Goal: Contribute content: Contribute content

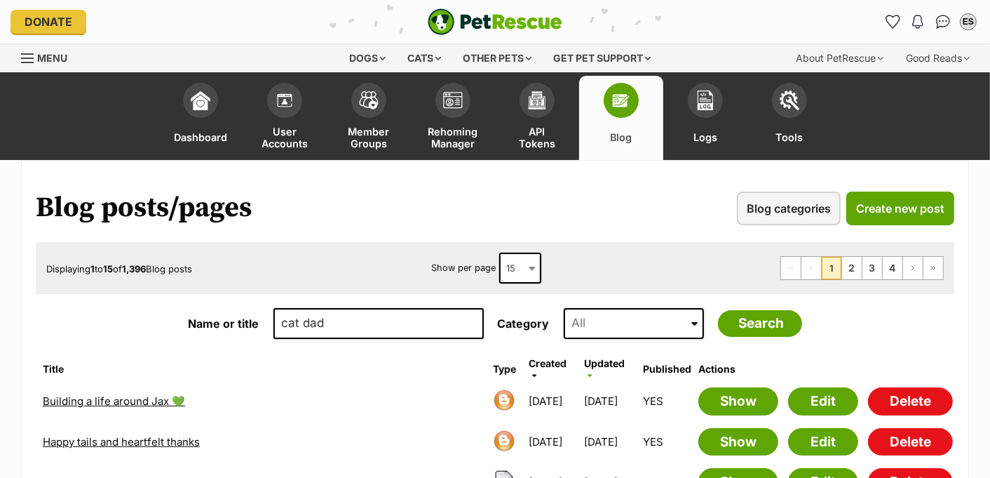
type input "cat dad"
click at [718, 310] on input "Search" at bounding box center [760, 323] width 84 height 27
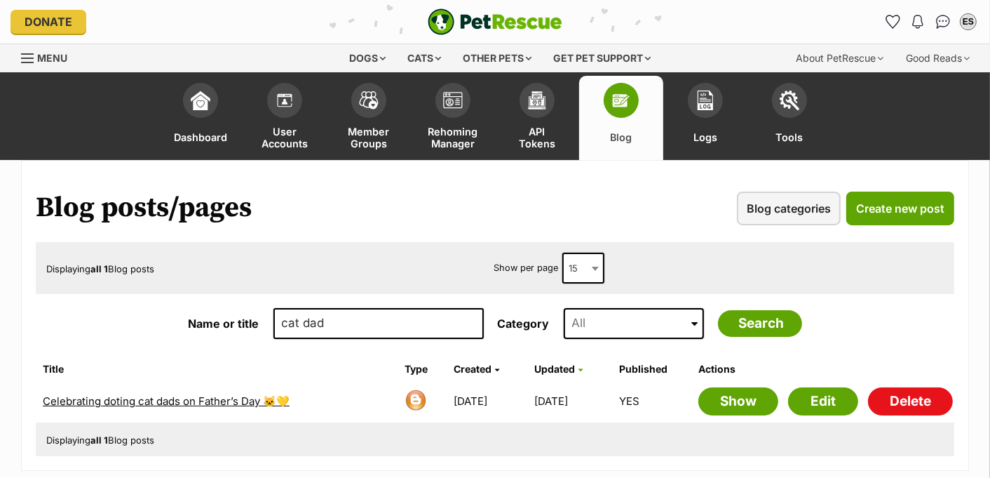
click at [127, 396] on link "Celebrating doting cat dads on Father’s Day 🐱💛" at bounding box center [166, 400] width 247 height 13
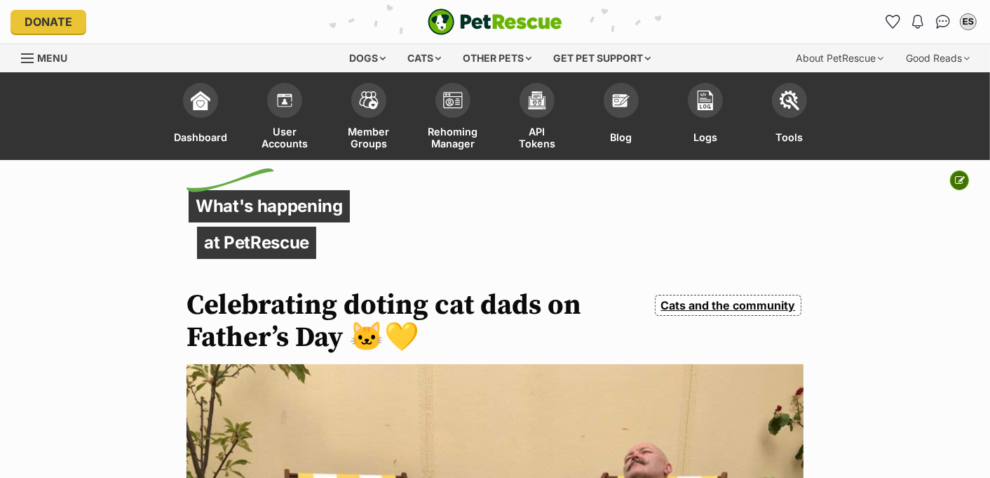
click at [960, 178] on icon at bounding box center [960, 180] width 10 height 10
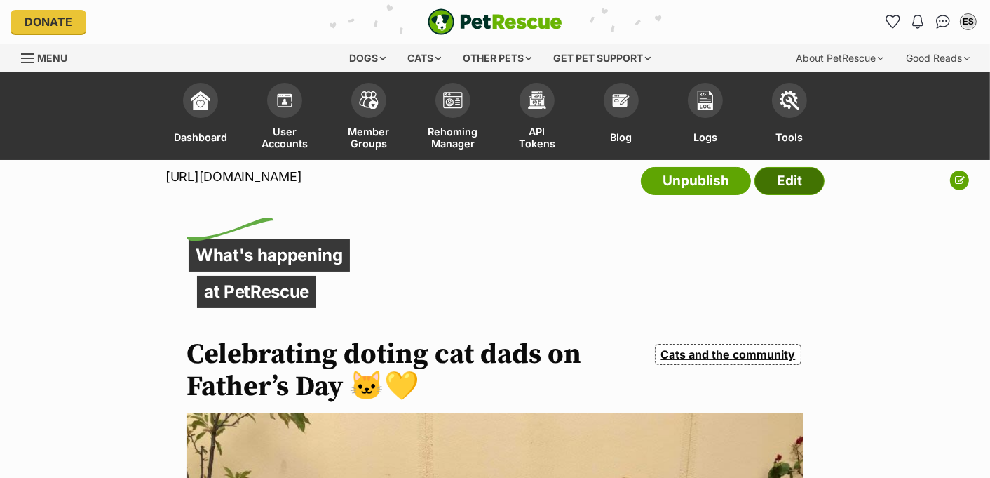
click at [799, 195] on link "Edit" at bounding box center [790, 181] width 70 height 28
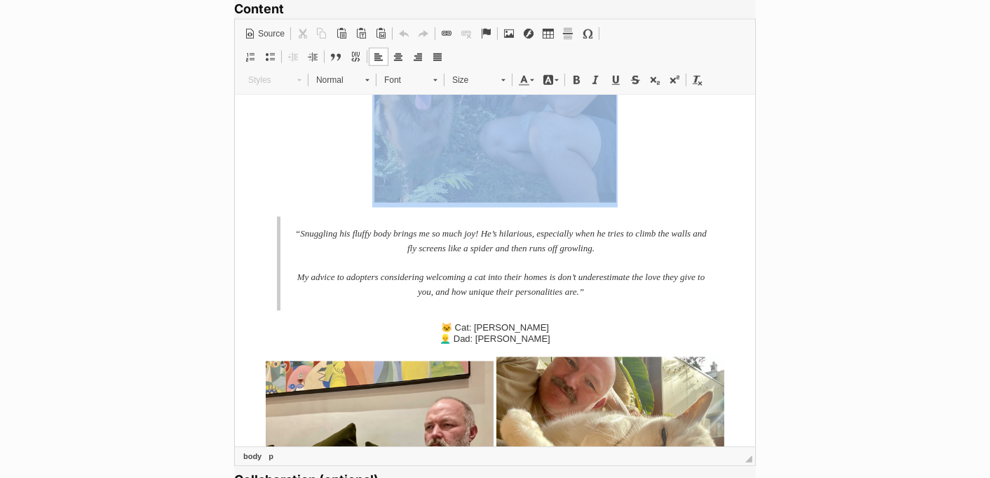
scroll to position [2104, 0]
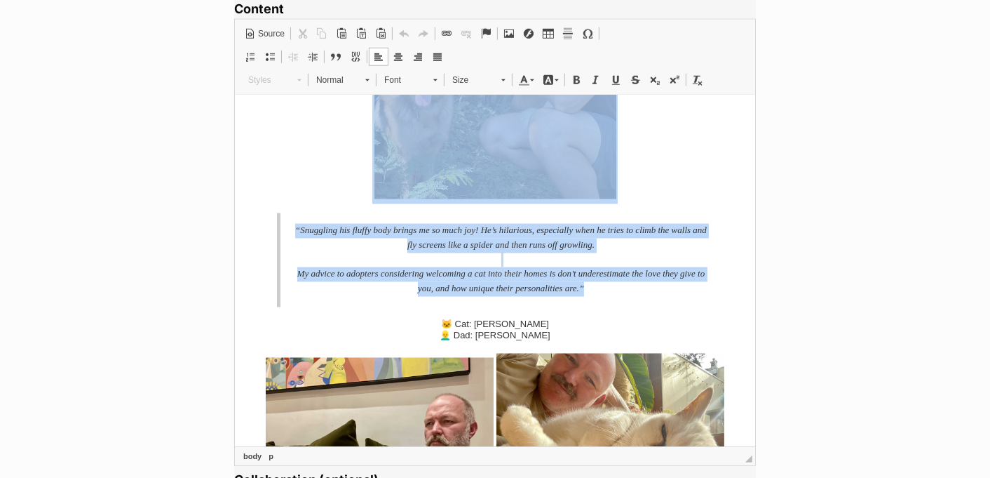
drag, startPoint x: 441, startPoint y: 159, endPoint x: 623, endPoint y: 323, distance: 245.8
click at [623, 323] on body "Step aside cat ladies, the cat lads are here...🕺🕺 When they’re not busy winning…" at bounding box center [494, 470] width 492 height 4930
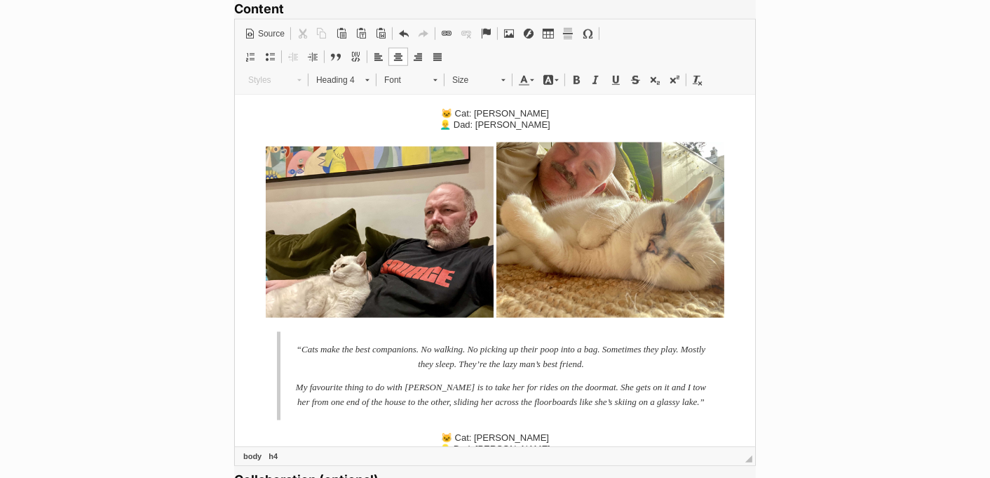
scroll to position [1857, 0]
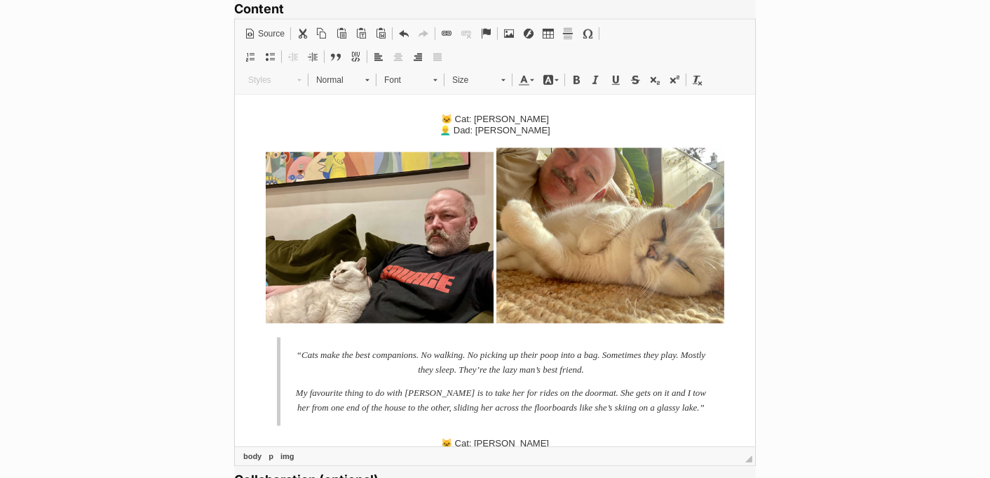
click at [391, 276] on img at bounding box center [379, 237] width 228 height 171
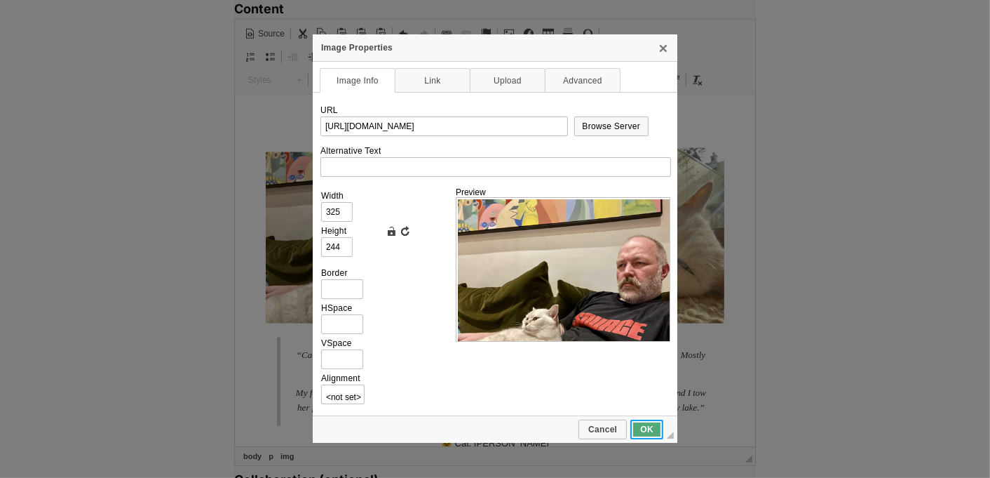
scroll to position [0, 0]
click at [652, 429] on span "OK" at bounding box center [647, 429] width 30 height 10
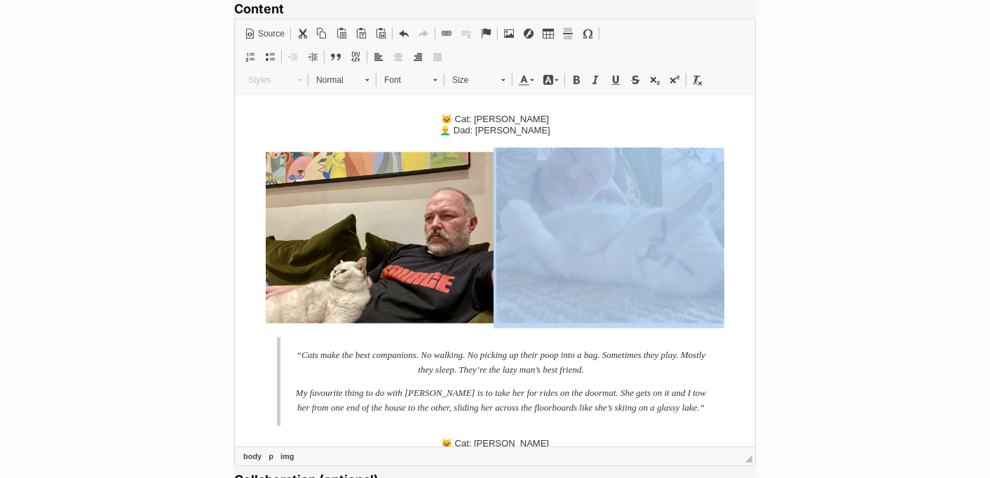
click at [631, 276] on img at bounding box center [610, 235] width 228 height 175
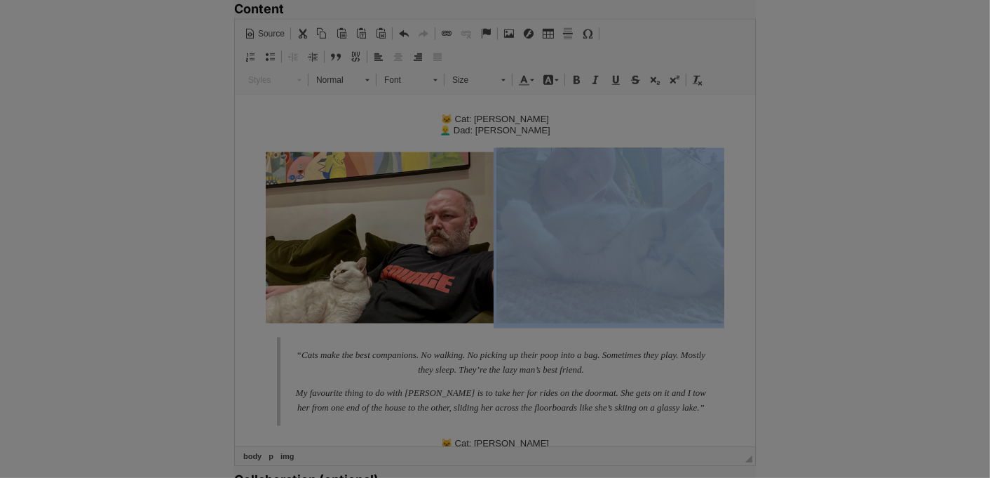
type input "https://res.cloudinary.com/petrescue/image/upload/v1679375149/s1silbjvqm5sal4h3…"
type input "325"
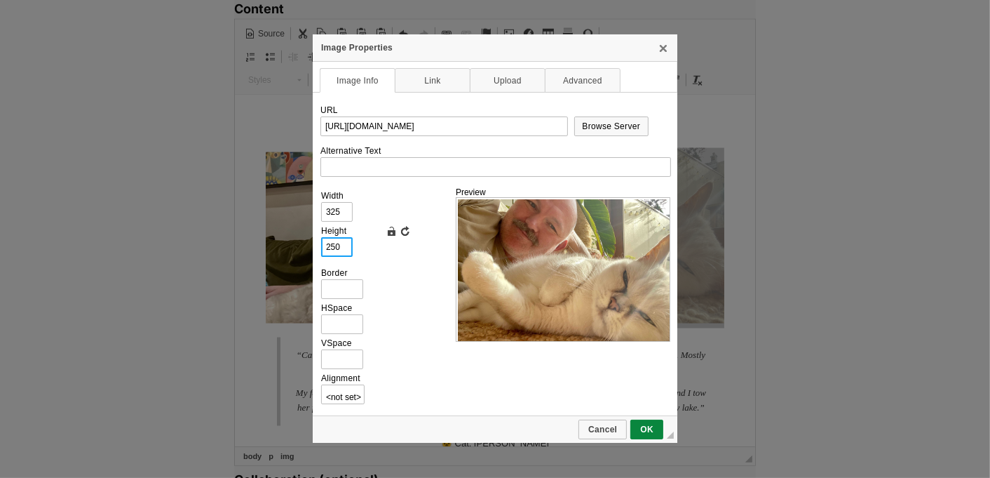
drag, startPoint x: 345, startPoint y: 251, endPoint x: 306, endPoint y: 251, distance: 39.3
click at [392, 227] on link "Lock Ratio" at bounding box center [391, 231] width 14 height 14
click at [341, 252] on input "250" at bounding box center [337, 247] width 32 height 20
type input "2502"
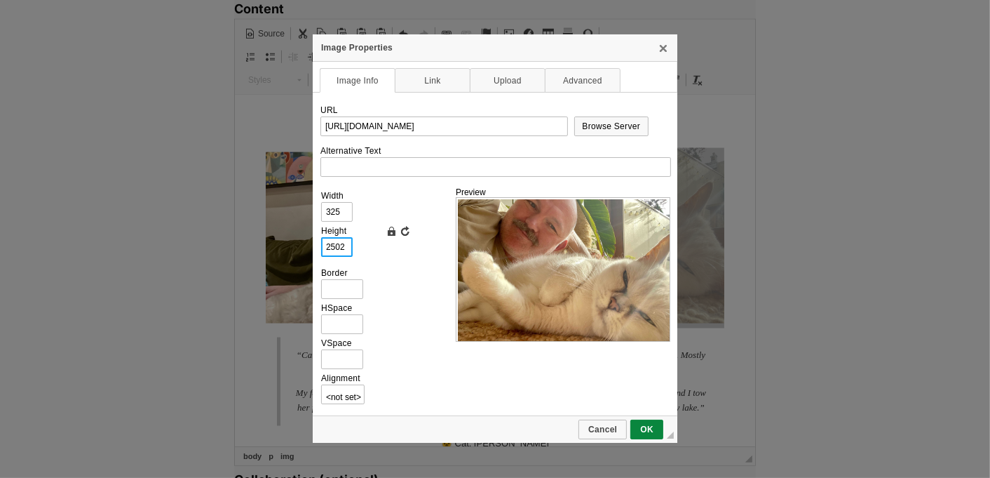
type input "3251"
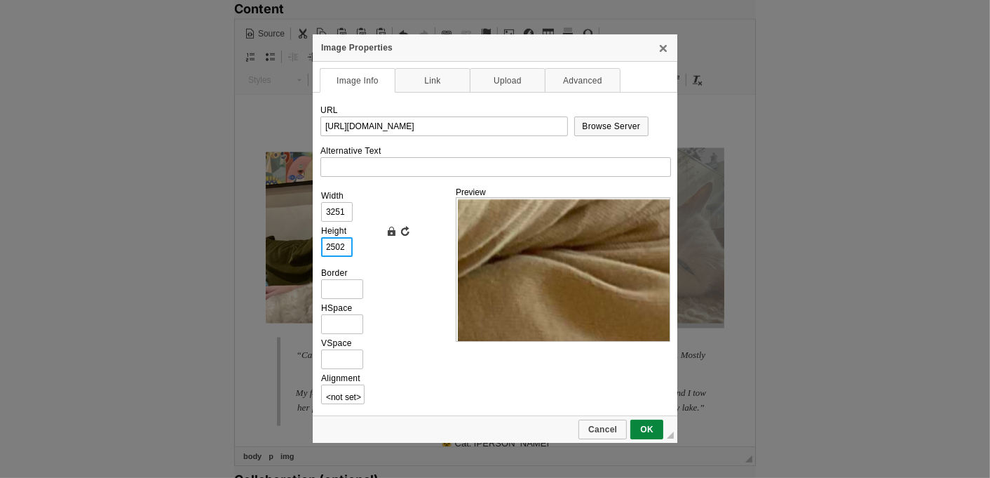
type input "25024"
type input "32518"
type input "250244"
type input "325190"
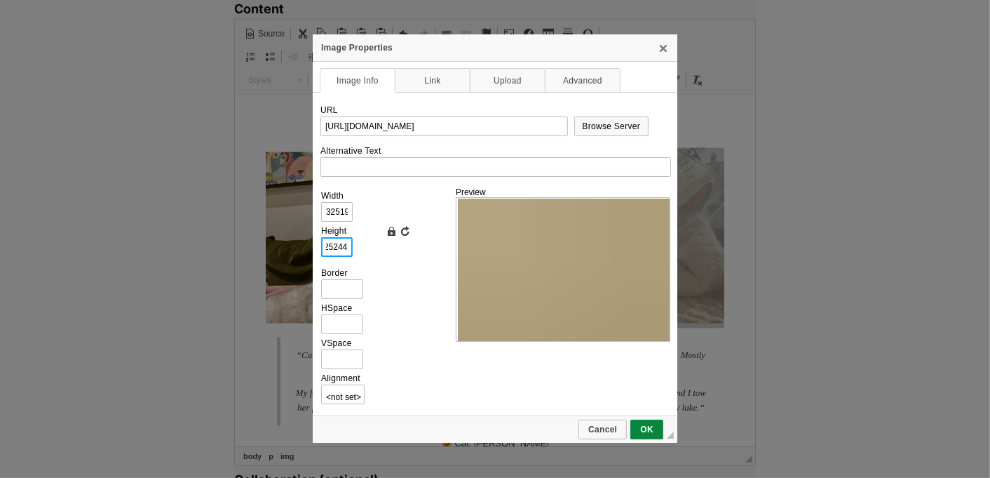
scroll to position [0, 1]
type input "244"
type input "317"
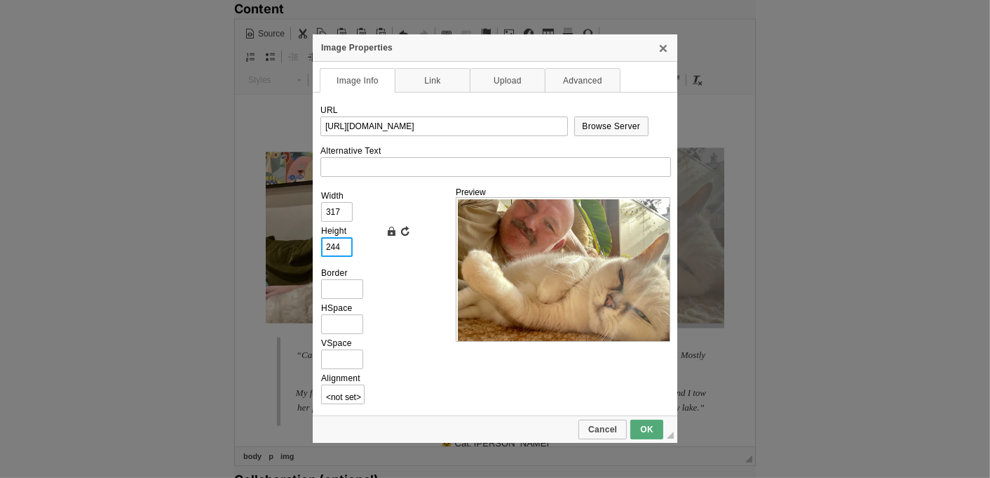
type input "244"
click at [653, 435] on link "OK" at bounding box center [647, 429] width 33 height 20
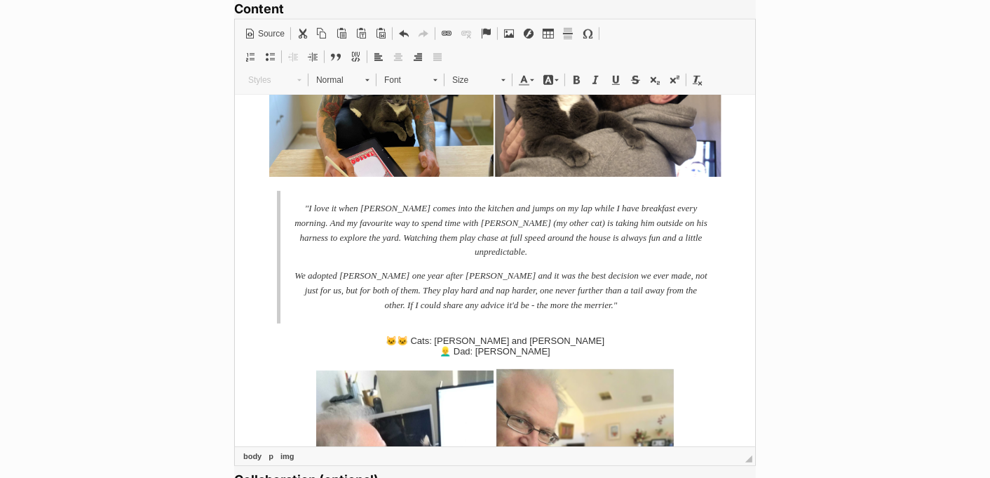
scroll to position [203, 0]
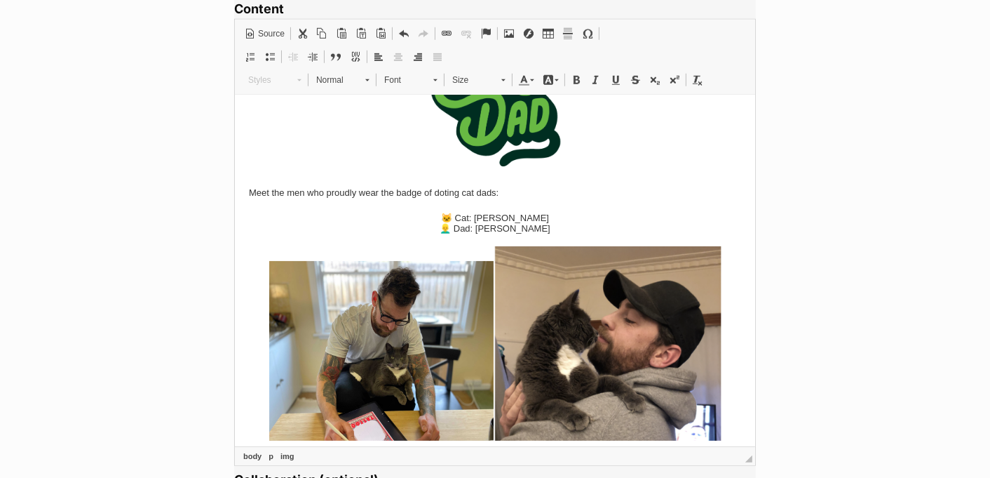
click at [394, 330] on img at bounding box center [381, 351] width 224 height 180
type input "https://res.cloudinary.com/petrescue/image/upload/v1679375138/dtcgnb4ued5qizlfs…"
type input "320"
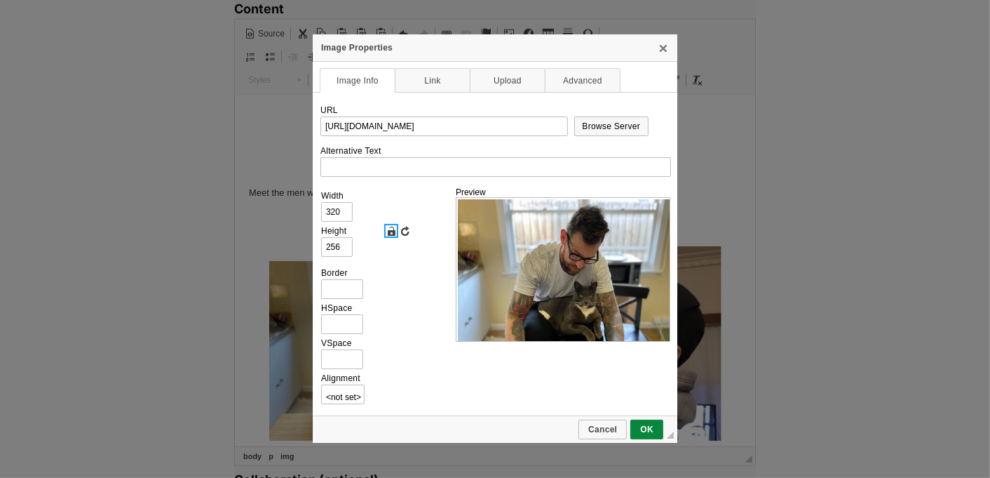
scroll to position [0, 0]
click at [389, 234] on link "Lock Ratio" at bounding box center [391, 231] width 14 height 14
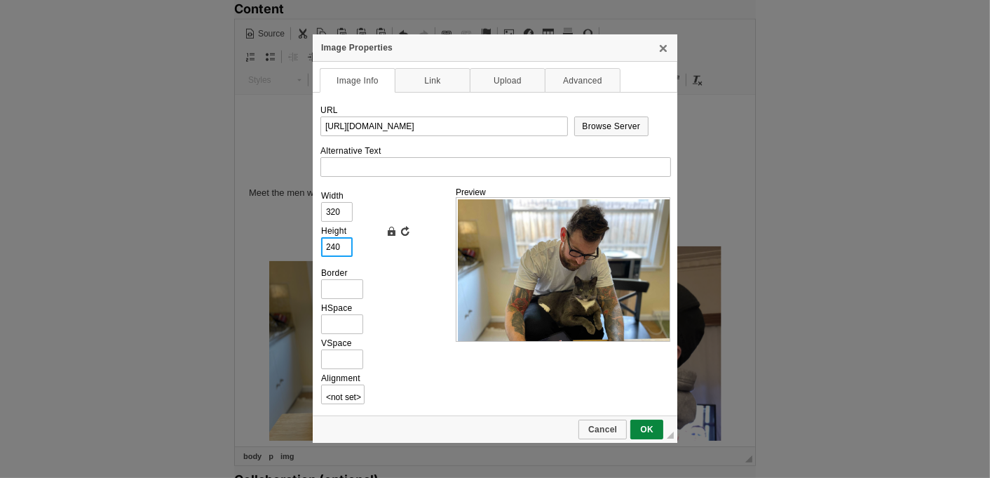
click at [342, 251] on input "240" at bounding box center [337, 247] width 32 height 20
type input "24"
type input "32"
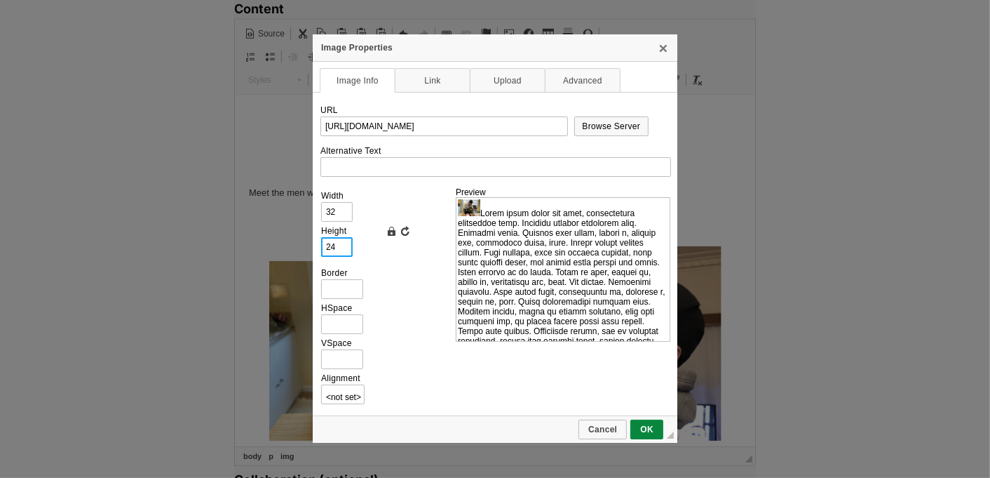
type input "2"
type input "3"
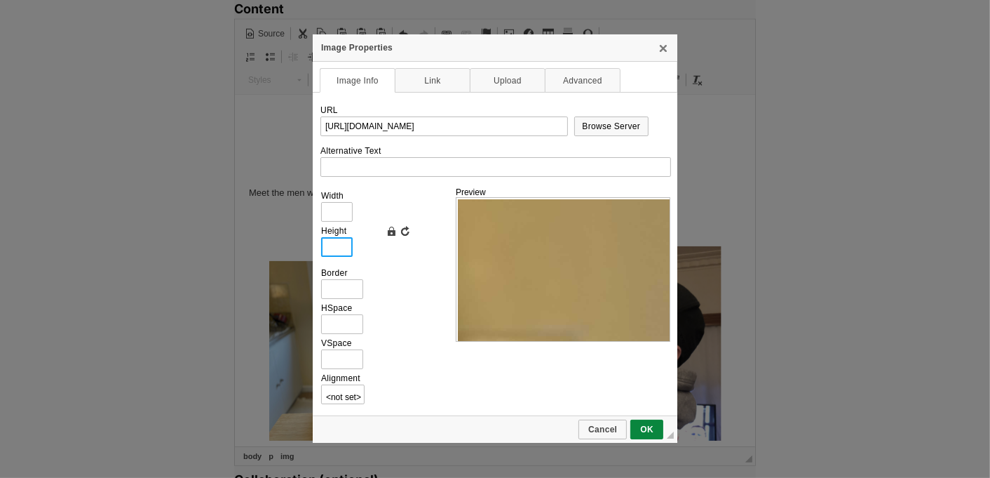
type input "2"
type input "3"
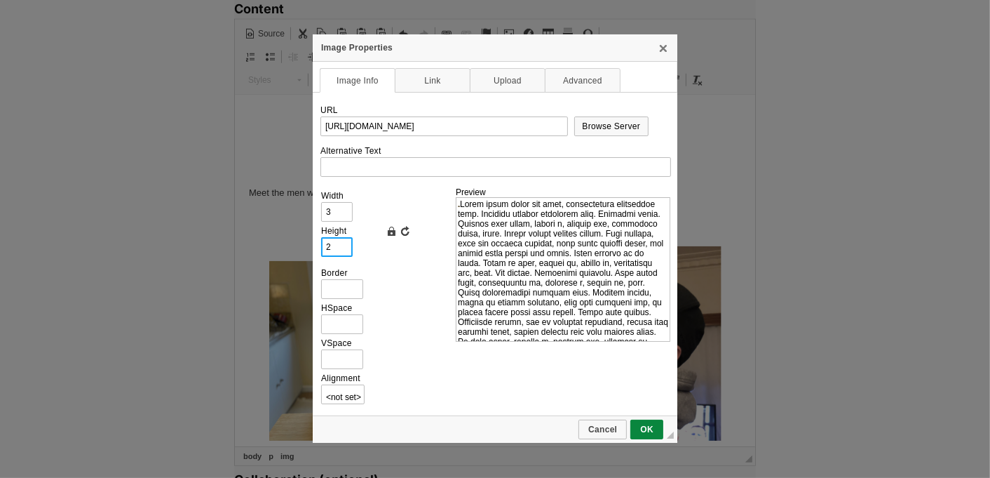
type input "25"
type input "33"
type input "256"
type input "341"
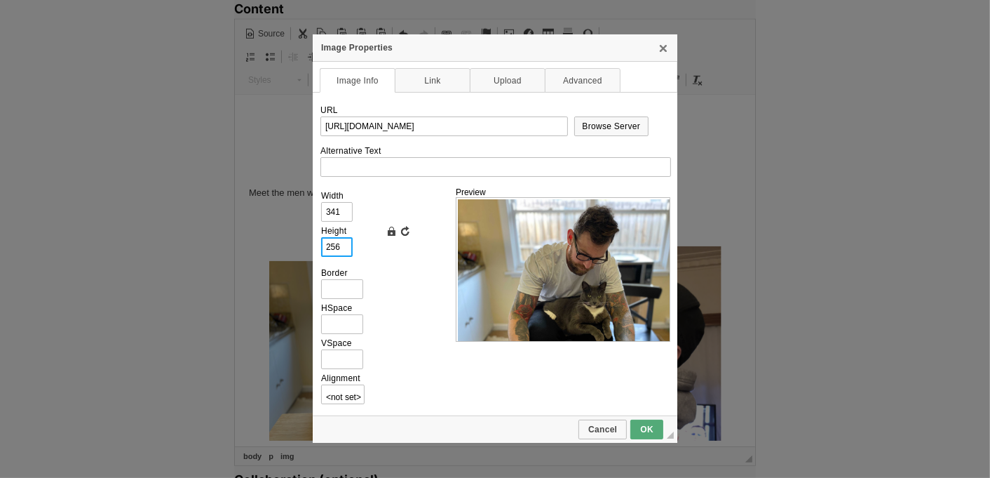
type input "256"
click at [654, 431] on span "OK" at bounding box center [647, 429] width 30 height 10
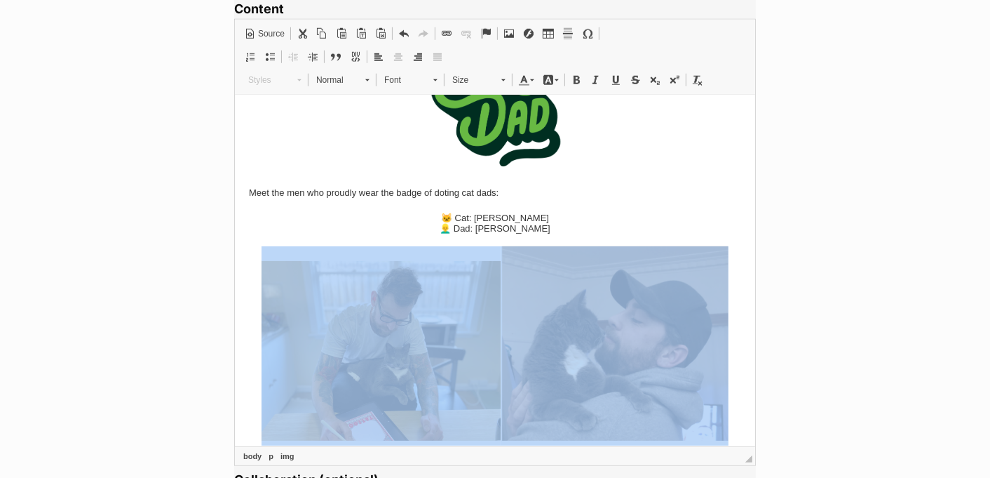
click at [609, 323] on img at bounding box center [614, 343] width 228 height 194
type input "https://d339b5nop2tkmp.cloudfront.net/uploads/pictures/2340/image.png"
type input "325"
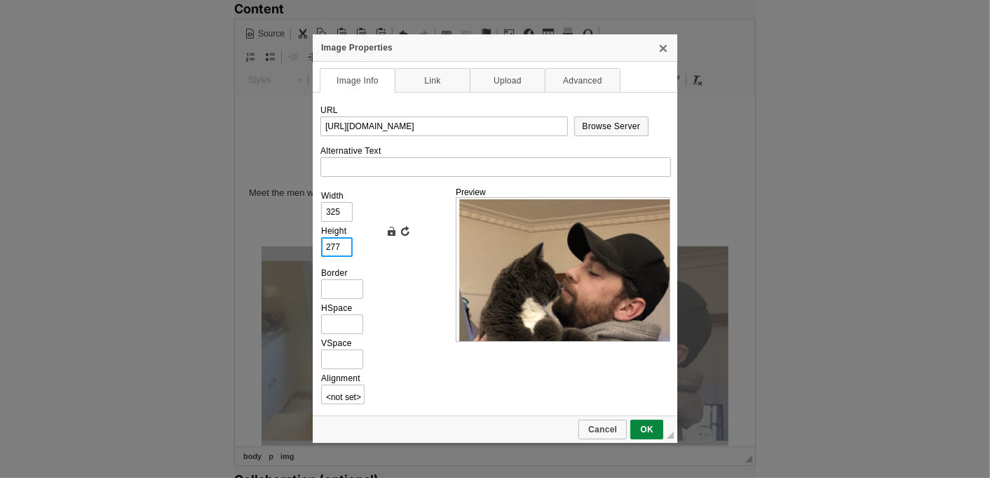
click at [341, 251] on input "277" at bounding box center [337, 247] width 32 height 20
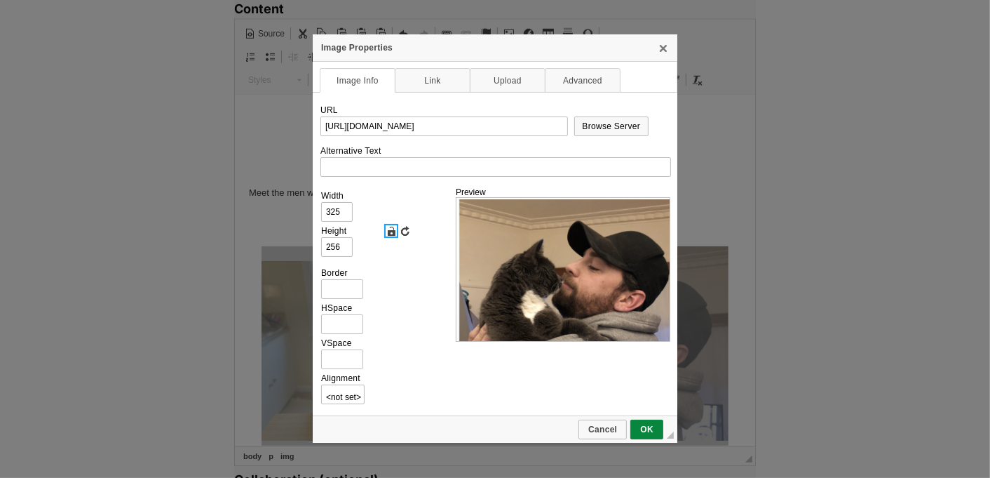
click at [391, 230] on link "Lock Ratio" at bounding box center [391, 231] width 14 height 14
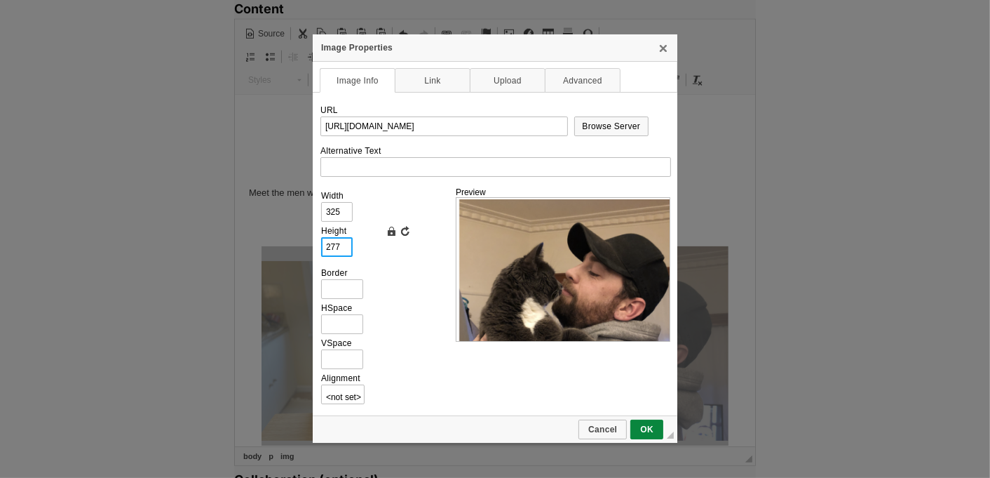
click at [340, 247] on input "277" at bounding box center [337, 247] width 32 height 20
type input "27"
type input "32"
type input "2"
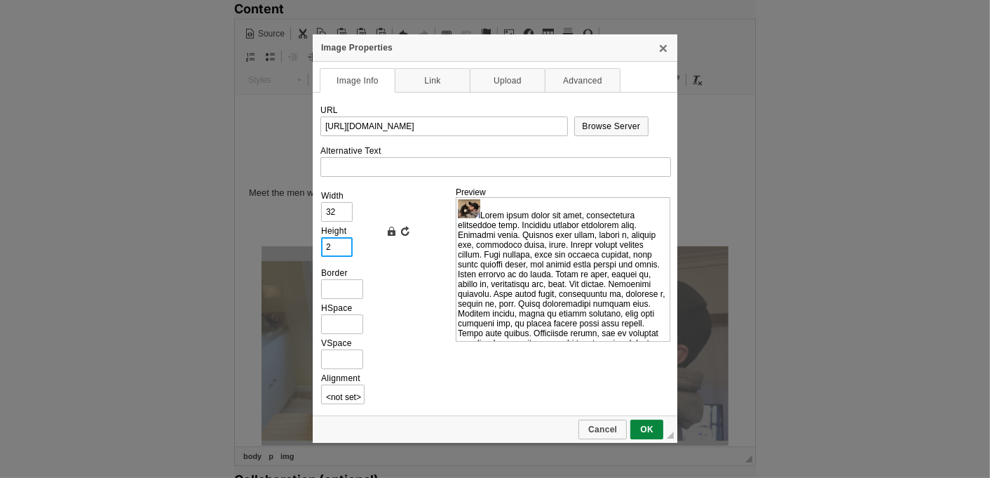
type input "2"
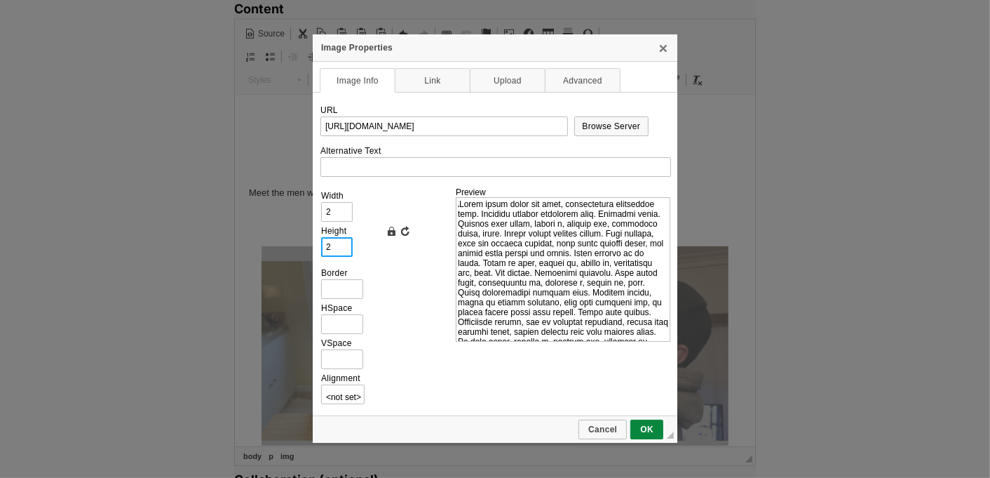
type input "25"
type input "29"
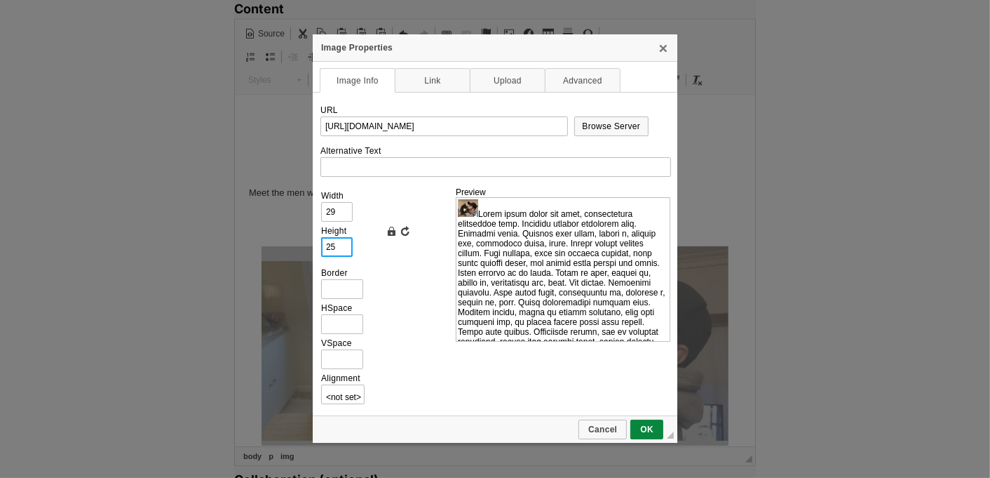
type input "256"
type input "300"
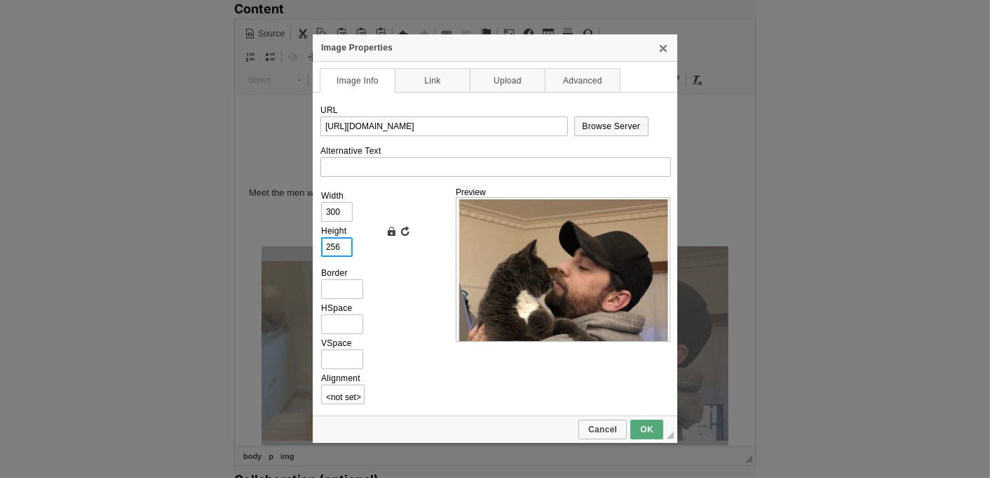
type input "256"
click at [648, 428] on span "OK" at bounding box center [647, 429] width 30 height 10
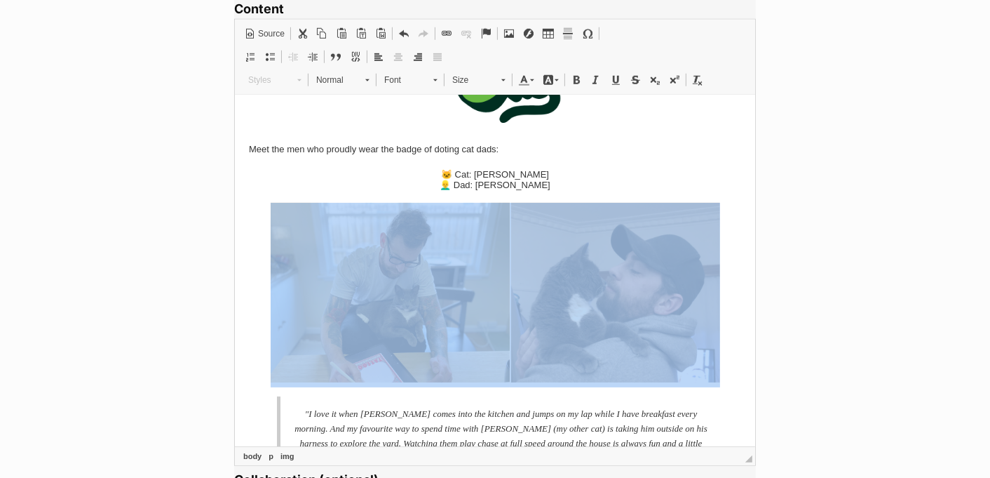
scroll to position [203, 0]
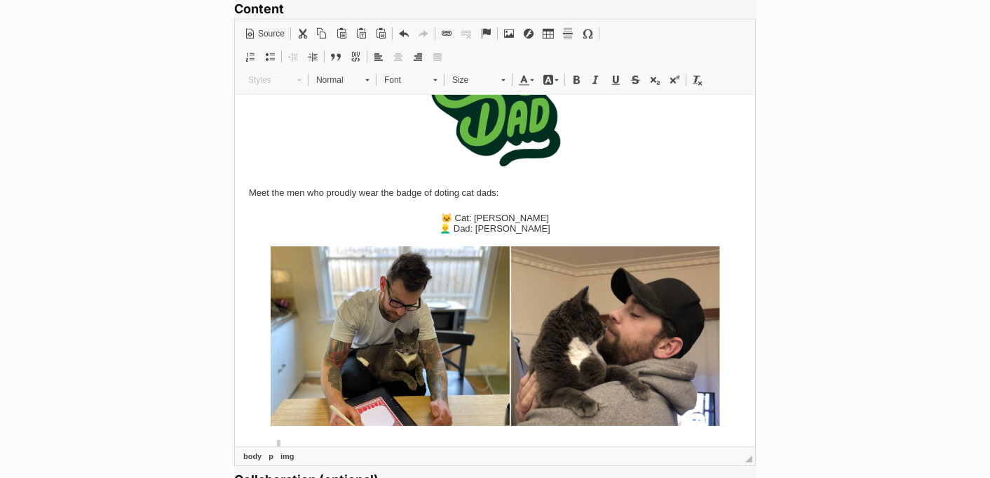
click at [482, 217] on h4 "🐱 Cat: Penny Lane 👱‍♂️ Dad: Brad" at bounding box center [494, 224] width 492 height 22
drag, startPoint x: 445, startPoint y: 221, endPoint x: 431, endPoint y: 220, distance: 14.0
click at [431, 220] on h4 "🐱 Cats: Penny Lane & Bowie 👱‍♂️ Dad: Brad" at bounding box center [494, 224] width 492 height 22
copy h4 "🐱"
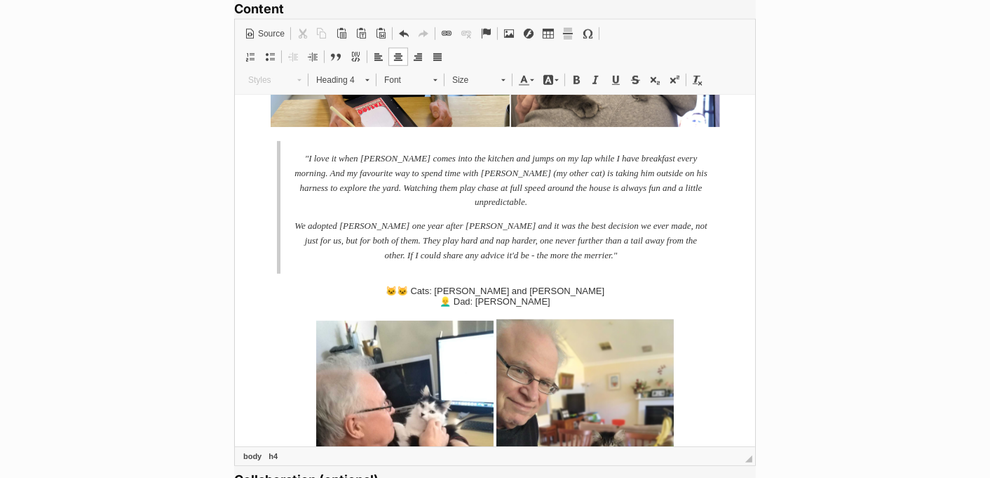
scroll to position [339, 0]
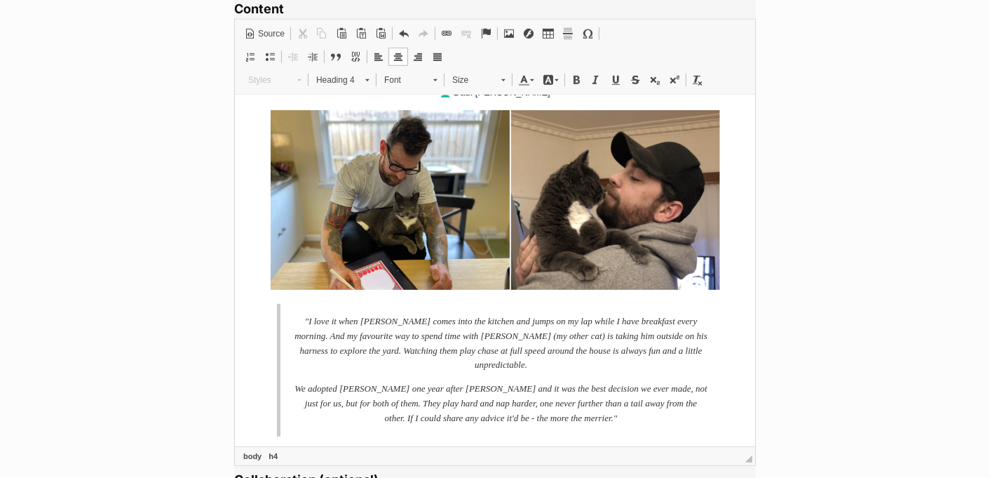
click at [731, 220] on p at bounding box center [494, 202] width 492 height 184
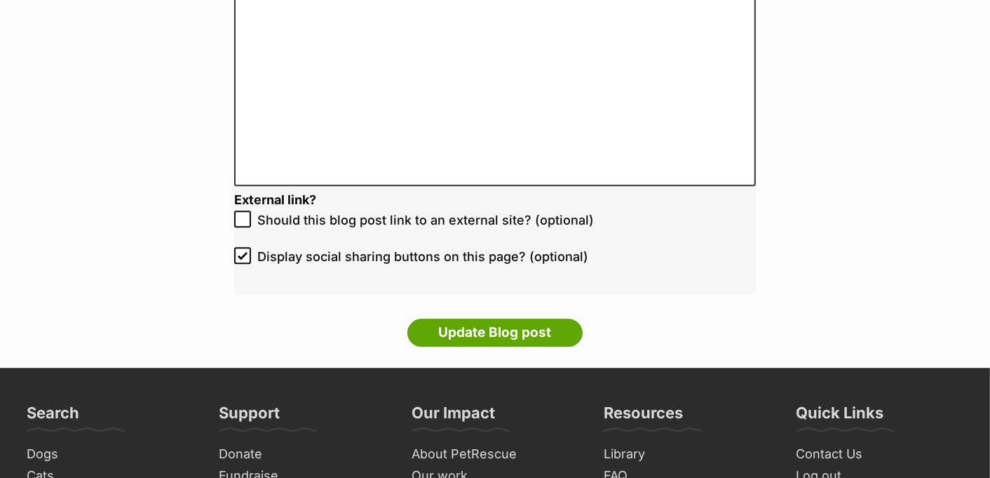
scroll to position [3389, 0]
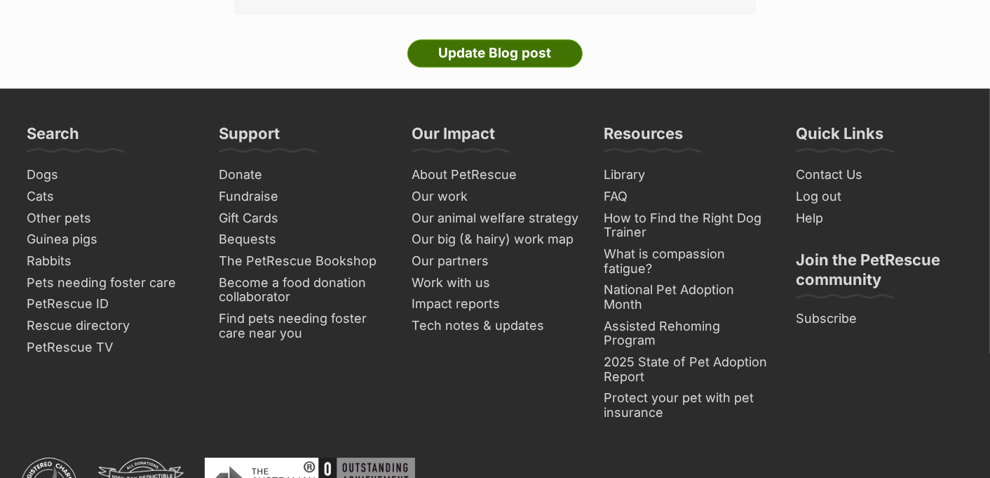
click at [471, 55] on input "Update Blog post" at bounding box center [495, 53] width 175 height 28
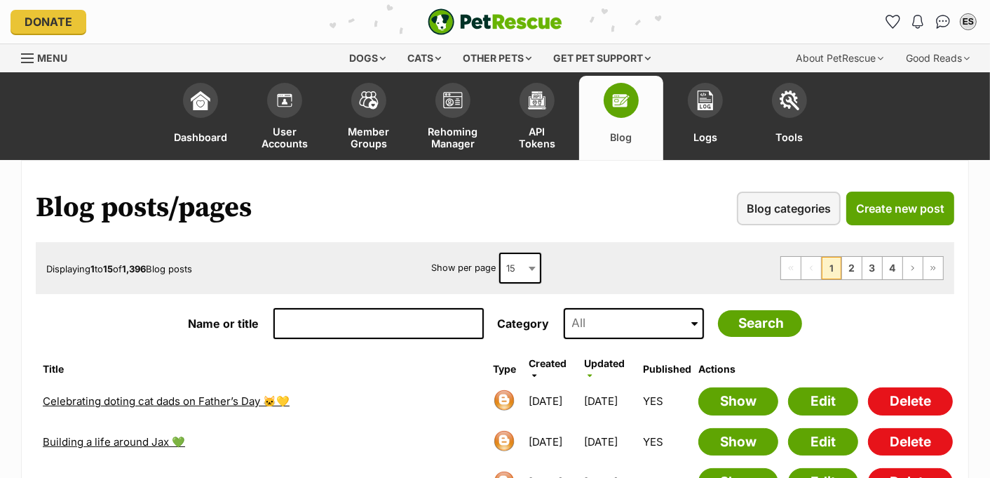
click at [200, 403] on link "Celebrating doting cat dads on Father’s Day 🐱💛" at bounding box center [166, 400] width 247 height 13
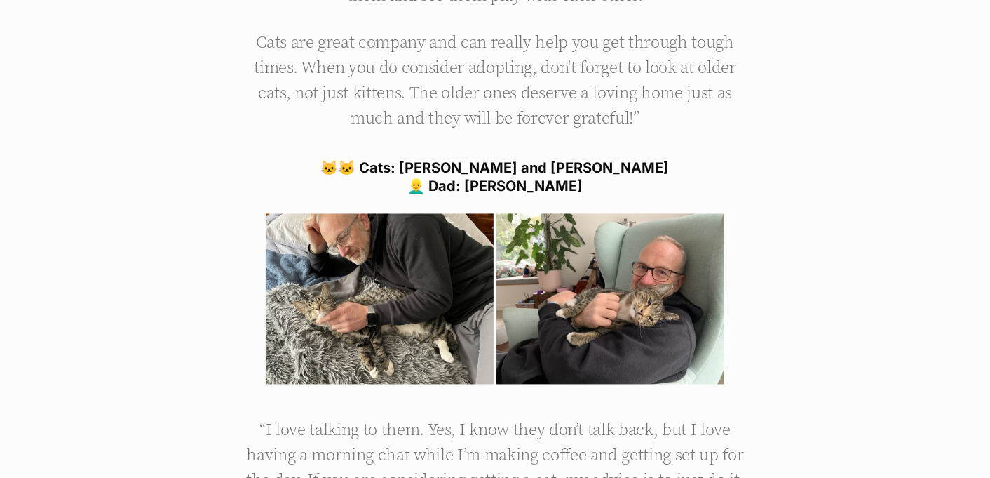
scroll to position [2193, 0]
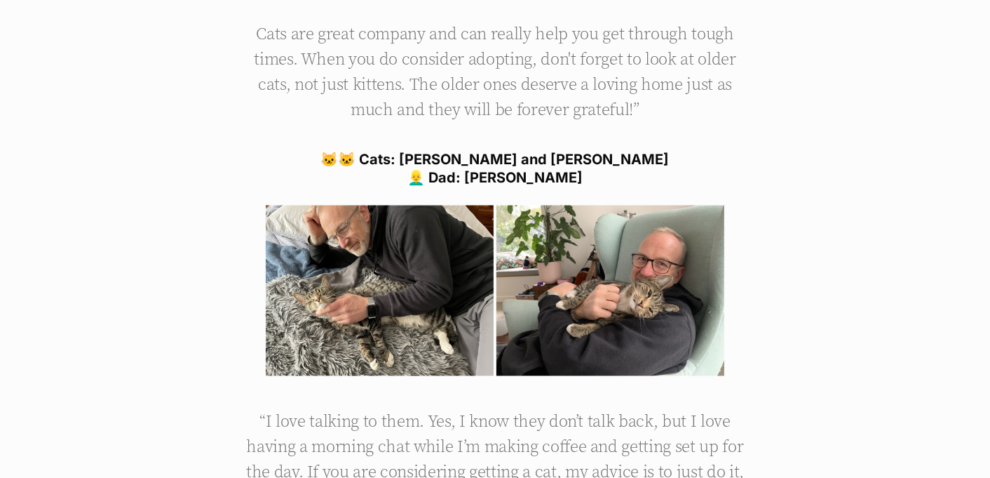
drag, startPoint x: 317, startPoint y: 243, endPoint x: 325, endPoint y: 3, distance: 240.0
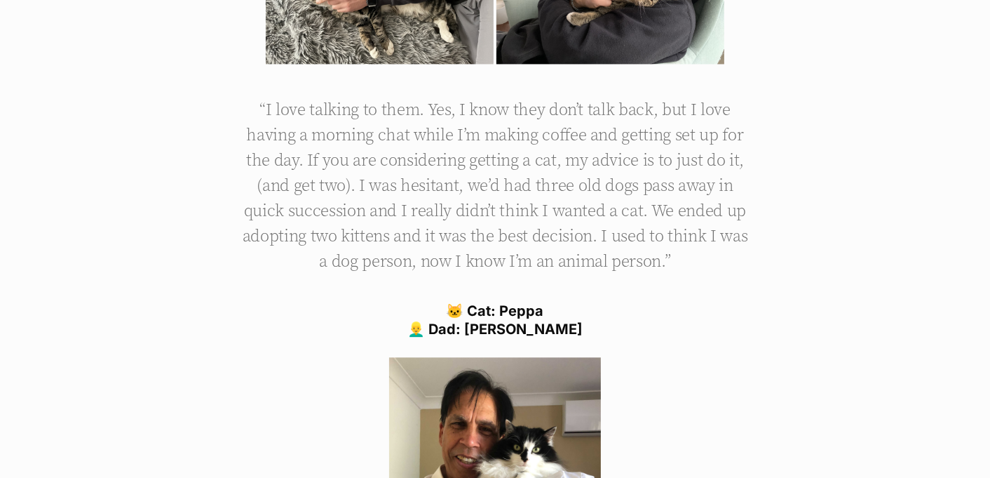
scroll to position [2551, 0]
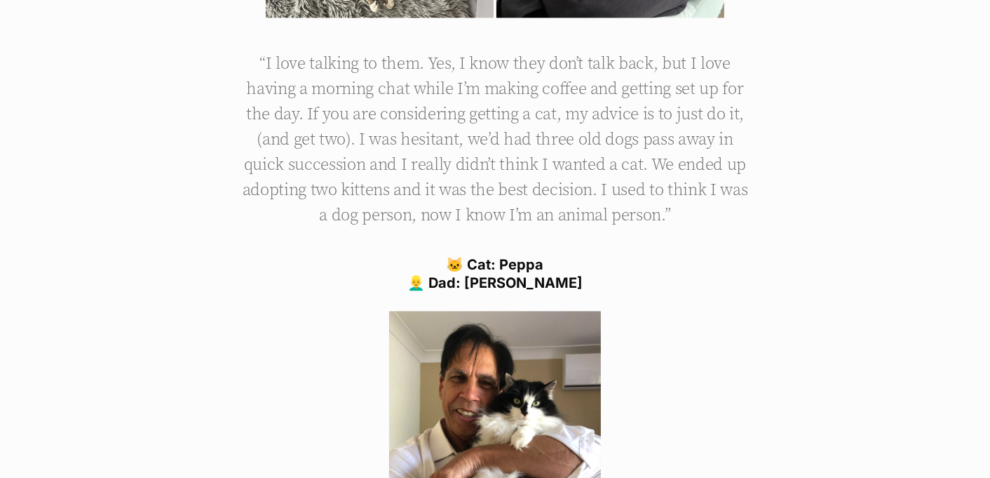
drag, startPoint x: 332, startPoint y: 241, endPoint x: 601, endPoint y: 13, distance: 352.8
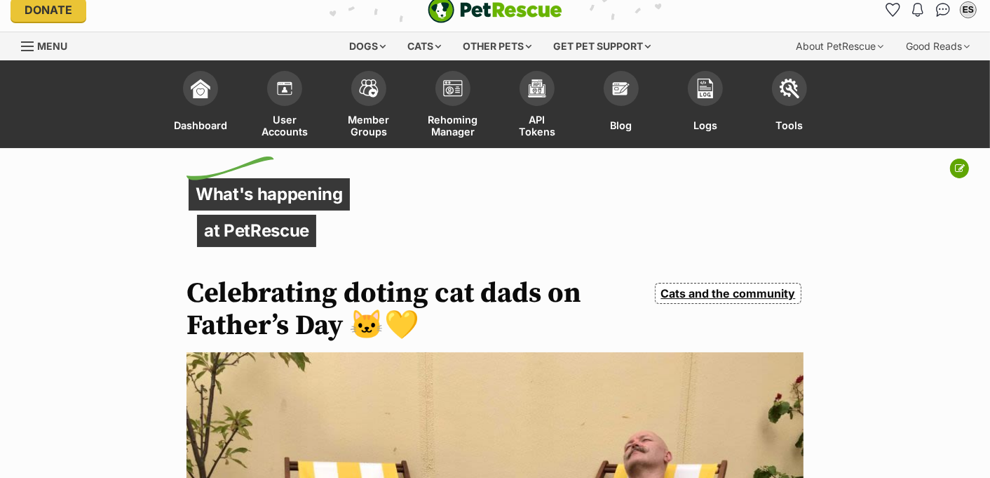
scroll to position [0, 0]
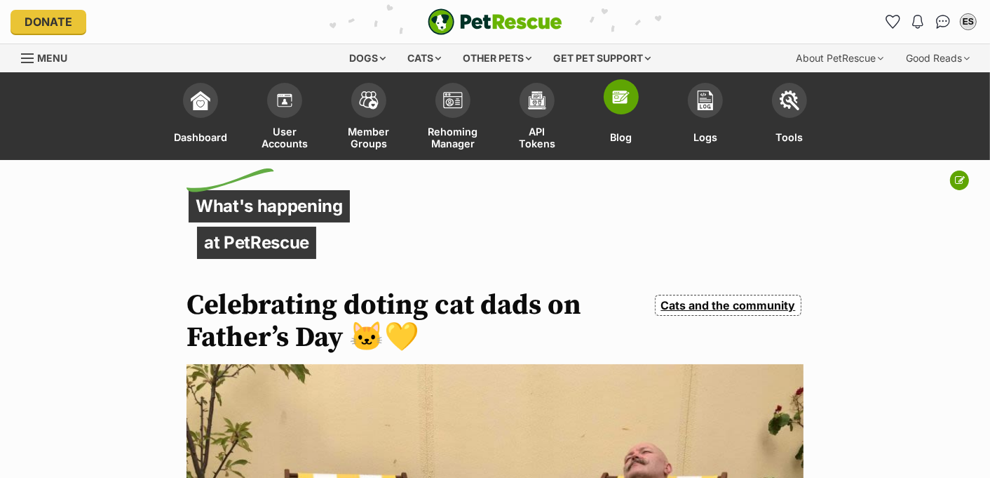
click at [625, 89] on img at bounding box center [622, 97] width 20 height 20
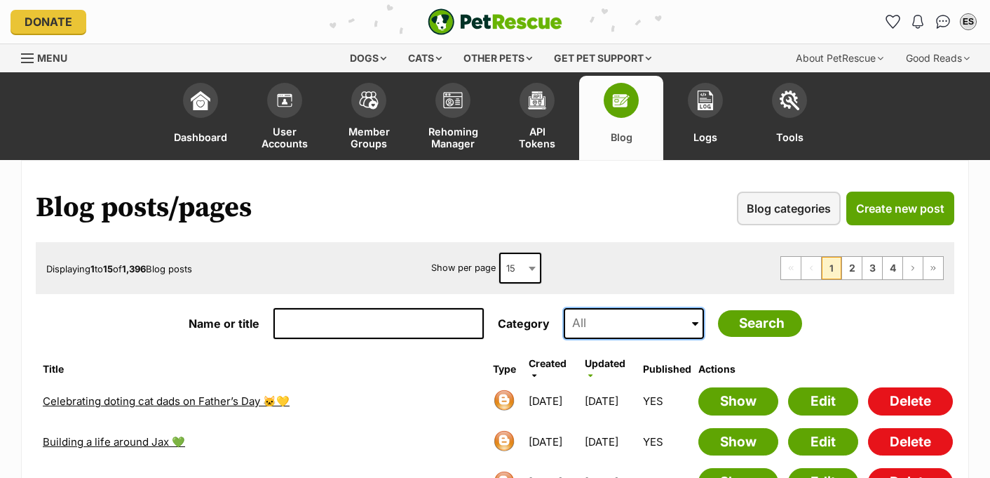
click at [578, 316] on input at bounding box center [634, 323] width 140 height 31
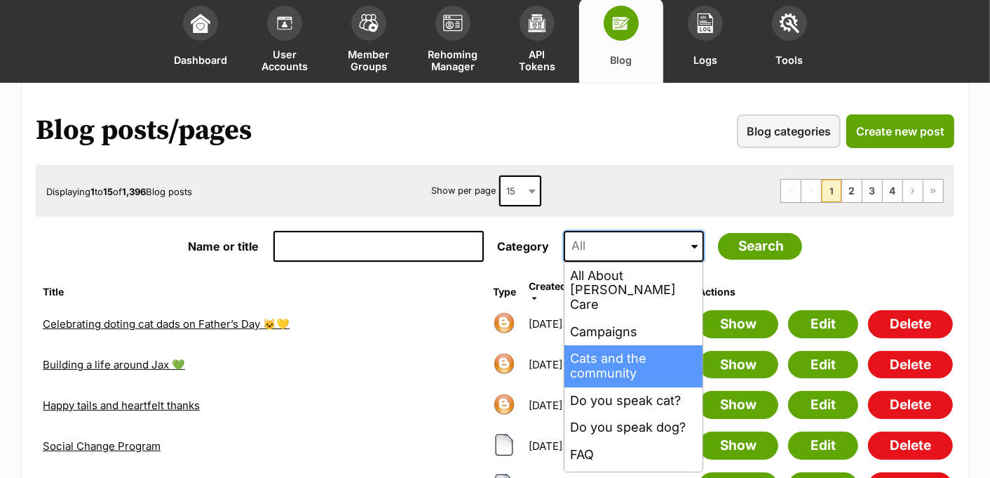
scroll to position [82, 0]
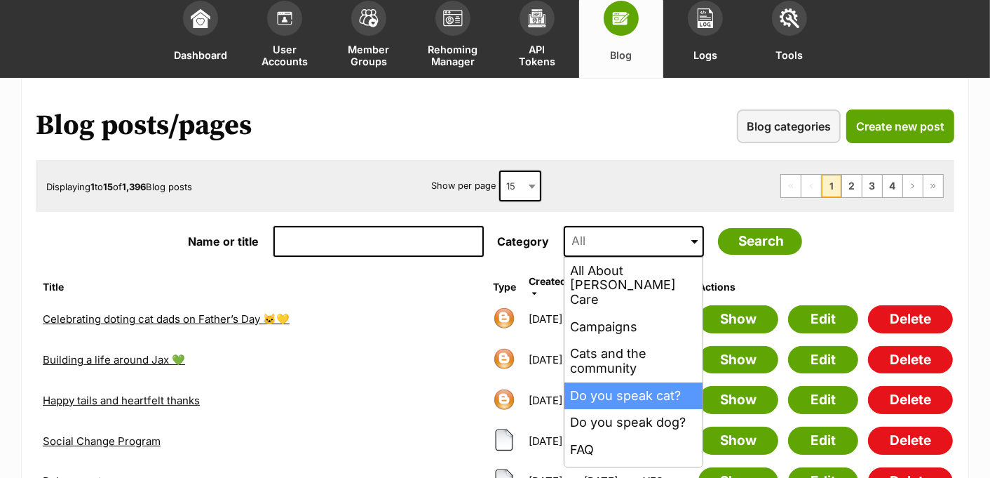
click at [598, 382] on li "Do you speak cat?" at bounding box center [634, 395] width 138 height 27
type input "Do you speak cat?"
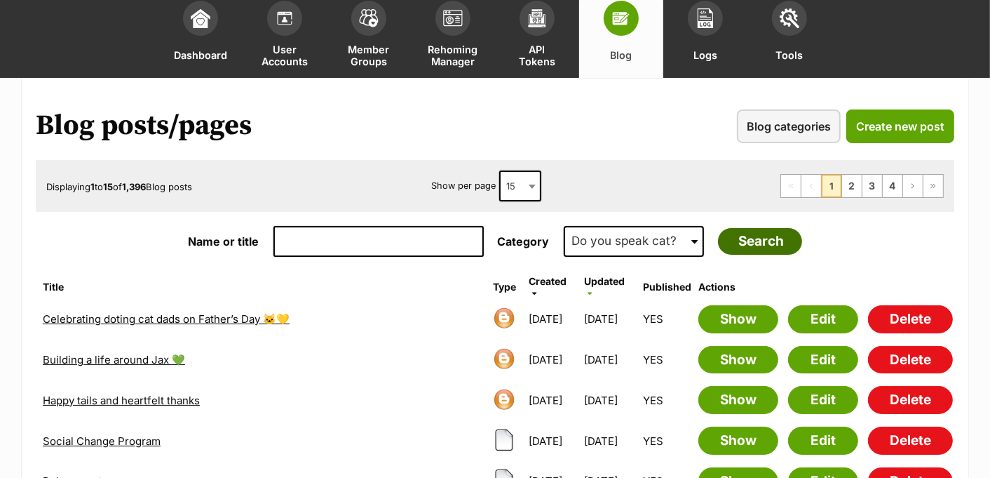
click at [727, 240] on input "Search" at bounding box center [760, 241] width 84 height 27
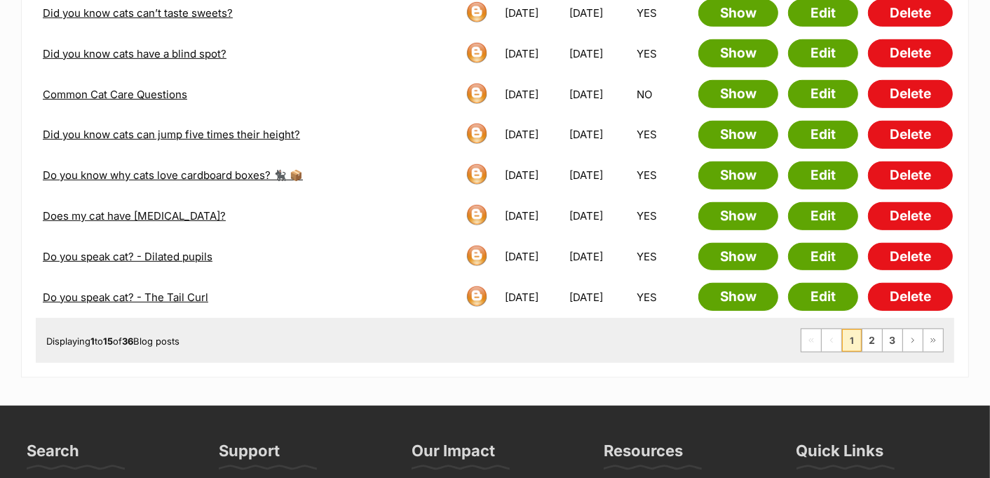
scroll to position [601, 0]
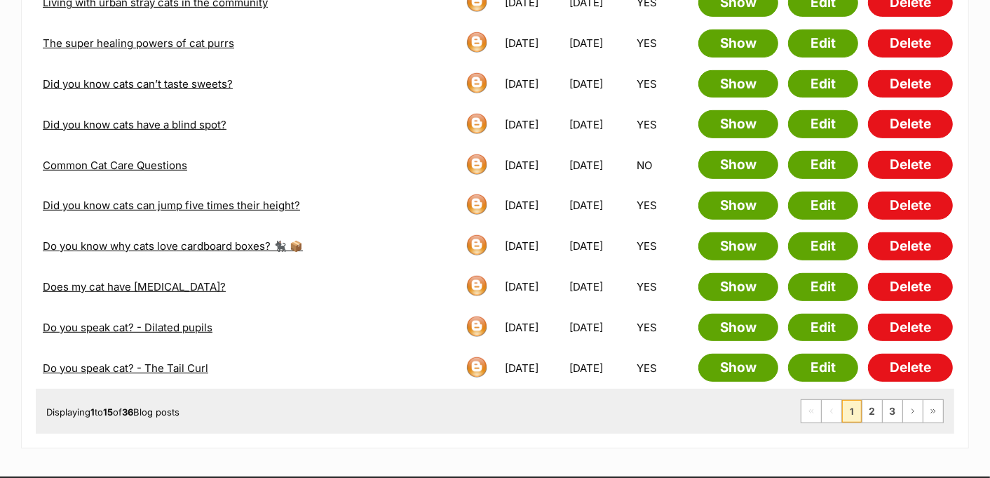
click at [236, 239] on link "Do you know why cats love cardboard boxes? 🐈‍⬛ 📦" at bounding box center [173, 245] width 260 height 13
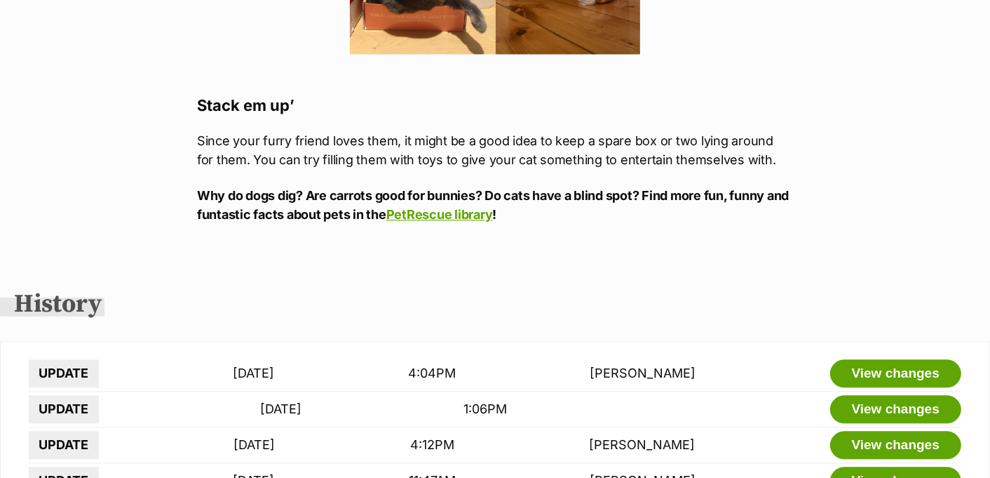
scroll to position [2539, 0]
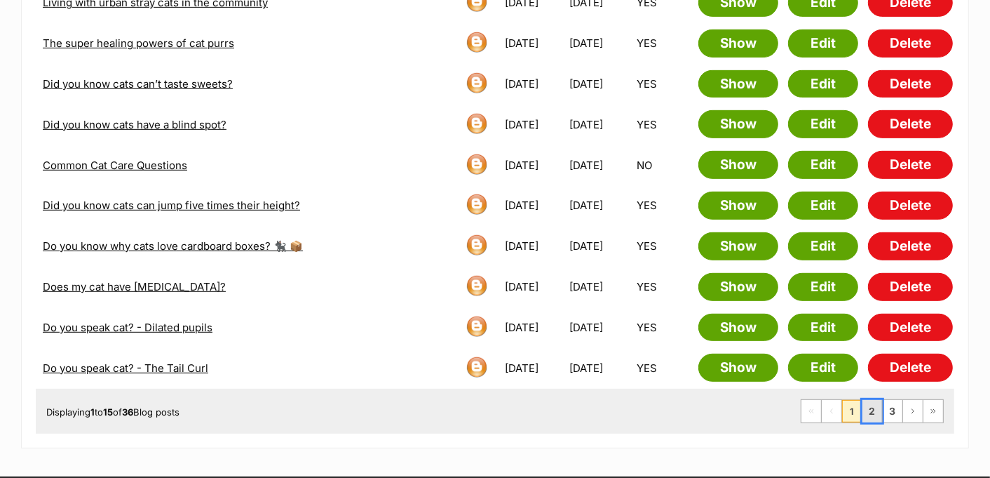
click at [881, 400] on link "2" at bounding box center [873, 411] width 20 height 22
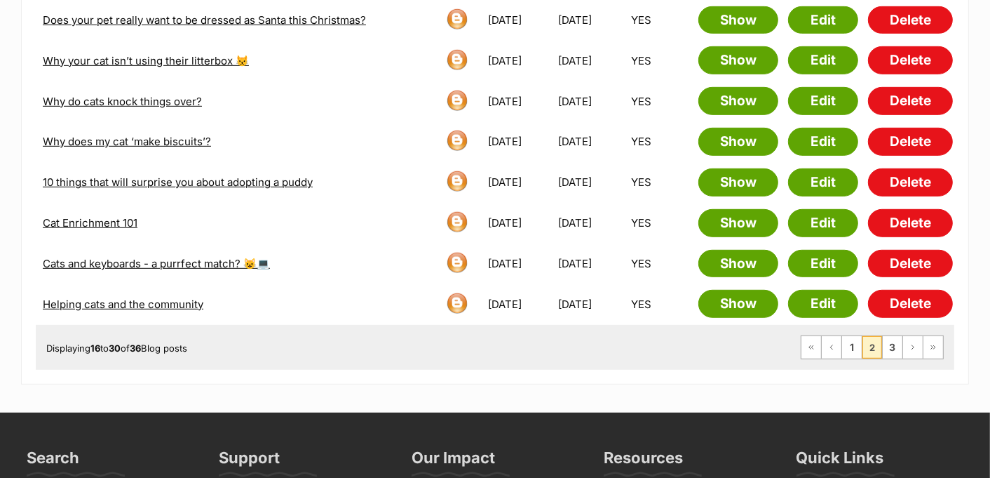
scroll to position [671, 0]
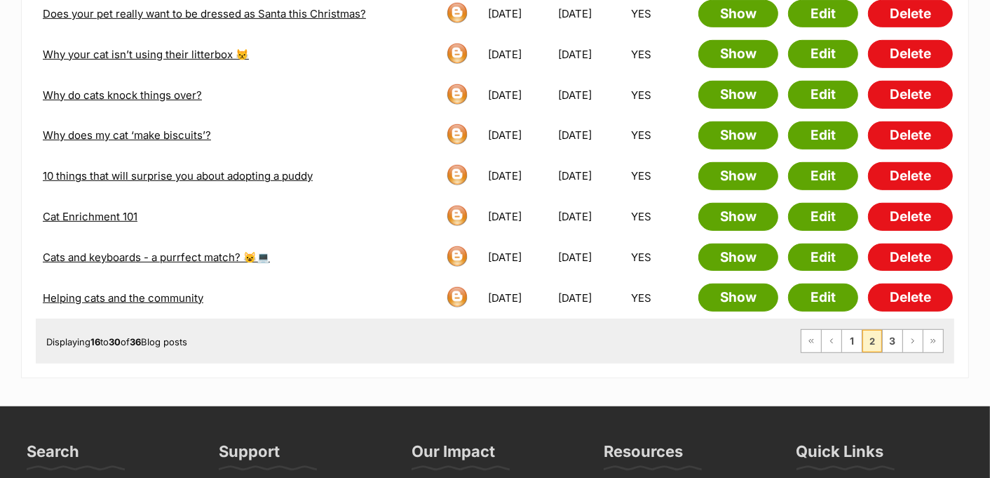
click at [155, 250] on link "Cats and keyboards - a purrfect match? 😺💻" at bounding box center [156, 256] width 227 height 13
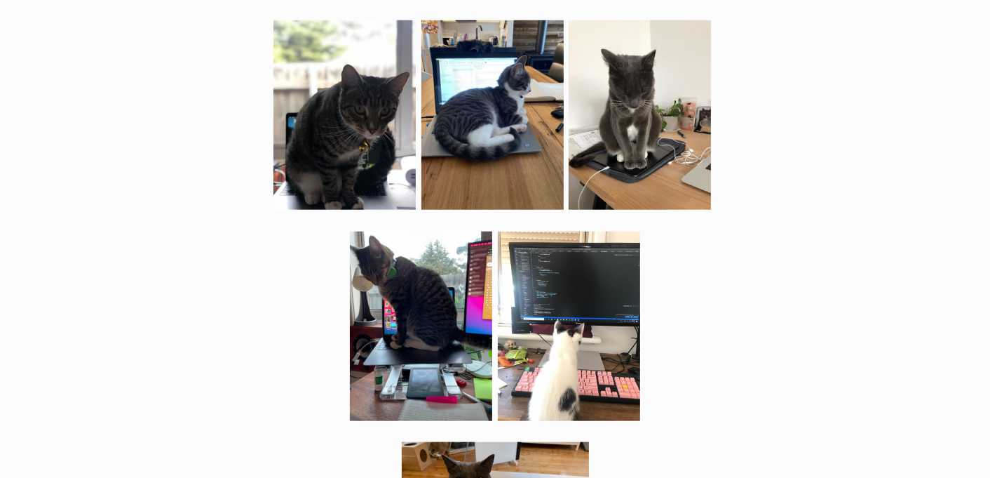
scroll to position [1104, 0]
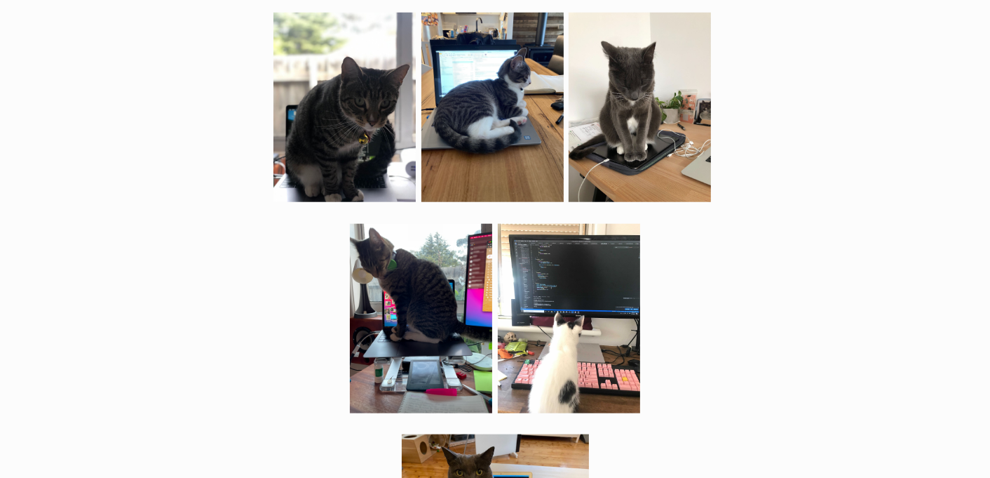
drag, startPoint x: 514, startPoint y: 113, endPoint x: 441, endPoint y: 5, distance: 130.7
click at [0, 0] on div "What's happening at PetRescue Cats and keyboards - a purrfect match? 😺💻 Do you …" at bounding box center [495, 147] width 990 height 2126
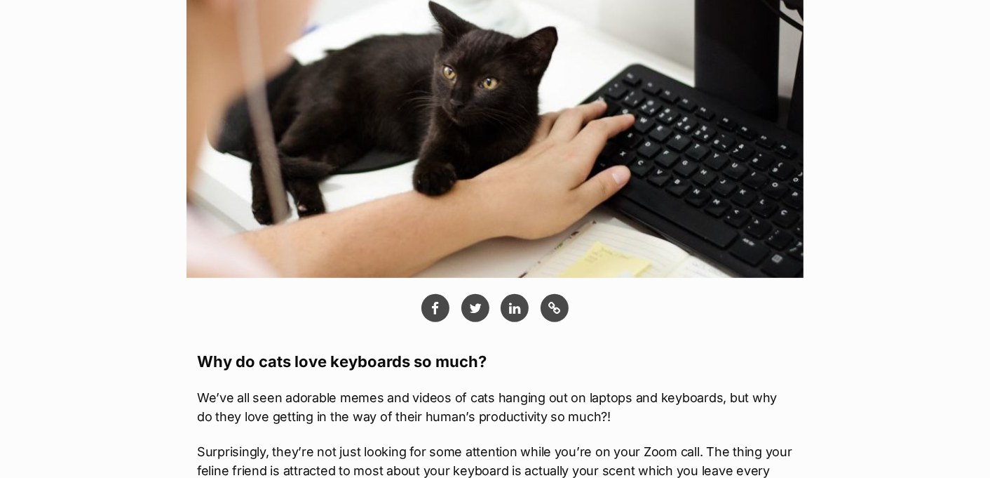
scroll to position [0, 0]
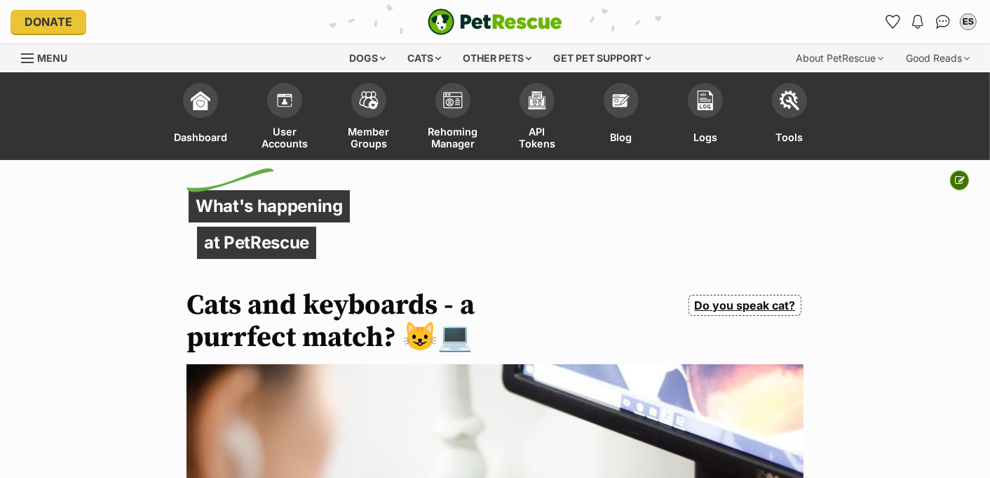
click at [962, 178] on icon at bounding box center [960, 180] width 10 height 10
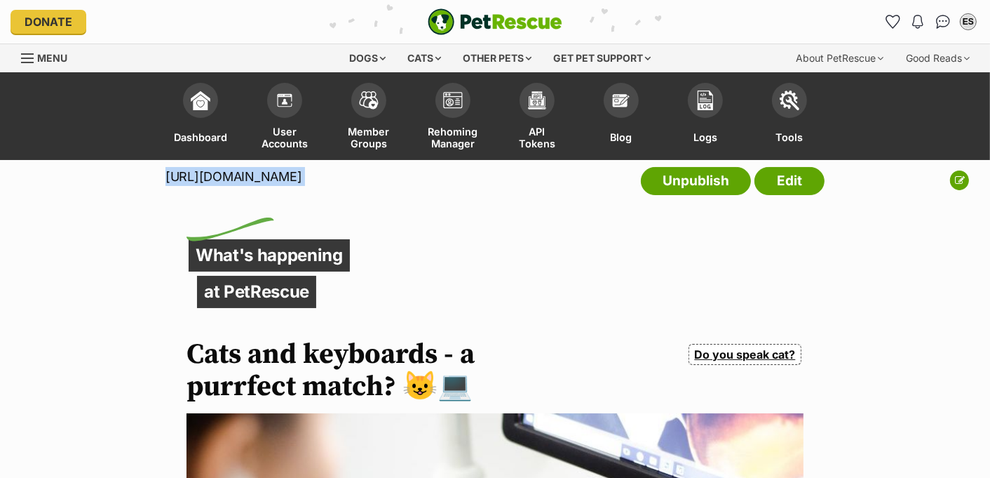
drag, startPoint x: 168, startPoint y: 173, endPoint x: 678, endPoint y: 199, distance: 511.3
click at [678, 199] on div "https://www.petrescue.com.au/library/articles/cats-and-keyboards-a-purrfect-mat…" at bounding box center [495, 184] width 659 height 49
copy div "https://www.petrescue.com.au/library/articles/cats-and-keyboards-a-purrfect-mat…"
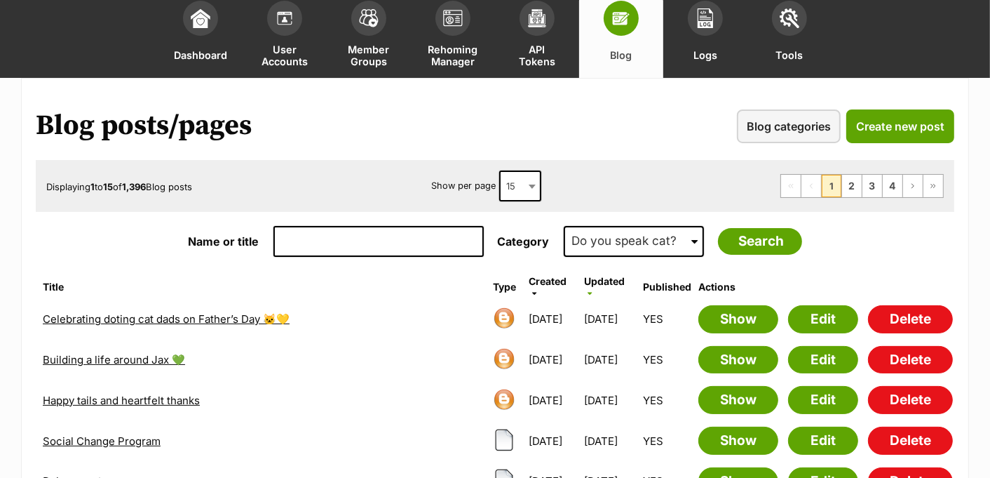
click at [71, 314] on link "Celebrating doting cat dads on Father’s Day 🐱💛" at bounding box center [166, 318] width 247 height 13
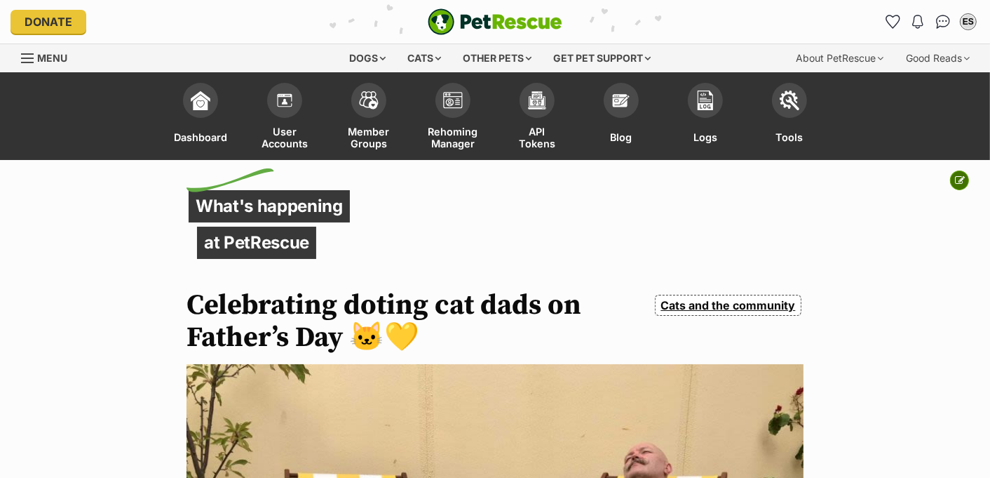
click at [964, 176] on button at bounding box center [959, 180] width 19 height 20
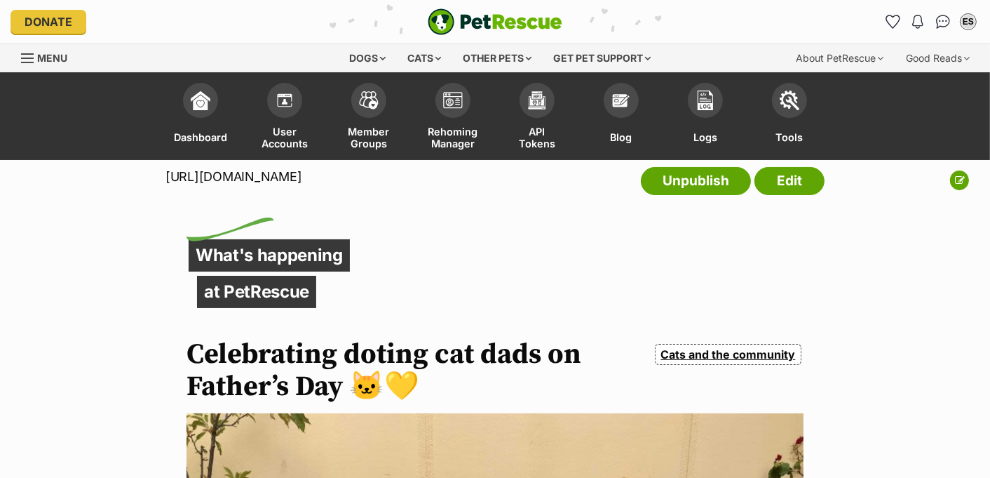
click at [164, 170] on div "https://www.petrescue.com.au/library/articles/celebrating-doting-cat-dads-on-fa…" at bounding box center [495, 184] width 990 height 49
drag, startPoint x: 168, startPoint y: 173, endPoint x: 686, endPoint y: 188, distance: 518.6
click at [686, 188] on div "https://www.petrescue.com.au/library/articles/celebrating-doting-cat-dads-on-fa…" at bounding box center [495, 184] width 659 height 49
copy p "https://www.petrescue.com.au/library/articles/celebrating-doting-cat-dads-on-fa…"
click at [624, 93] on img at bounding box center [622, 97] width 20 height 20
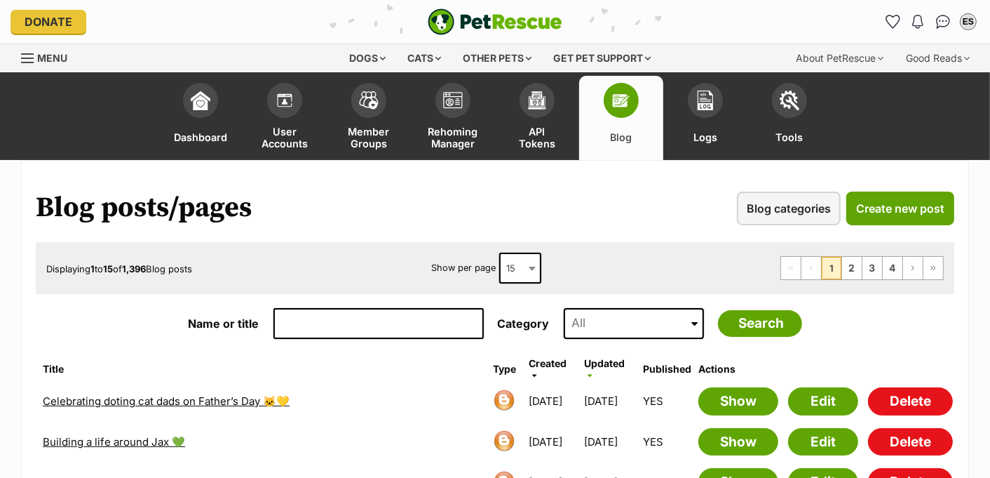
click at [443, 27] on img "PetRescue" at bounding box center [495, 21] width 135 height 27
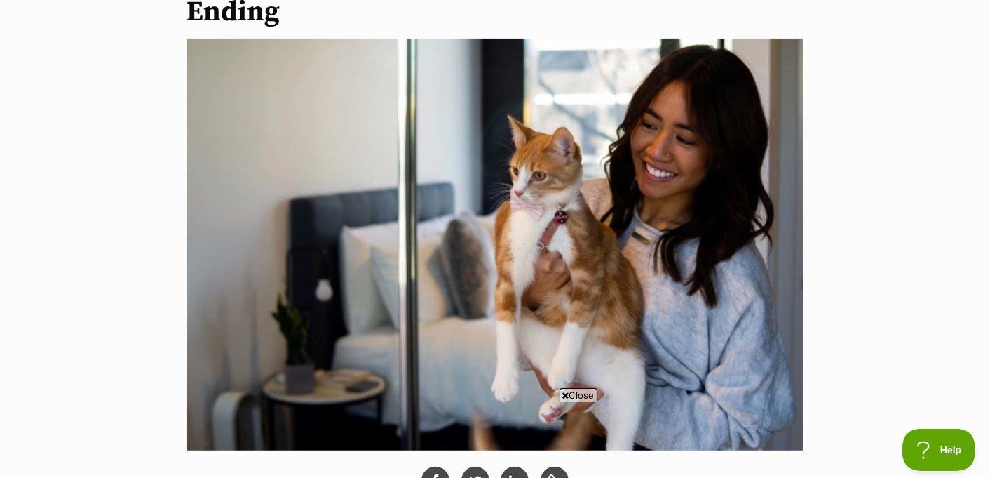
drag, startPoint x: 598, startPoint y: 187, endPoint x: 386, endPoint y: 0, distance: 282.3
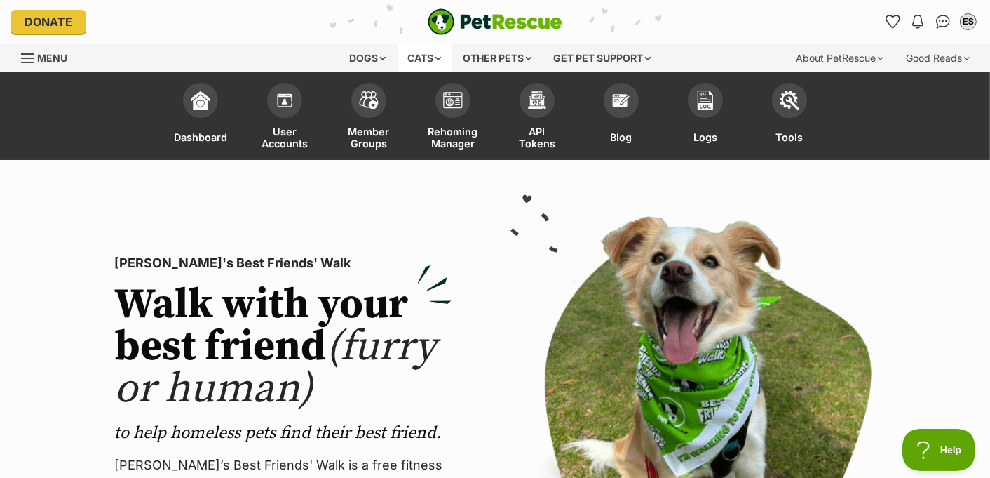
click at [425, 55] on div "Cats" at bounding box center [424, 58] width 53 height 28
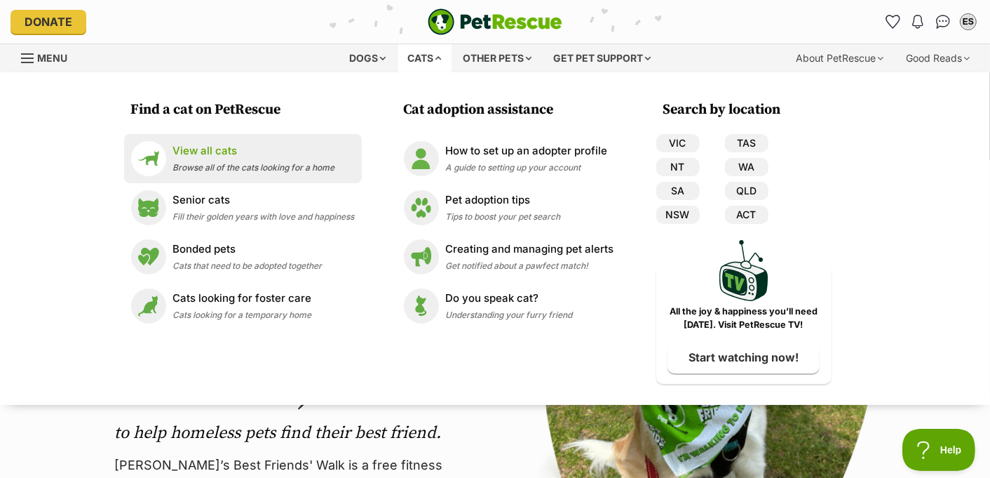
click at [276, 161] on div "View all cats Browse all of the cats looking for a home" at bounding box center [254, 158] width 162 height 30
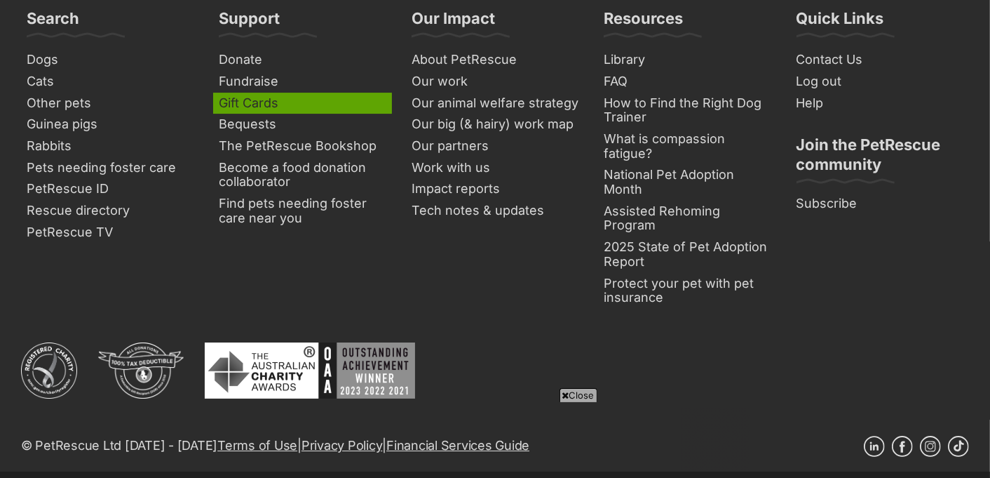
click at [258, 105] on link "Gift Cards" at bounding box center [302, 104] width 178 height 22
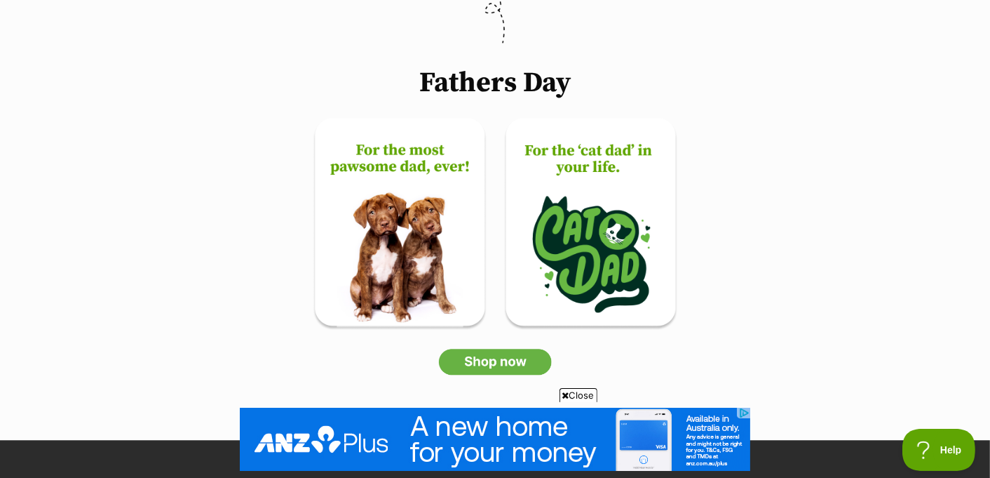
click at [422, 154] on img at bounding box center [495, 224] width 365 height 213
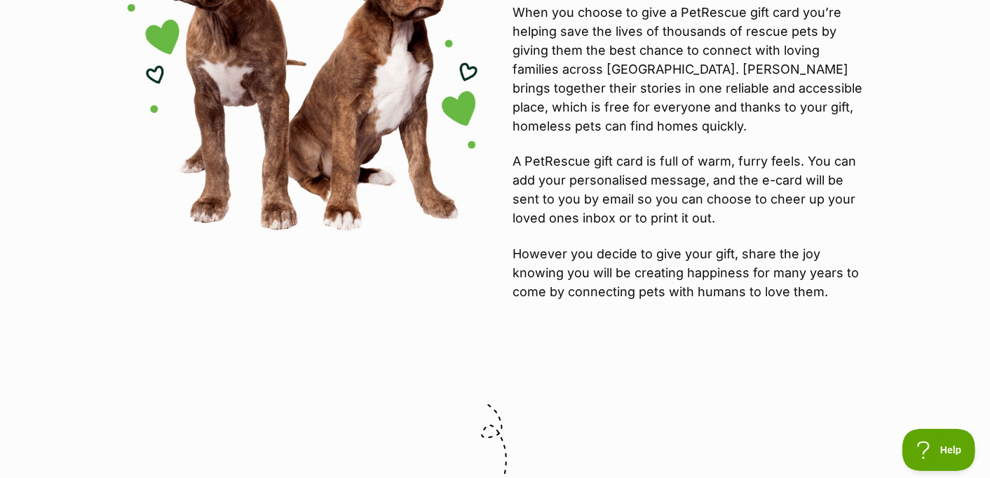
scroll to position [163, 0]
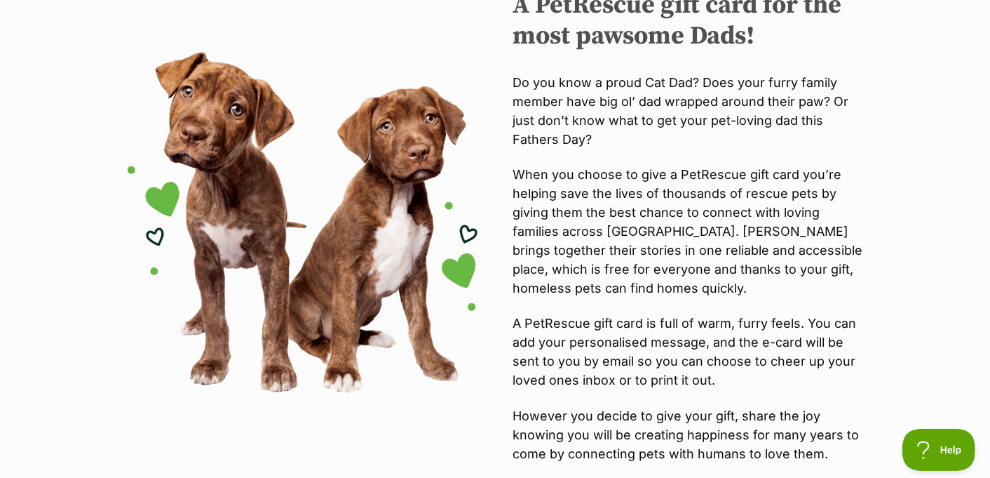
drag, startPoint x: 217, startPoint y: 217, endPoint x: 564, endPoint y: 1, distance: 409.3
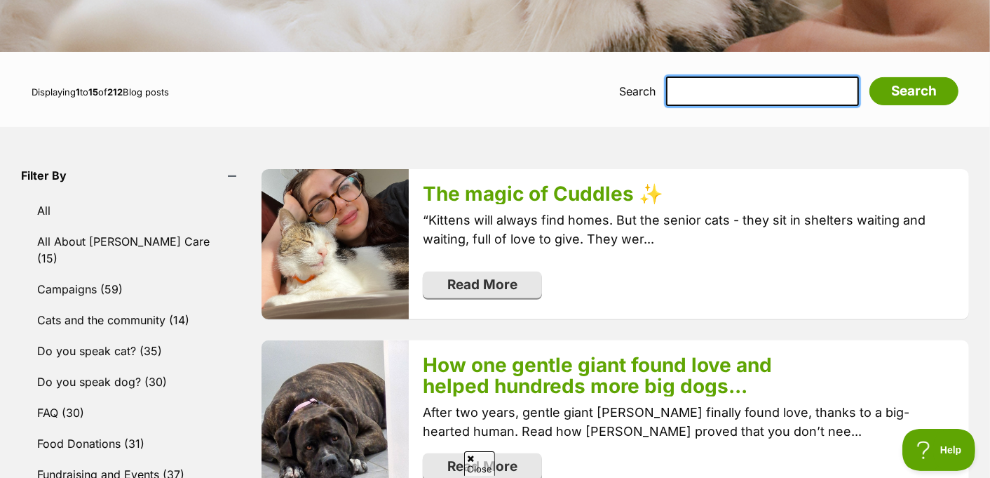
click at [782, 88] on input "text" at bounding box center [762, 90] width 193 height 29
type input "oliver"
click at [870, 77] on input "Search" at bounding box center [914, 91] width 89 height 28
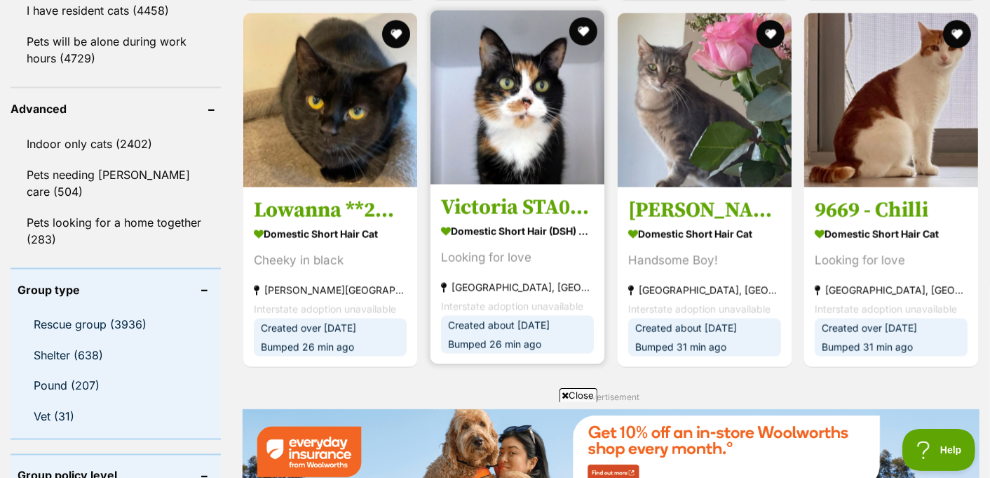
drag, startPoint x: 926, startPoint y: 114, endPoint x: 552, endPoint y: 67, distance: 376.7
click at [0, 0] on div "Displaying 1 to 19 of 4,812 pets Clear all 2 filters Show 20 40 60 pets per pag…" at bounding box center [495, 107] width 990 height 3034
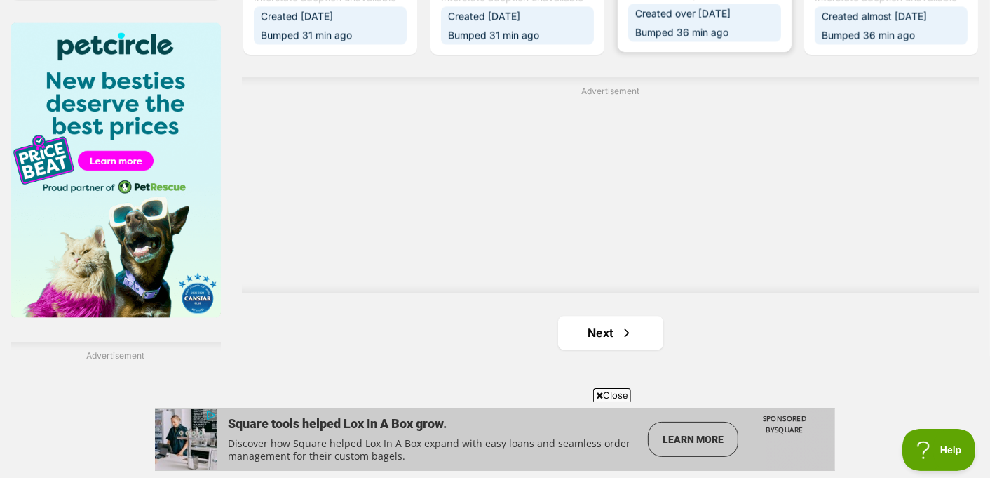
scroll to position [2709, 0]
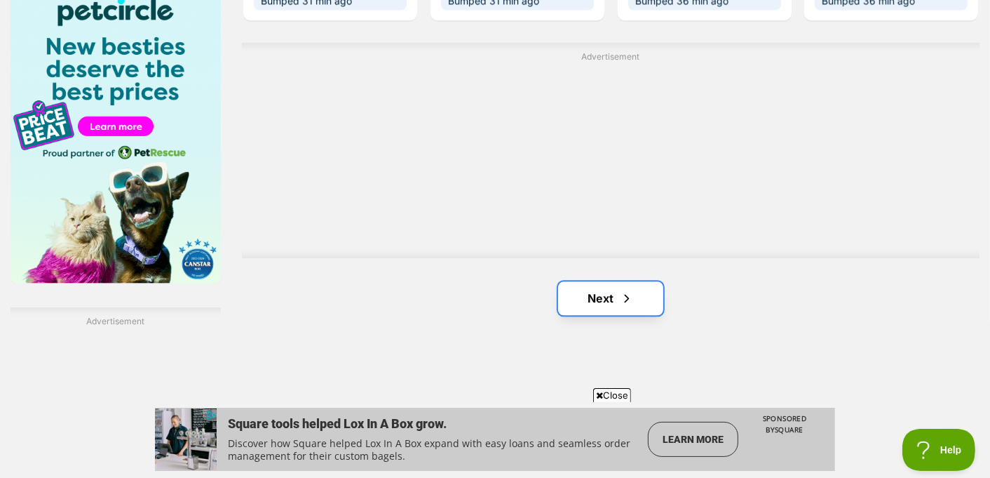
click at [607, 305] on link "Next" at bounding box center [610, 298] width 105 height 34
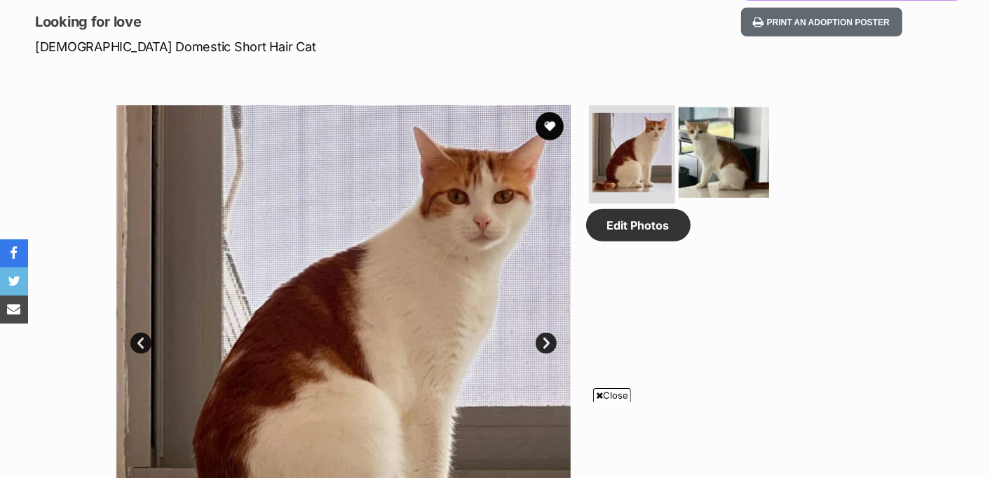
scroll to position [650, 0]
click at [734, 150] on img at bounding box center [724, 152] width 90 height 90
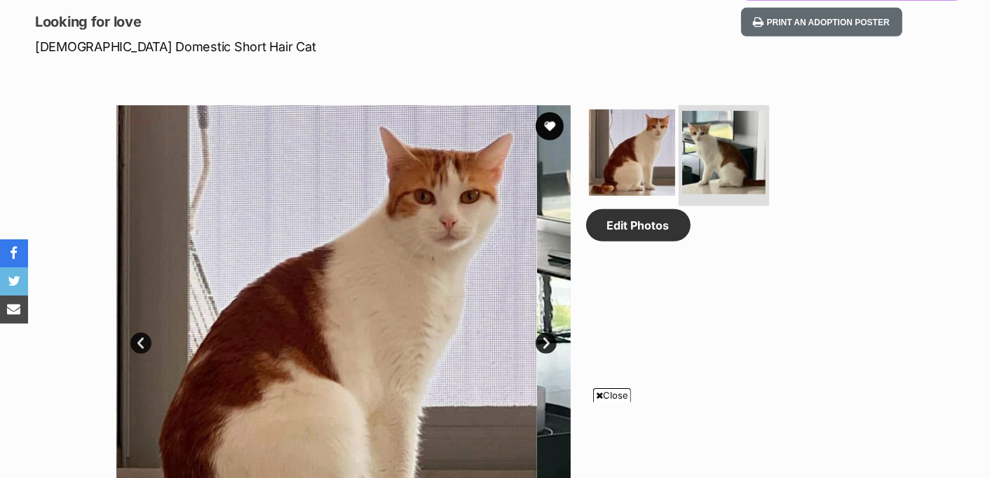
click at [727, 151] on img at bounding box center [724, 152] width 83 height 83
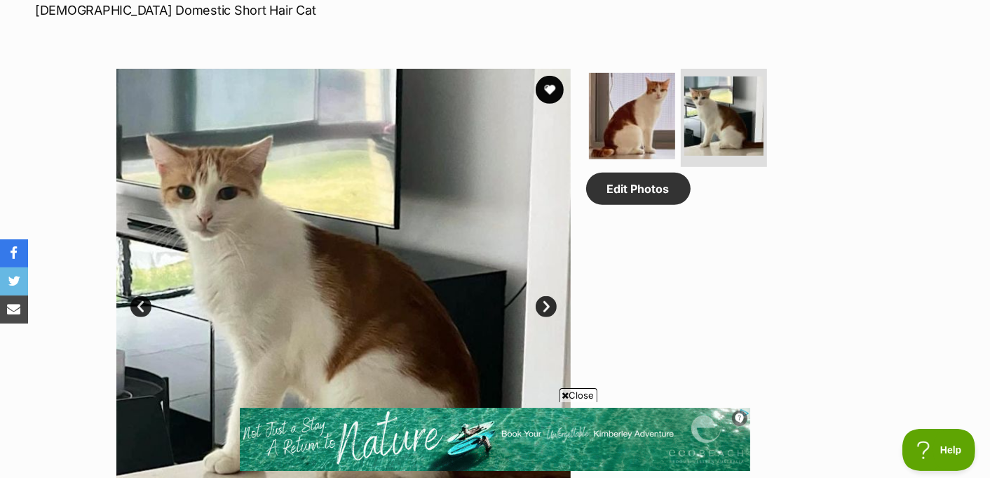
scroll to position [661, 0]
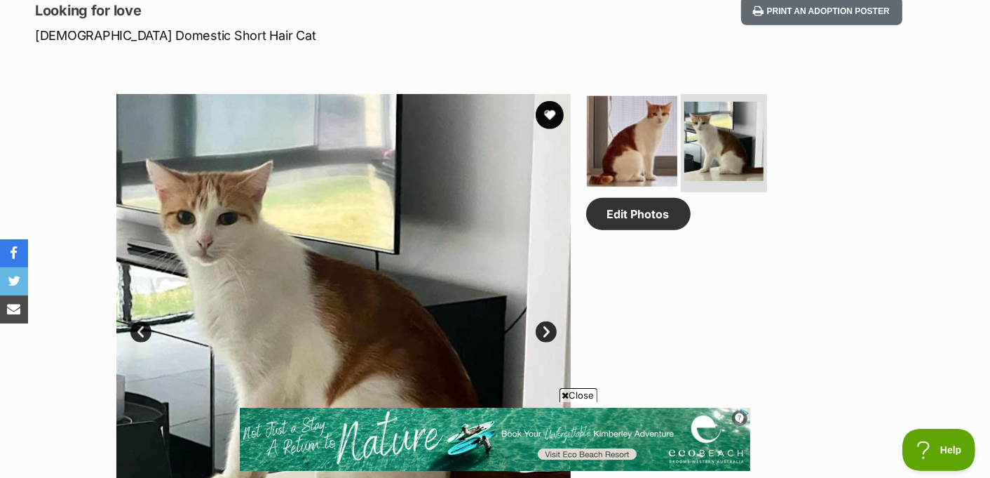
click at [654, 149] on img at bounding box center [632, 141] width 90 height 90
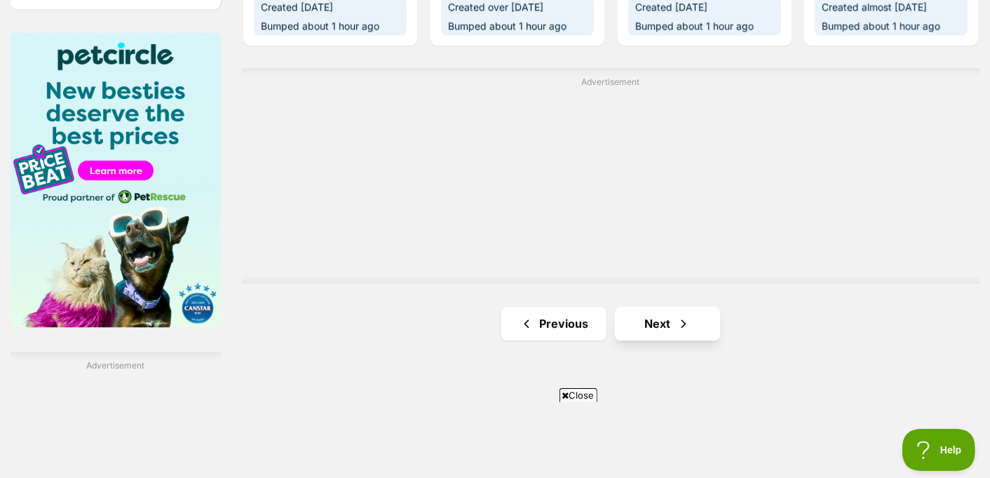
scroll to position [2869, 0]
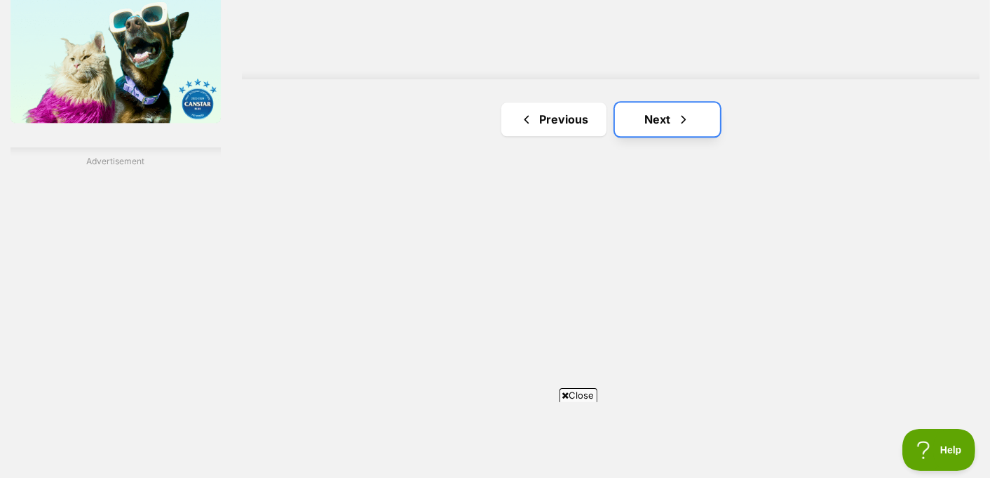
click at [669, 128] on link "Next" at bounding box center [667, 119] width 105 height 34
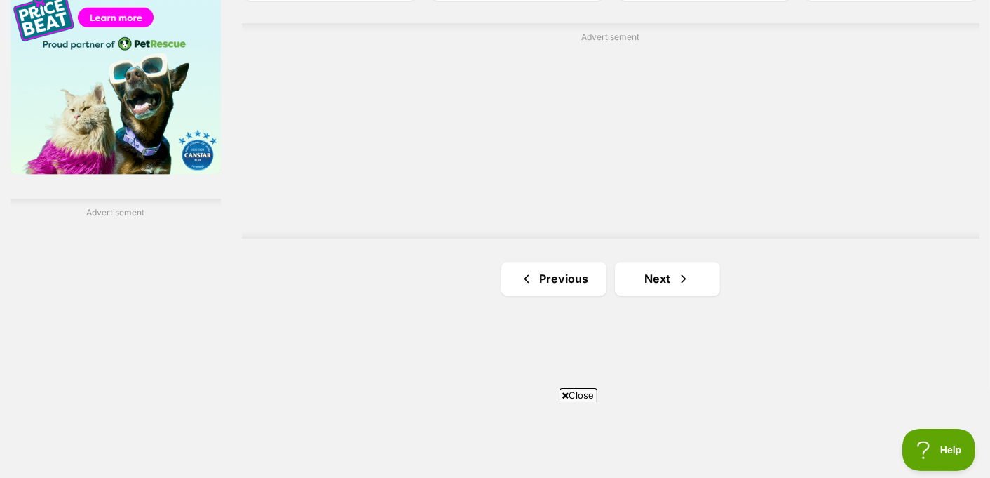
scroll to position [2844, 0]
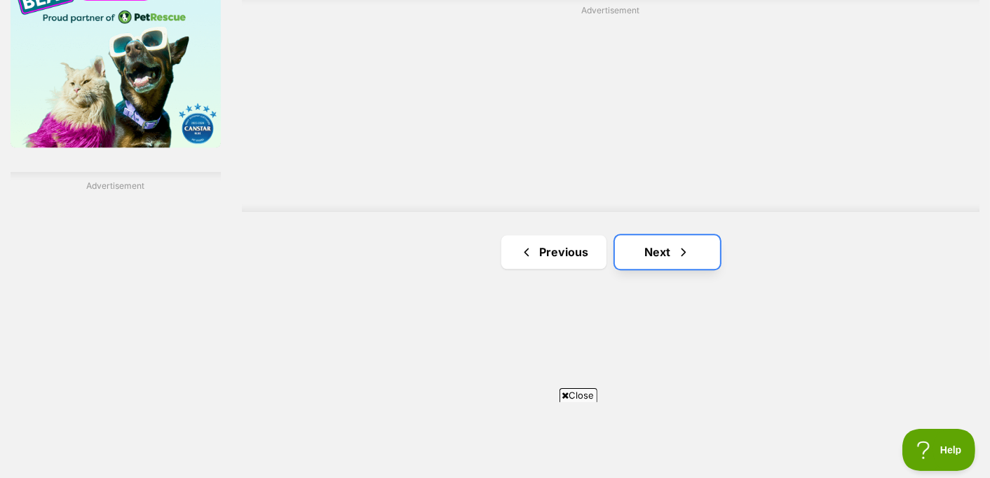
click at [675, 262] on link "Next" at bounding box center [667, 252] width 105 height 34
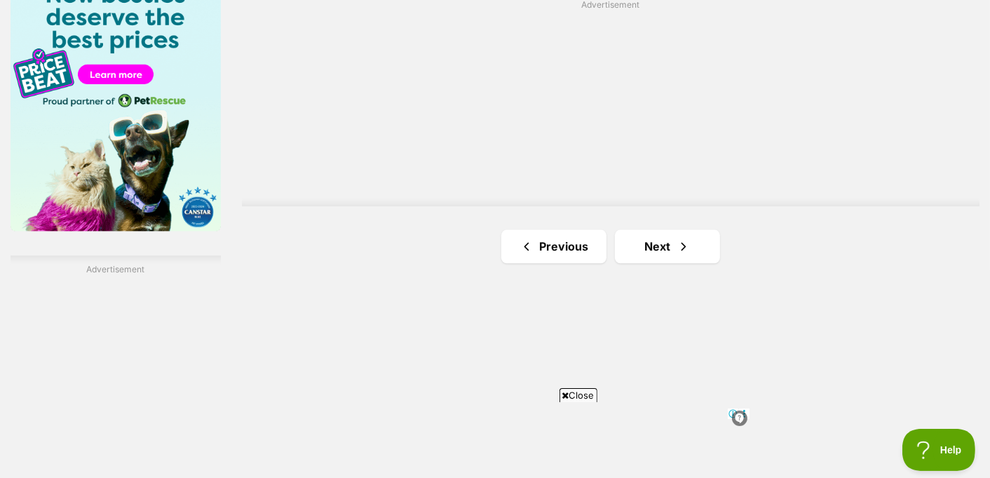
scroll to position [2781, 0]
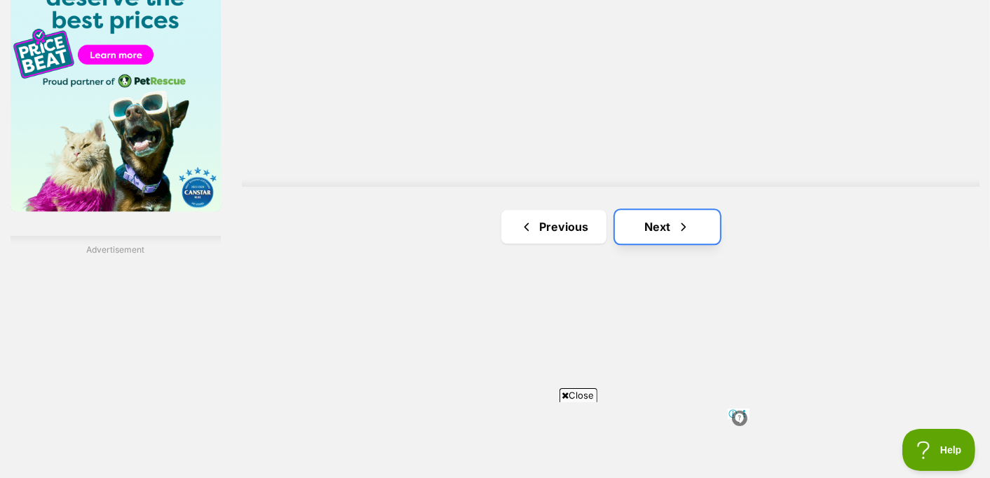
click at [696, 222] on link "Next" at bounding box center [667, 227] width 105 height 34
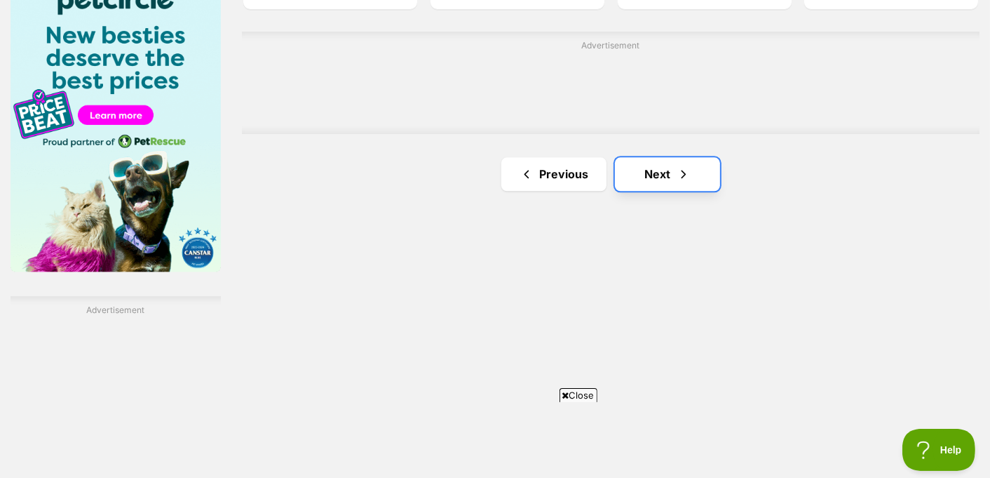
click at [679, 173] on span "Next page" at bounding box center [684, 174] width 14 height 17
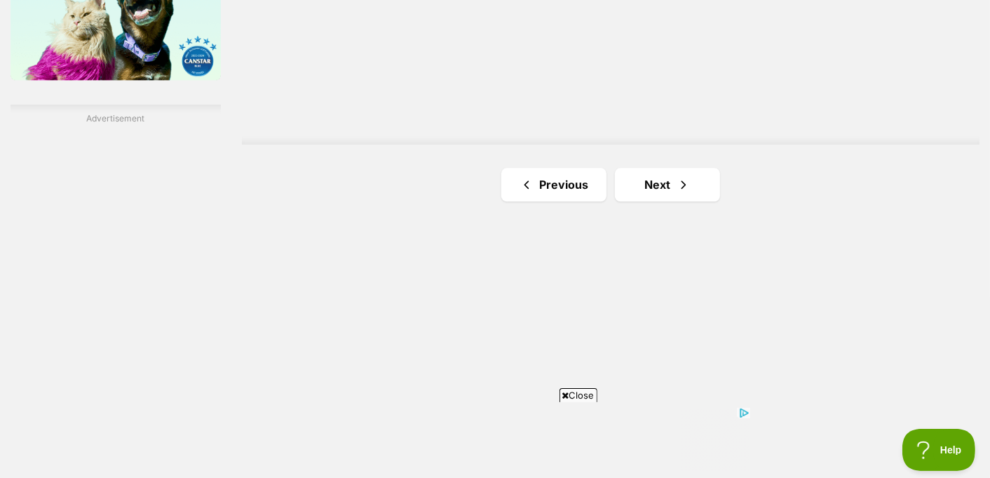
scroll to position [2916, 0]
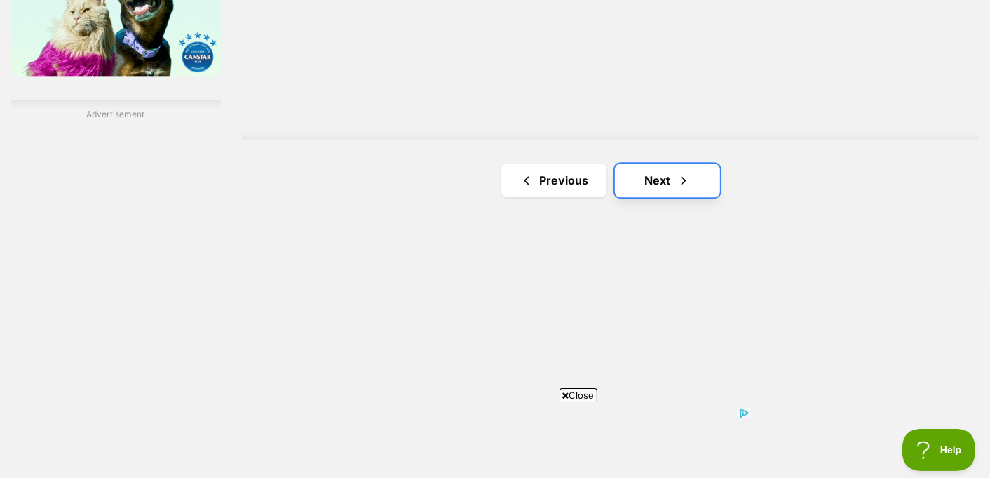
click at [681, 182] on span "Next page" at bounding box center [684, 180] width 14 height 17
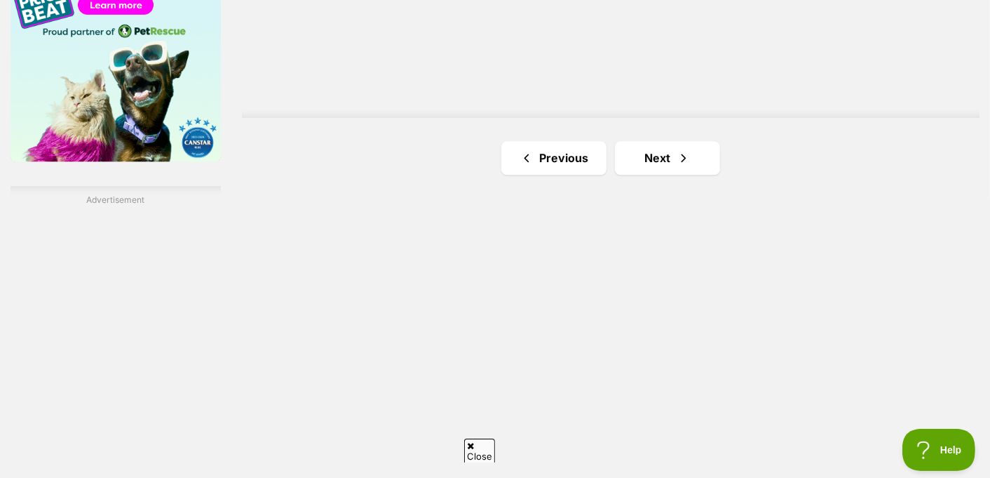
drag, startPoint x: 342, startPoint y: 176, endPoint x: 511, endPoint y: 20, distance: 229.8
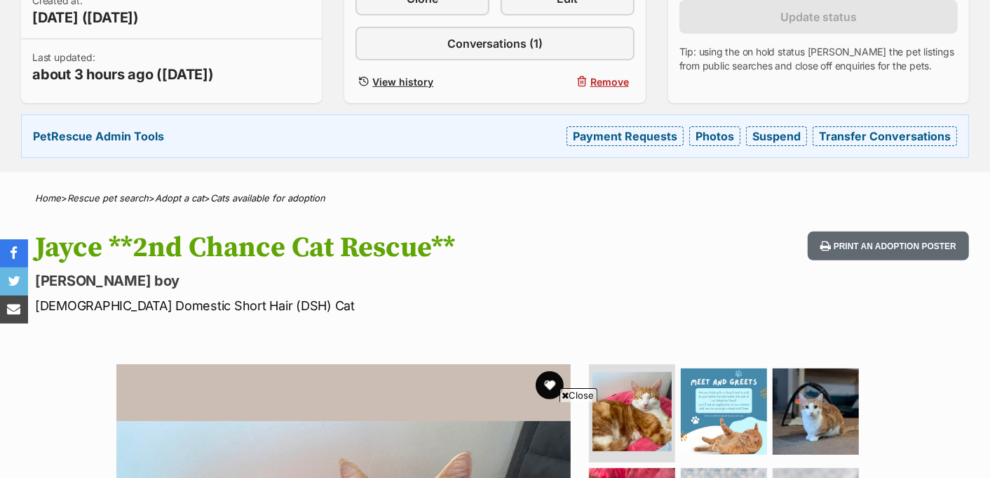
scroll to position [641, 0]
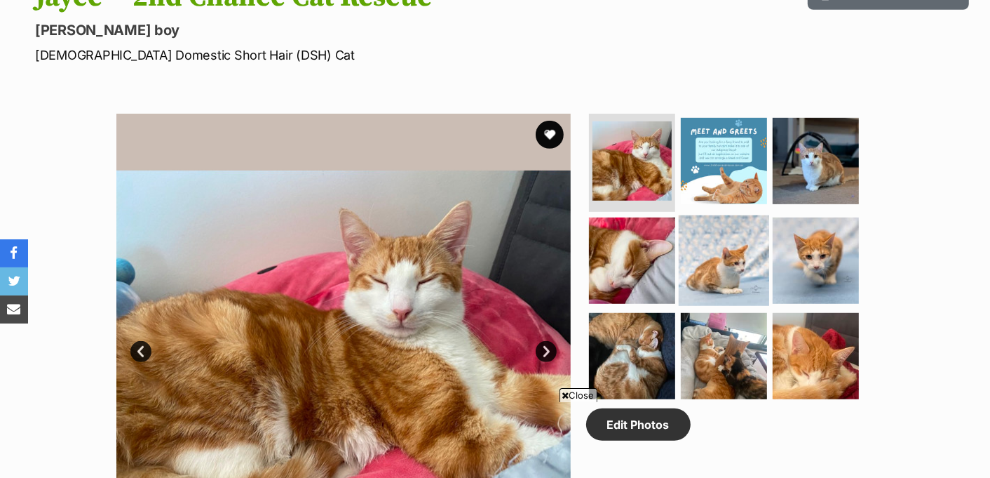
click at [756, 257] on img at bounding box center [724, 260] width 90 height 90
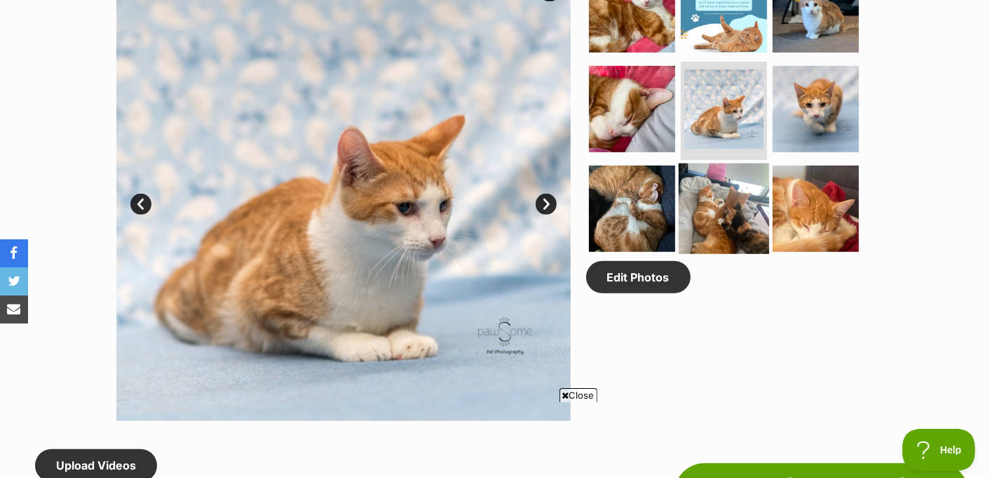
scroll to position [0, 0]
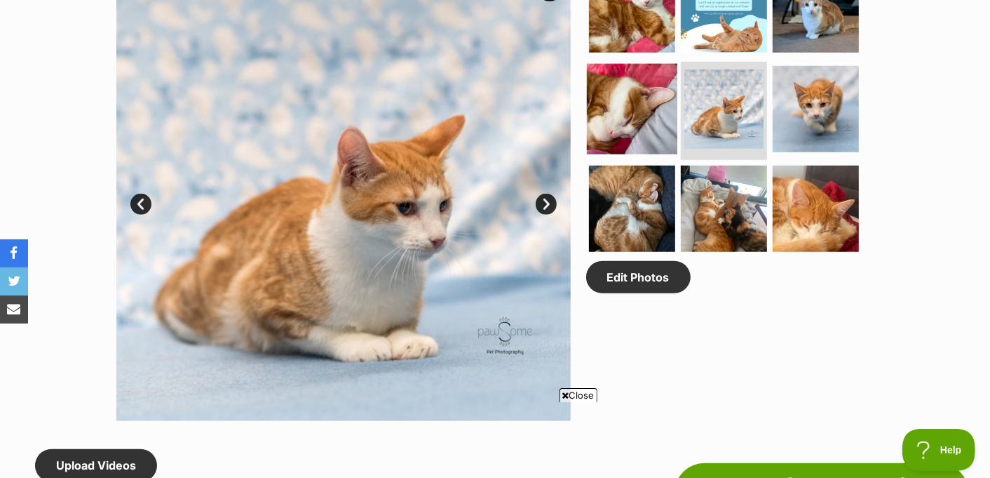
click at [654, 79] on img at bounding box center [632, 109] width 90 height 90
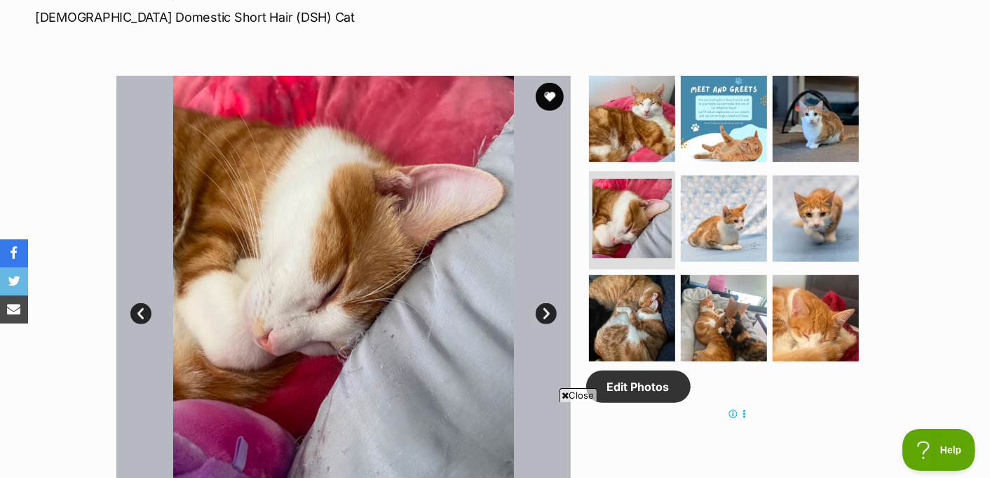
scroll to position [677, 0]
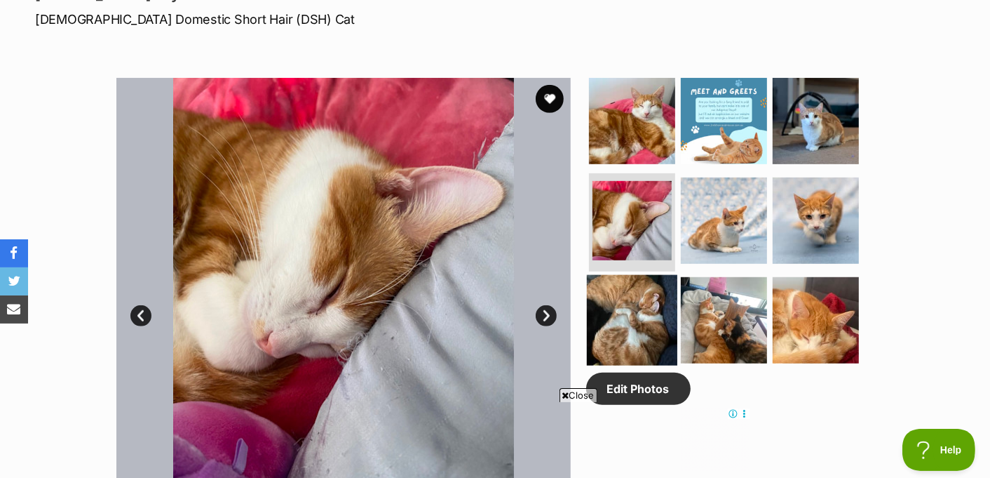
click at [654, 328] on img at bounding box center [632, 320] width 90 height 90
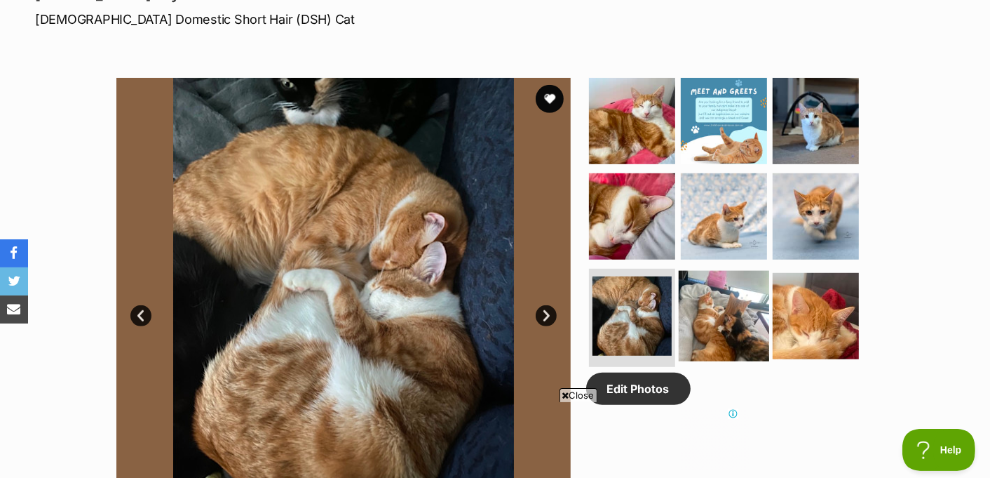
click at [725, 323] on img at bounding box center [724, 316] width 90 height 90
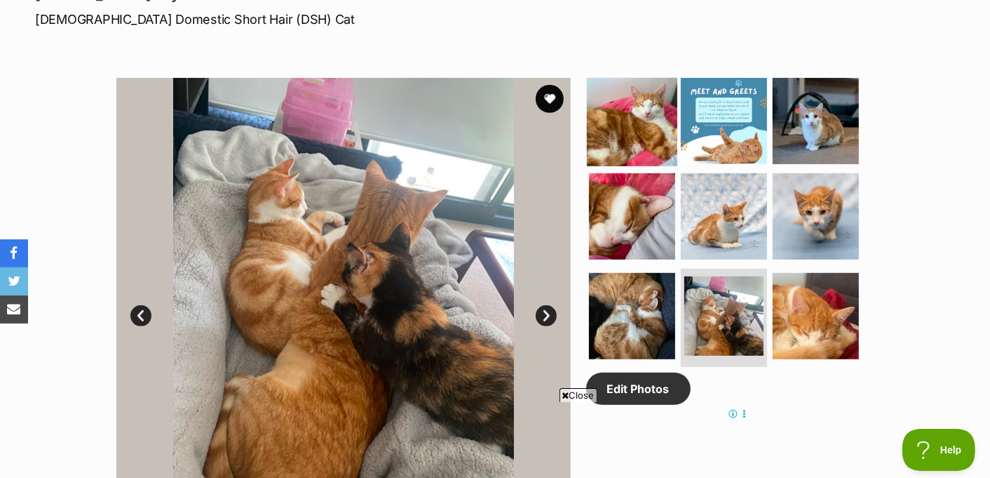
click at [630, 135] on img at bounding box center [632, 121] width 90 height 90
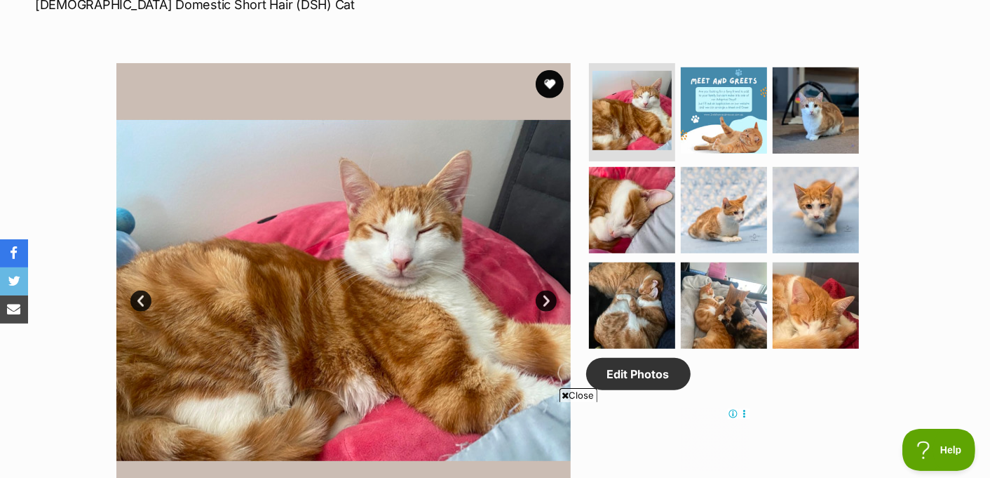
scroll to position [690, 0]
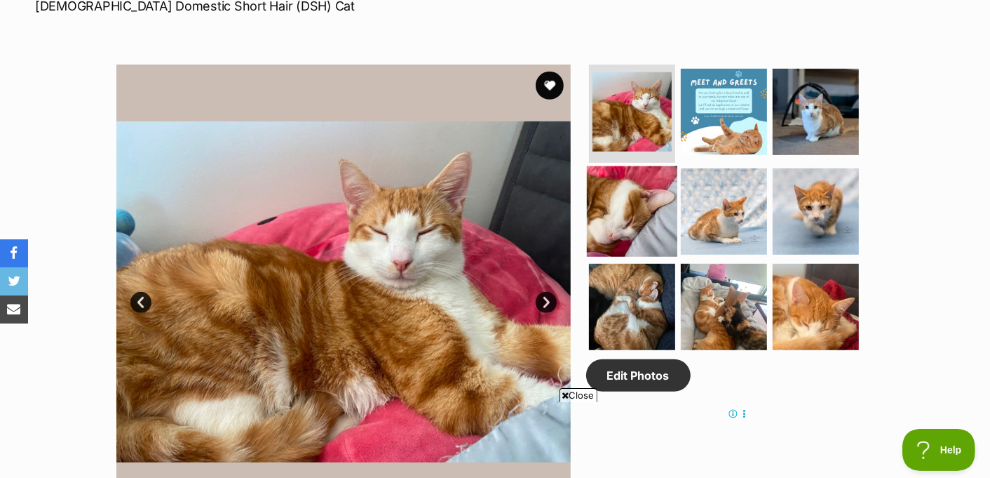
click at [641, 197] on img at bounding box center [632, 211] width 90 height 90
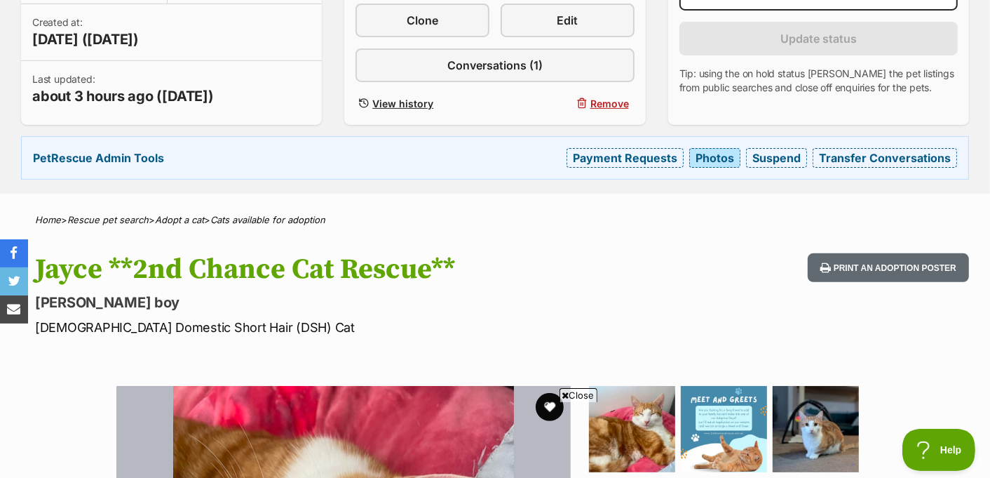
scroll to position [356, 0]
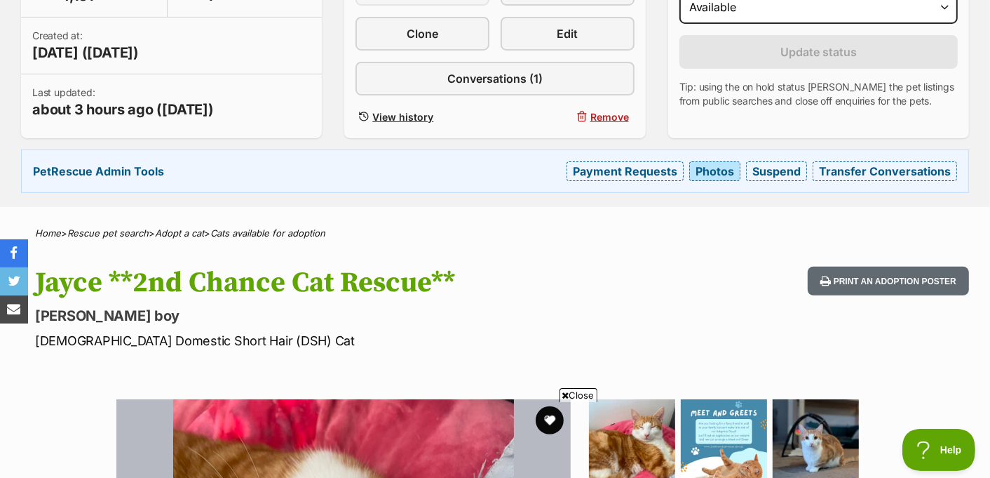
click at [704, 166] on link "Photos" at bounding box center [715, 171] width 51 height 20
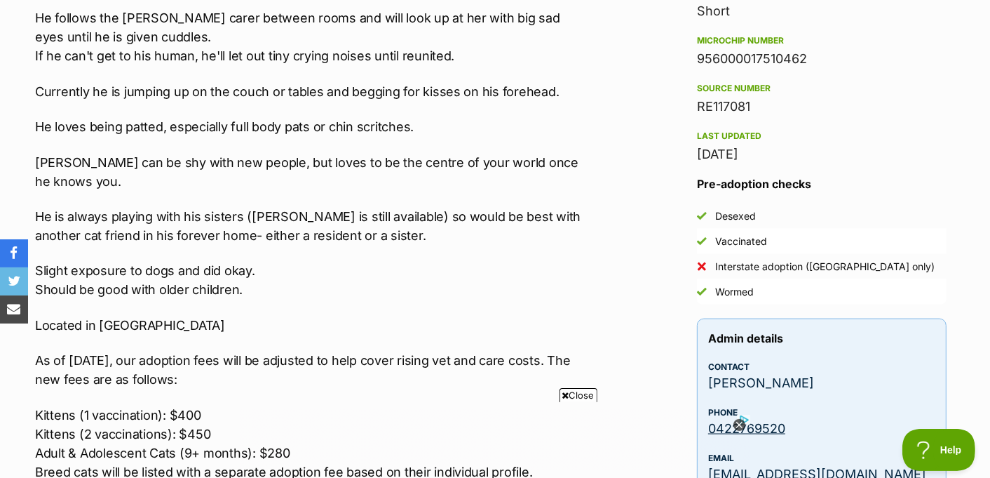
scroll to position [0, 0]
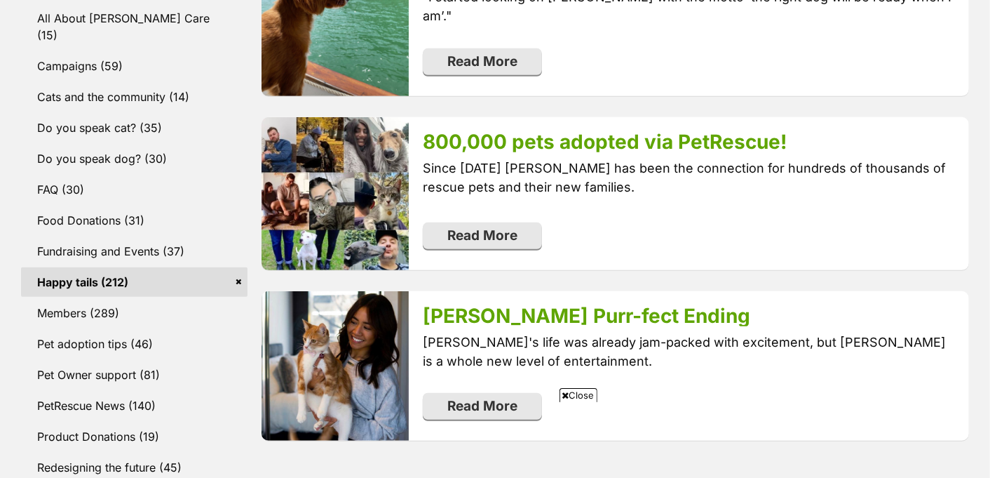
scroll to position [661, 0]
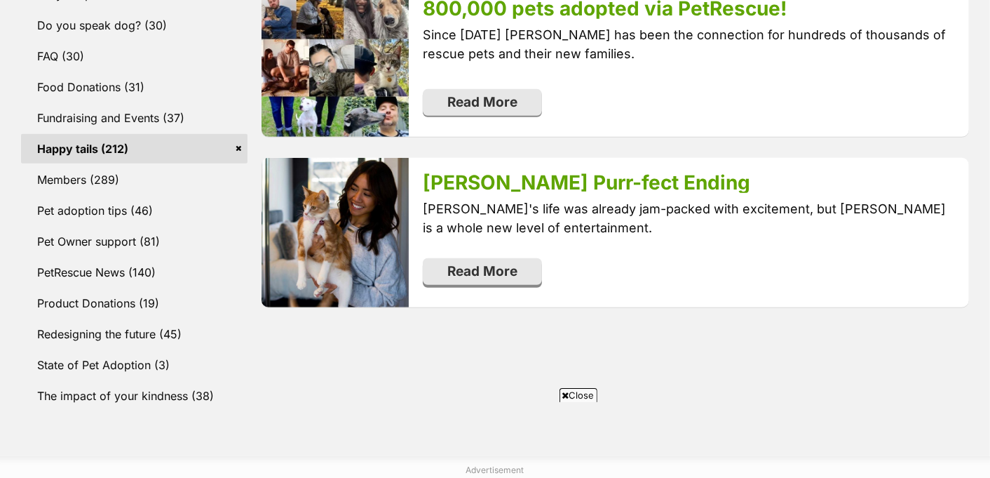
click at [513, 270] on link "Read More" at bounding box center [482, 271] width 119 height 27
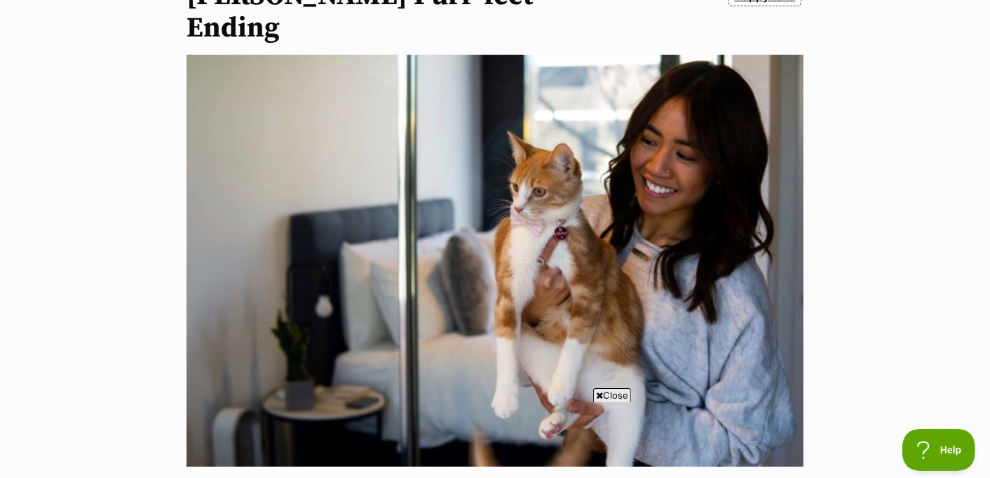
drag, startPoint x: 422, startPoint y: 189, endPoint x: 397, endPoint y: 1, distance: 188.9
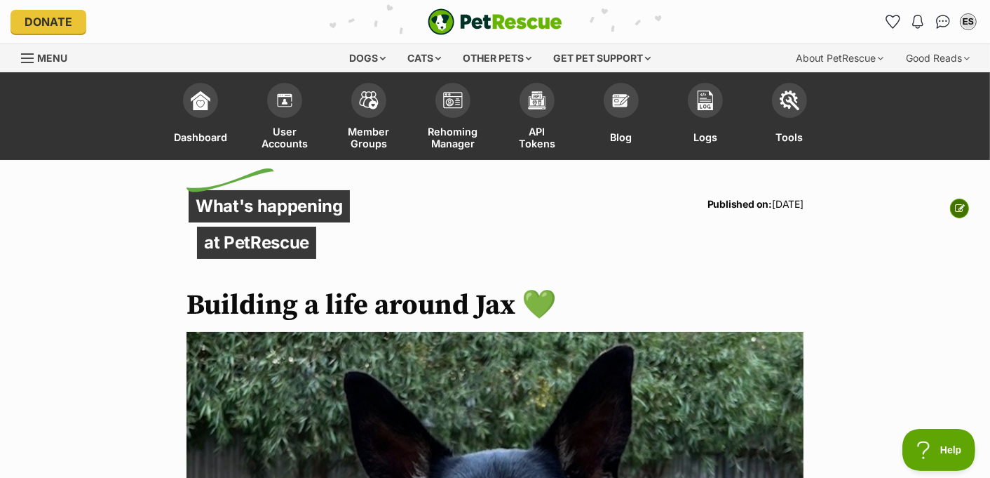
click at [956, 206] on icon at bounding box center [960, 208] width 10 height 10
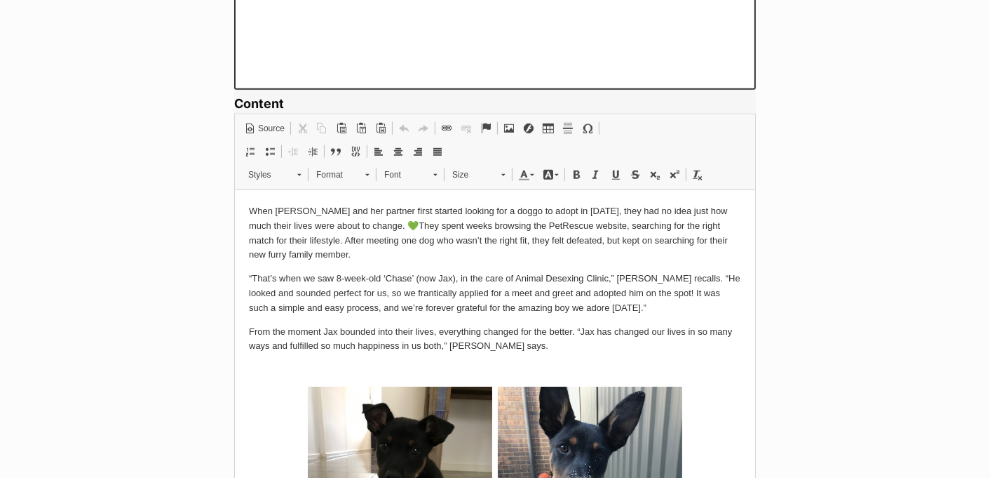
scroll to position [1011, 0]
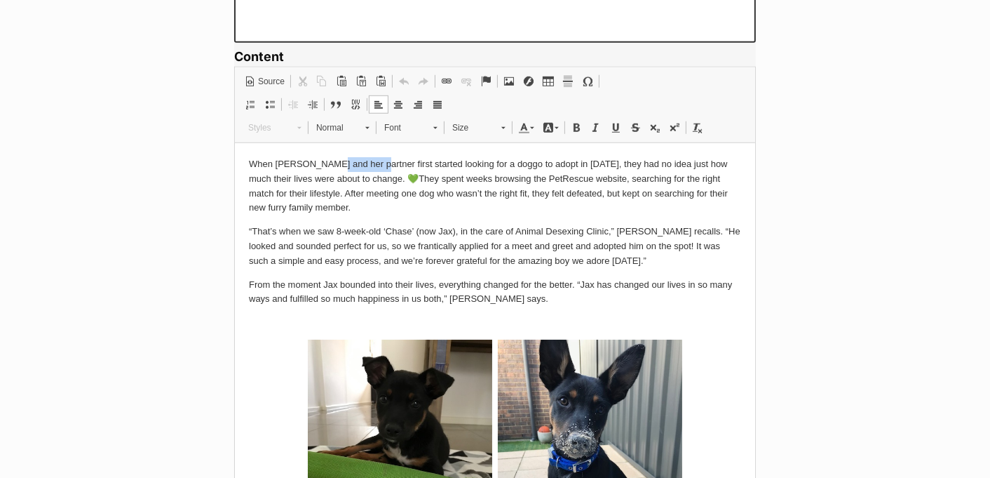
drag, startPoint x: 368, startPoint y: 164, endPoint x: 323, endPoint y: 163, distance: 44.2
click at [323, 163] on p "When [PERSON_NAME] and her partner first started looking for a doggo to adopt i…" at bounding box center [494, 186] width 492 height 58
click at [352, 174] on p "When Natalie and Mason first started looking for a doggo to adopt in 2020, they…" at bounding box center [494, 186] width 492 height 58
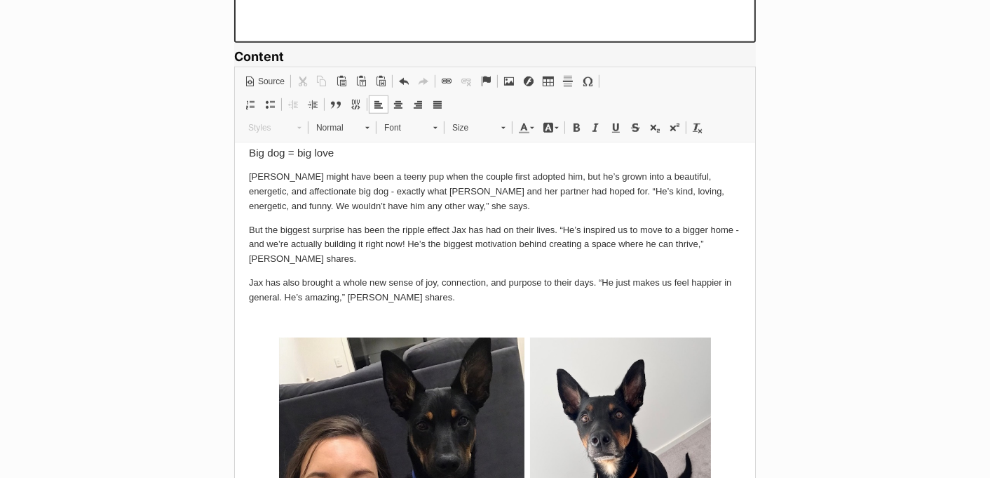
scroll to position [473, 0]
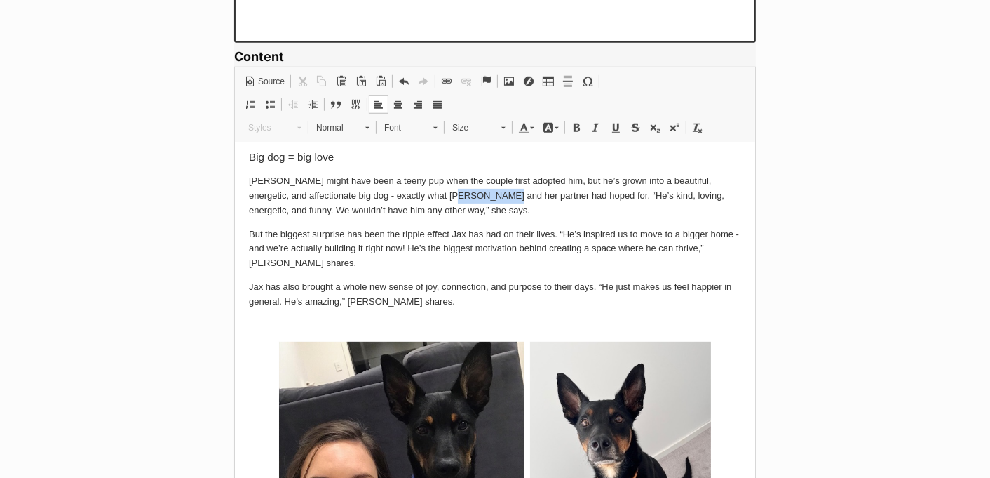
drag, startPoint x: 482, startPoint y: 196, endPoint x: 437, endPoint y: 195, distance: 44.9
click at [437, 195] on p "[PERSON_NAME] might have been a teeny pup when the couple first adopted him, bu…" at bounding box center [494, 195] width 492 height 43
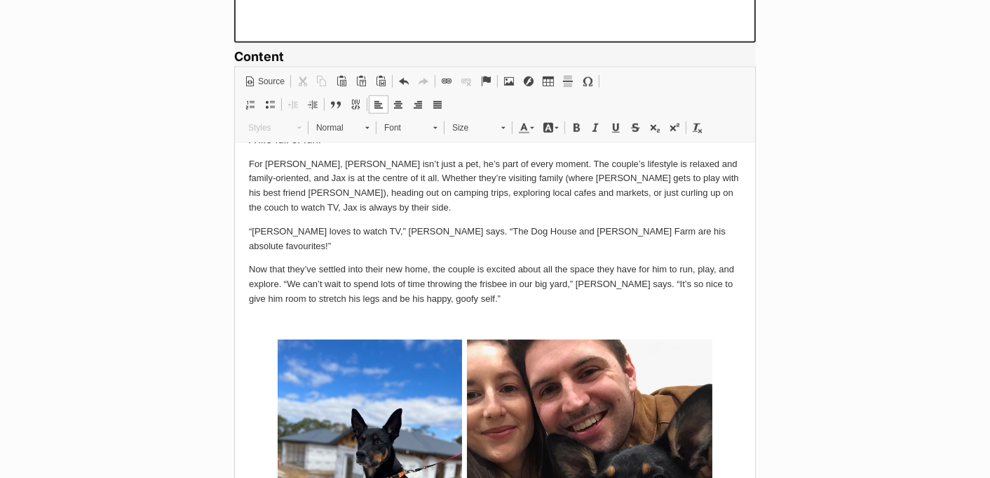
scroll to position [955, 0]
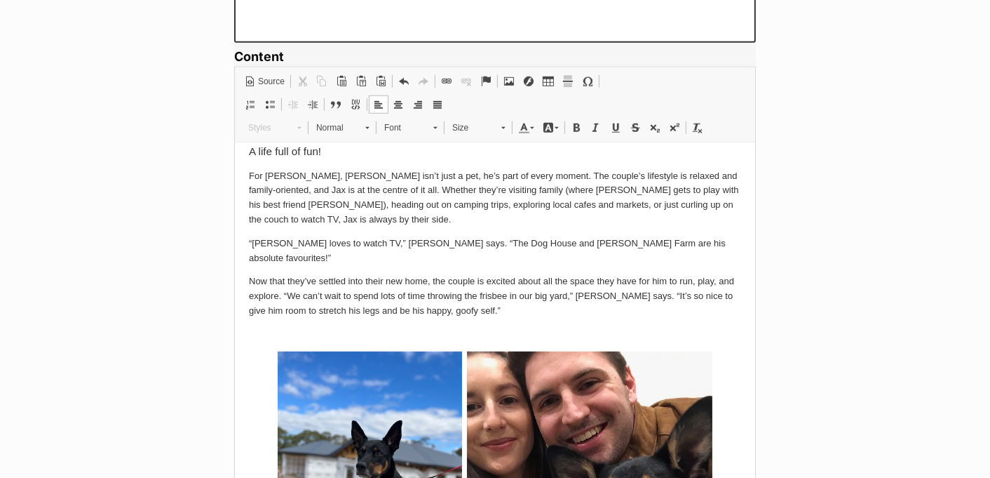
click at [293, 172] on p "For [PERSON_NAME], [PERSON_NAME] isn’t just a pet, he’s part of every moment. T…" at bounding box center [494, 198] width 492 height 58
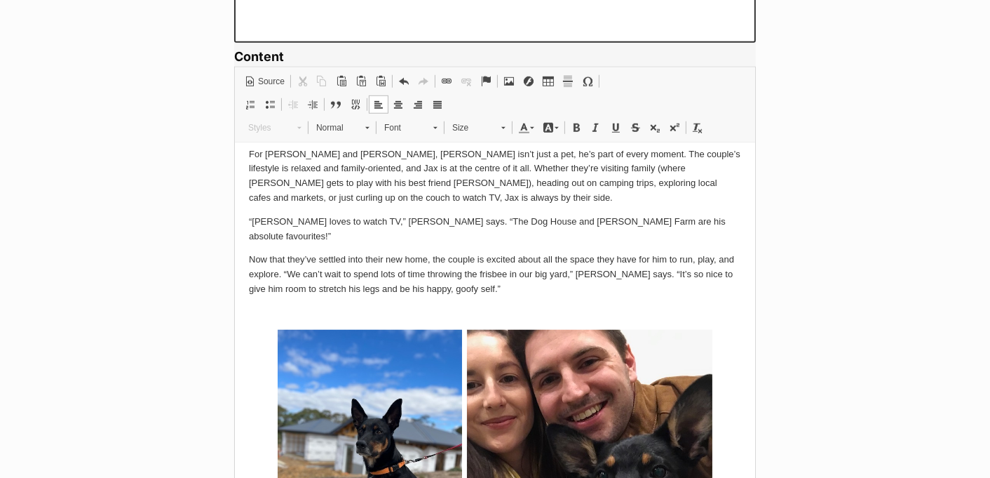
scroll to position [976, 0]
drag, startPoint x: 474, startPoint y: 248, endPoint x: 433, endPoint y: 249, distance: 40.7
click at [433, 253] on p "Now that they’ve settled into their new home, the couple is excited about all t…" at bounding box center [494, 274] width 492 height 43
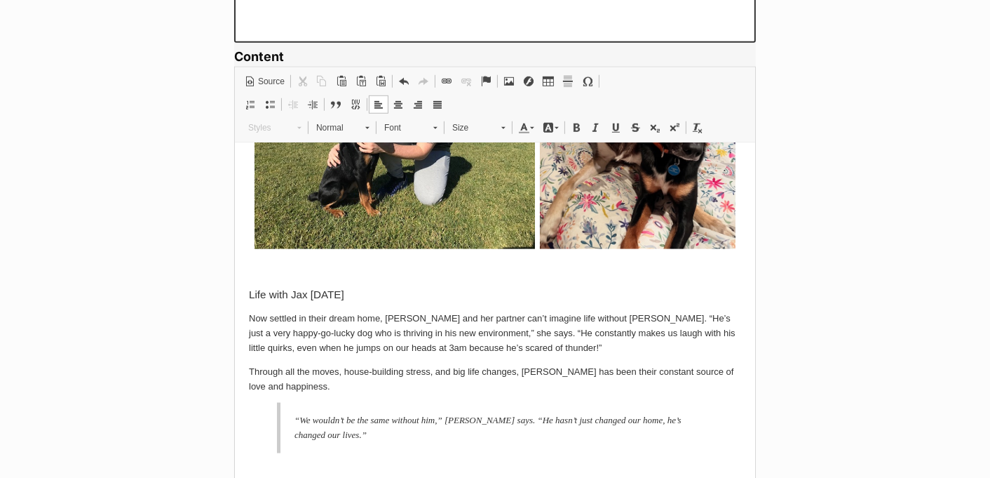
scroll to position [1825, 0]
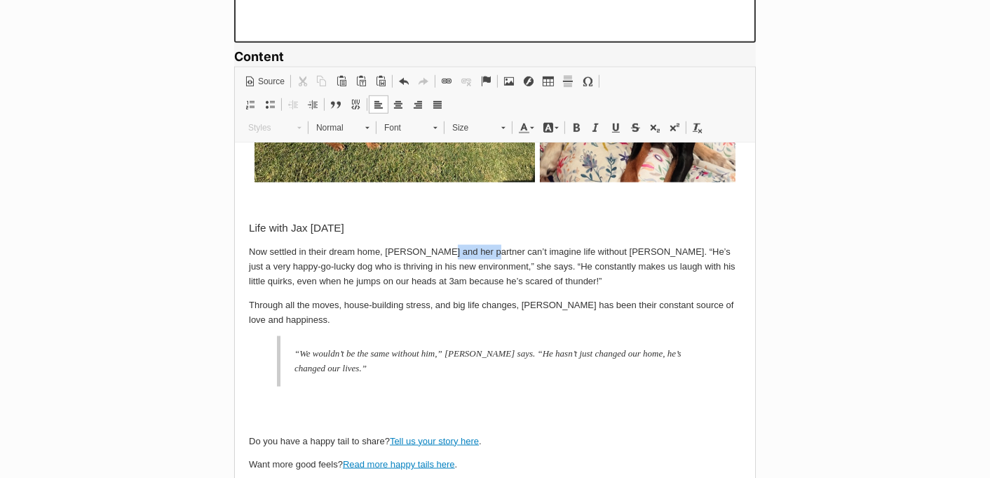
drag, startPoint x: 478, startPoint y: 234, endPoint x: 436, endPoint y: 241, distance: 42.7
click at [436, 245] on p "Now settled in their dream home, [PERSON_NAME] and her partner can’t imagine li…" at bounding box center [494, 266] width 492 height 43
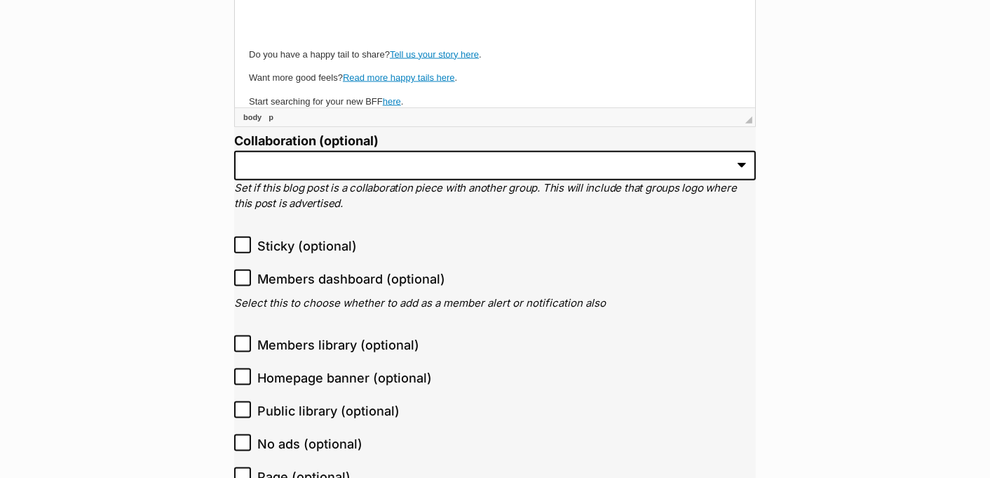
scroll to position [1473, 0]
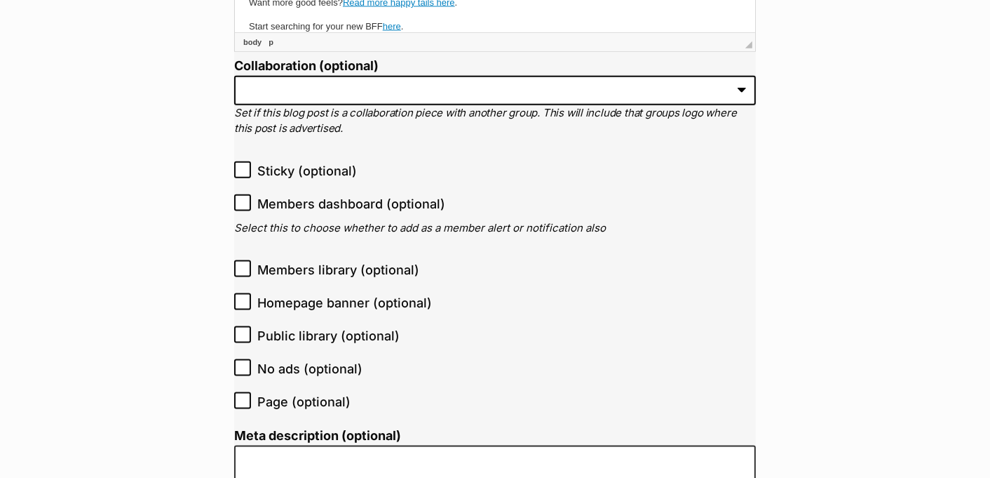
click at [335, 330] on span "Public library (optional)" at bounding box center [328, 335] width 142 height 19
click at [251, 330] on input "Public library (optional)" at bounding box center [242, 334] width 17 height 17
checkbox input "true"
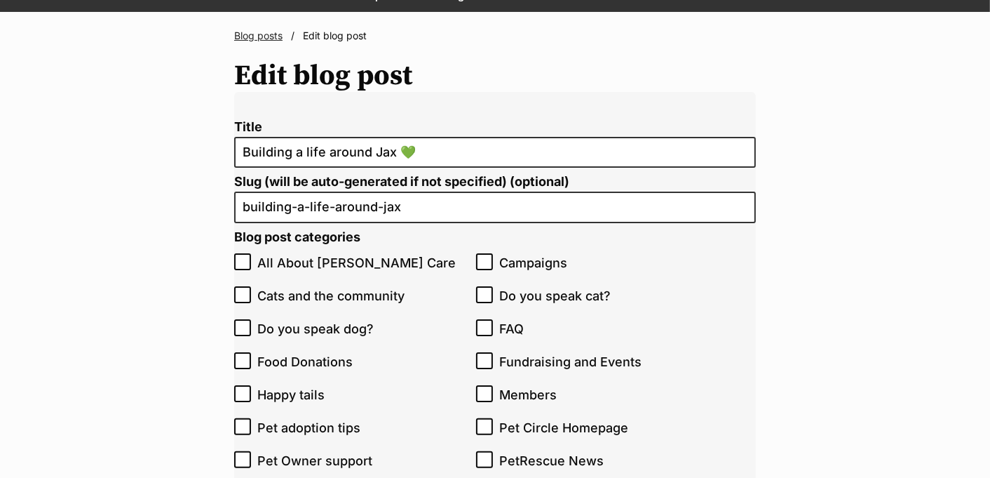
scroll to position [201, 0]
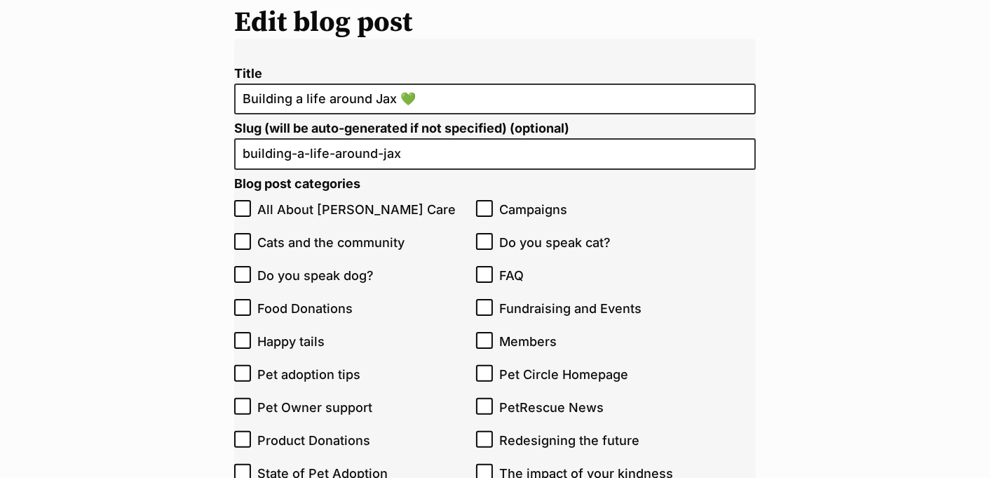
click at [304, 338] on span "Happy tails" at bounding box center [363, 341] width 212 height 19
click at [251, 338] on input "Happy tails" at bounding box center [242, 340] width 17 height 17
checkbox input "true"
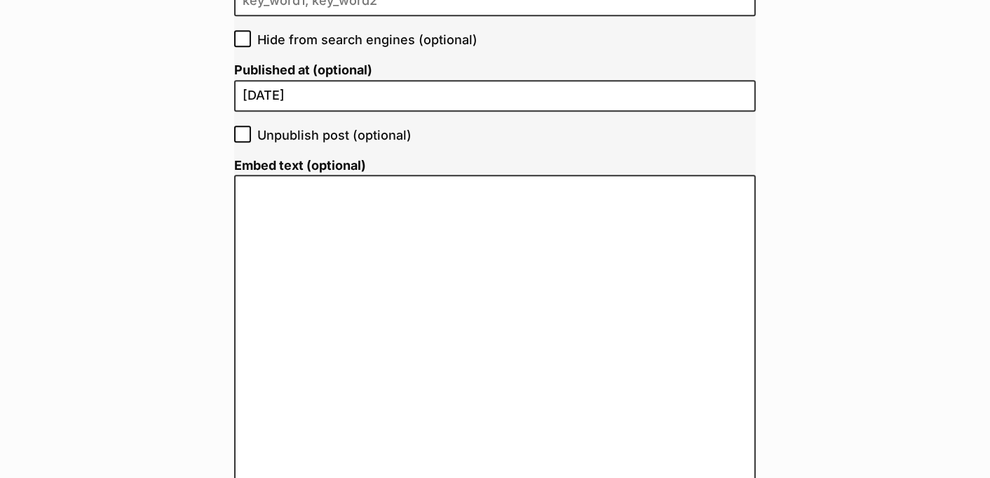
scroll to position [3010, 0]
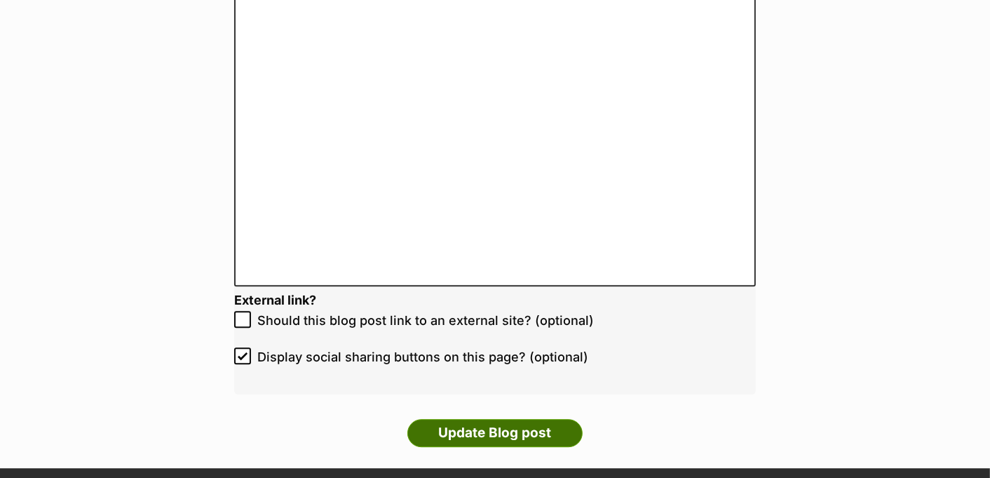
click at [466, 427] on input "Update Blog post" at bounding box center [495, 433] width 175 height 28
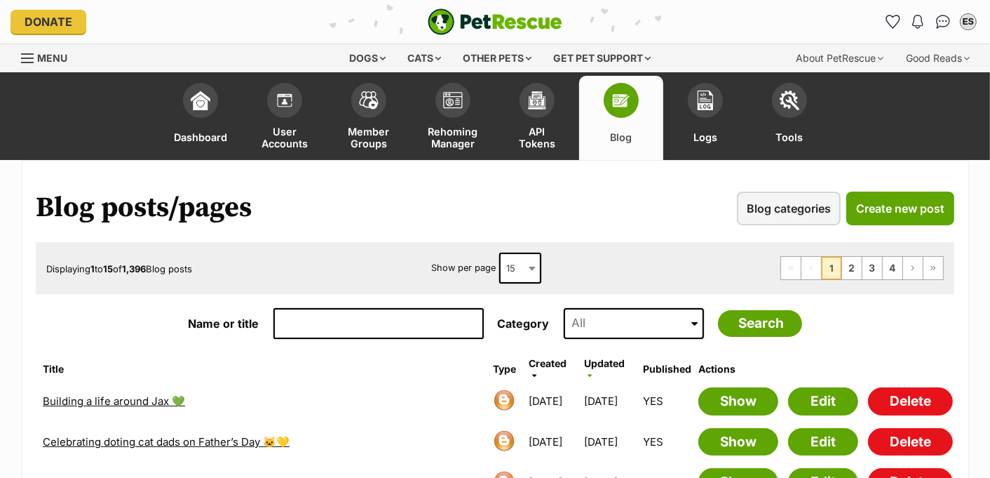
click at [466, 26] on img "PetRescue" at bounding box center [495, 21] width 135 height 27
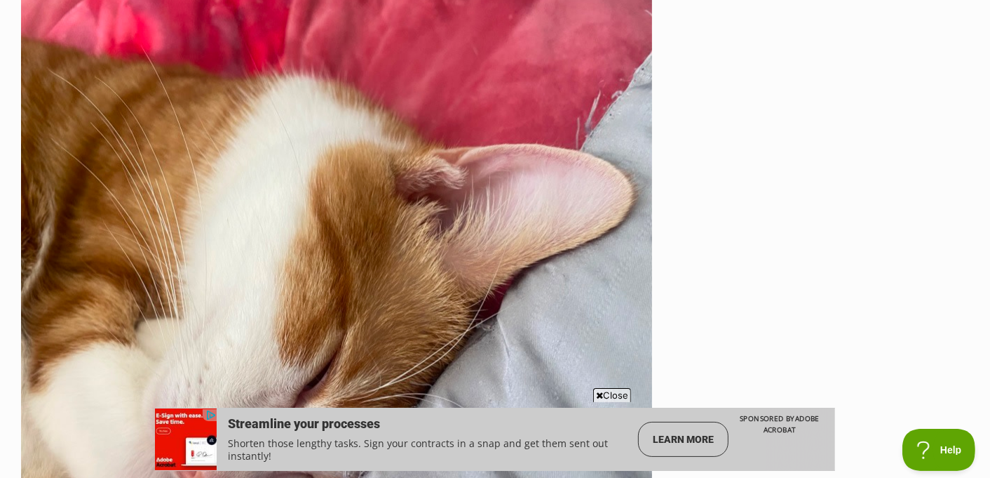
drag, startPoint x: 414, startPoint y: 222, endPoint x: 402, endPoint y: 11, distance: 210.8
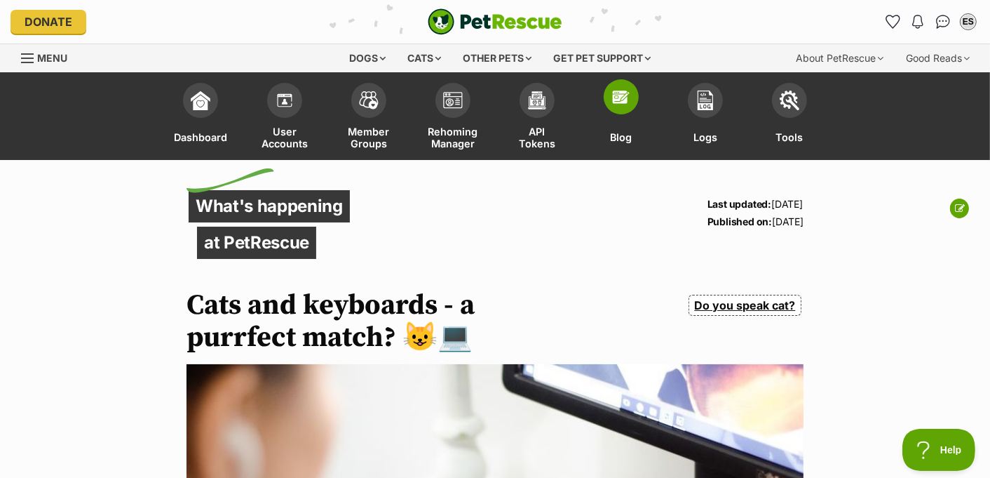
click at [618, 91] on img at bounding box center [622, 97] width 20 height 20
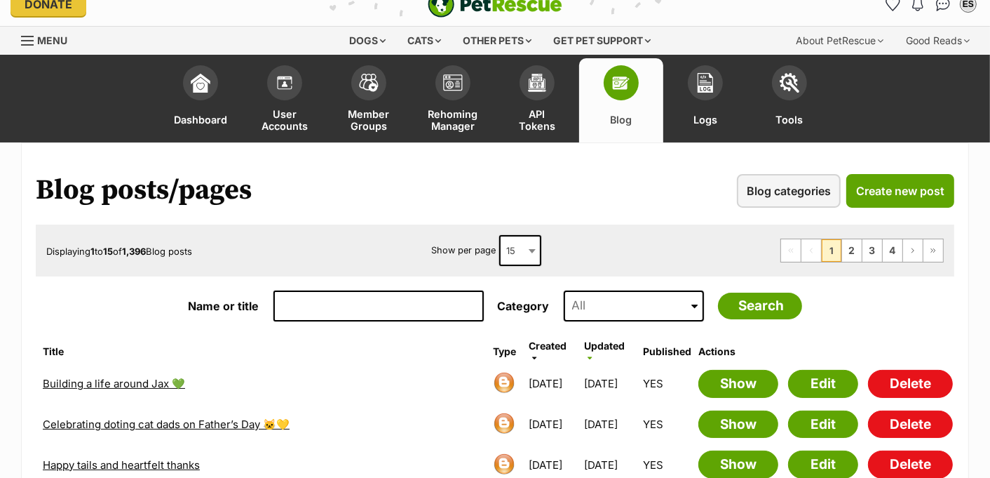
scroll to position [181, 0]
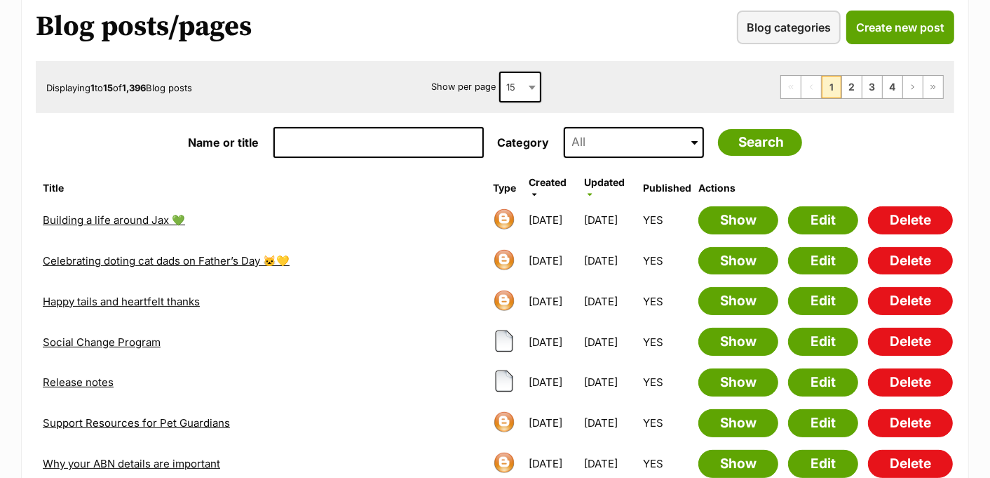
click at [224, 255] on link "Celebrating doting cat dads on Father’s Day 🐱💛" at bounding box center [166, 260] width 247 height 13
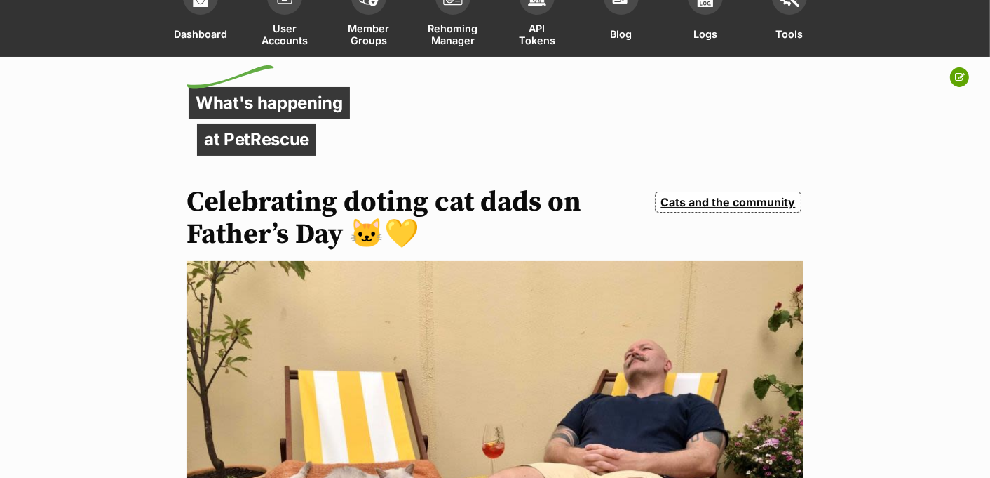
scroll to position [84, 0]
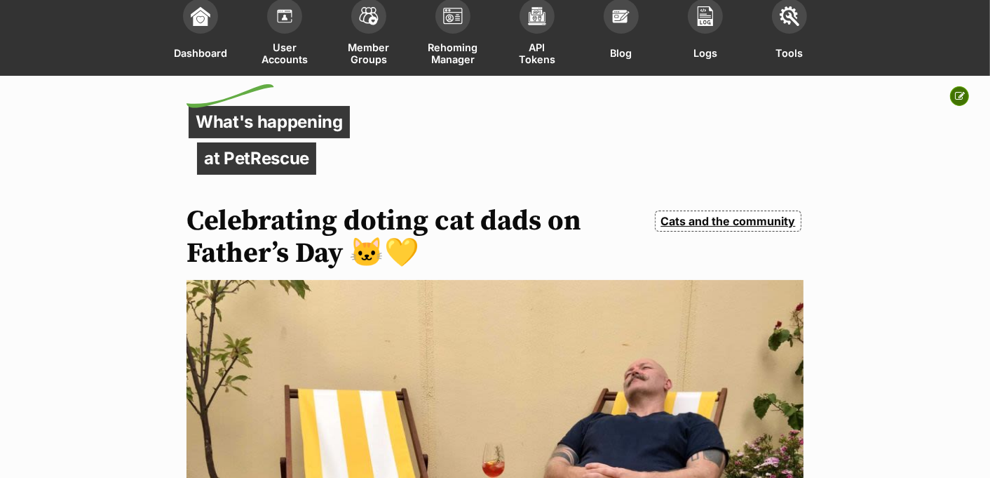
click at [964, 93] on icon at bounding box center [960, 96] width 10 height 10
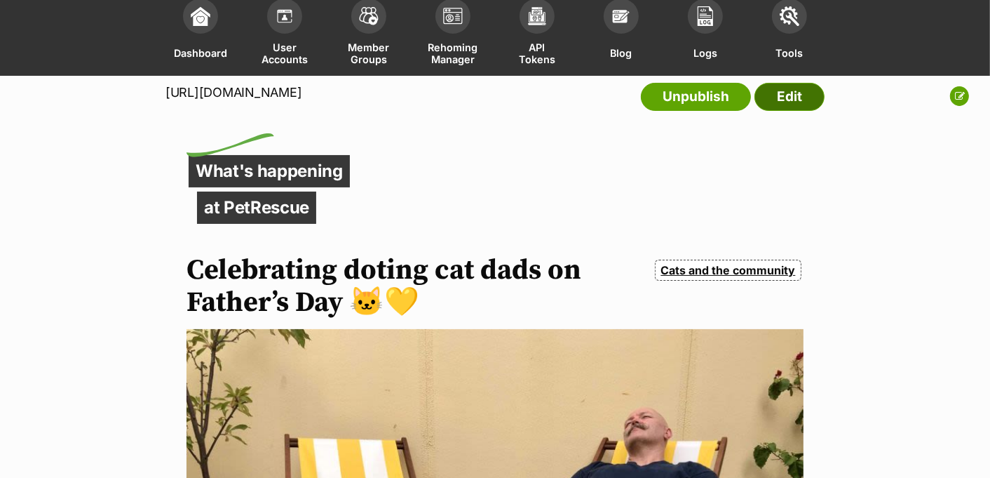
click at [786, 111] on link "Edit" at bounding box center [790, 97] width 70 height 28
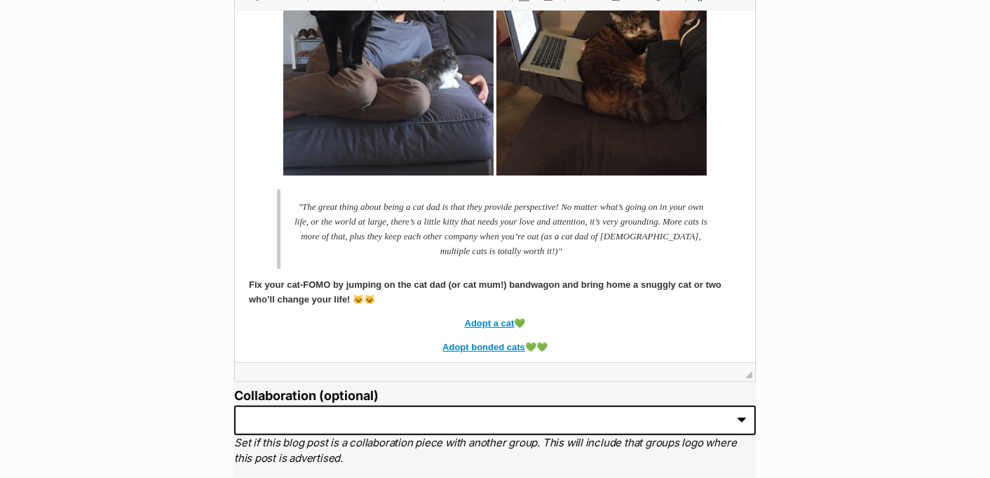
scroll to position [4191, 0]
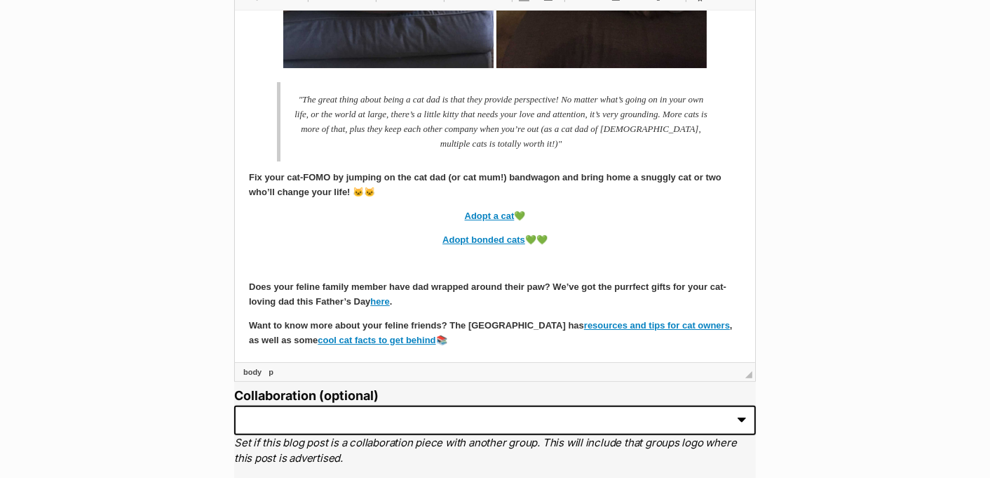
click at [523, 339] on p "Want to know more about your feline friends? The PetRescue library has resource…" at bounding box center [494, 332] width 492 height 29
click at [446, 284] on b "Does your feline family member have dad wrapped around their paw? We’ve got the…" at bounding box center [487, 293] width 478 height 25
drag, startPoint x: 390, startPoint y: 302, endPoint x: 374, endPoint y: 302, distance: 16.1
click at [374, 302] on link "here" at bounding box center [379, 301] width 19 height 11
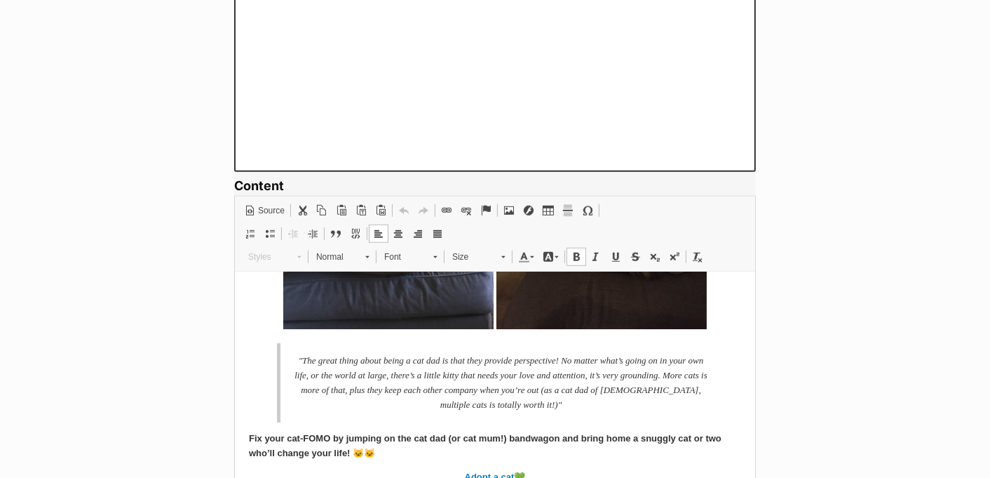
scroll to position [868, 0]
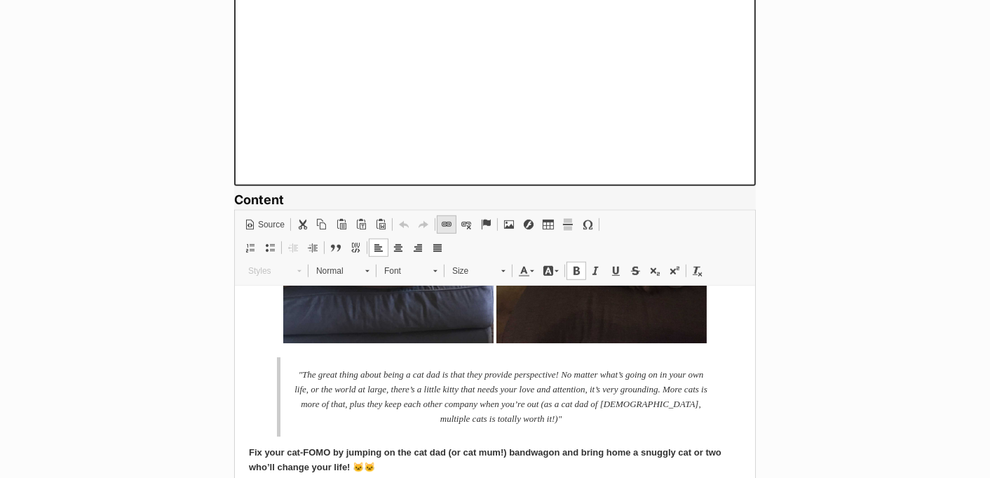
click at [447, 220] on span at bounding box center [446, 224] width 11 height 11
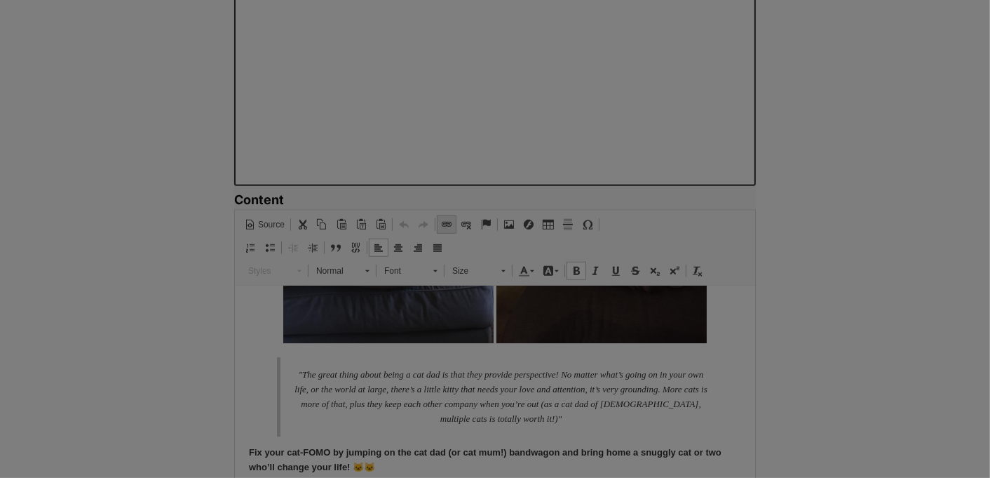
select select "https://"
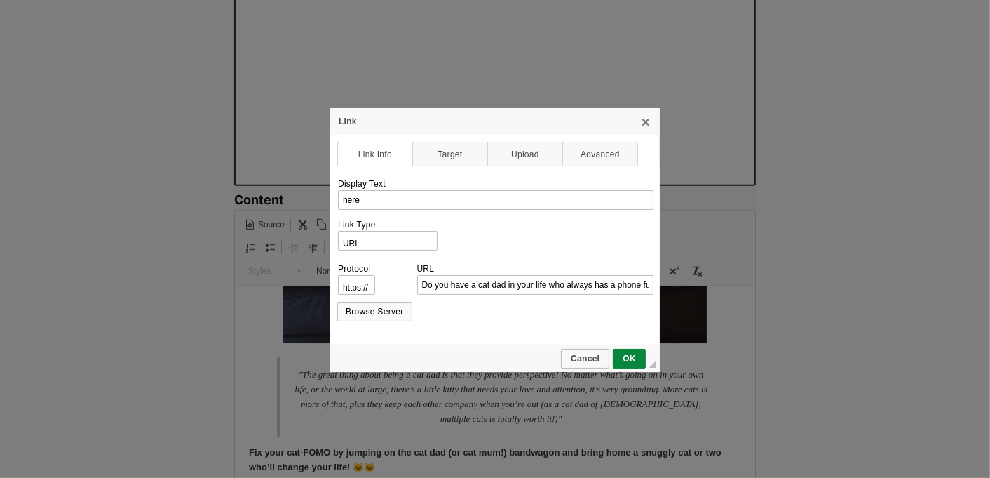
scroll to position [0, 278]
type input "Do you have a cat dad in your life who always has a phone full of cat photos? W…"
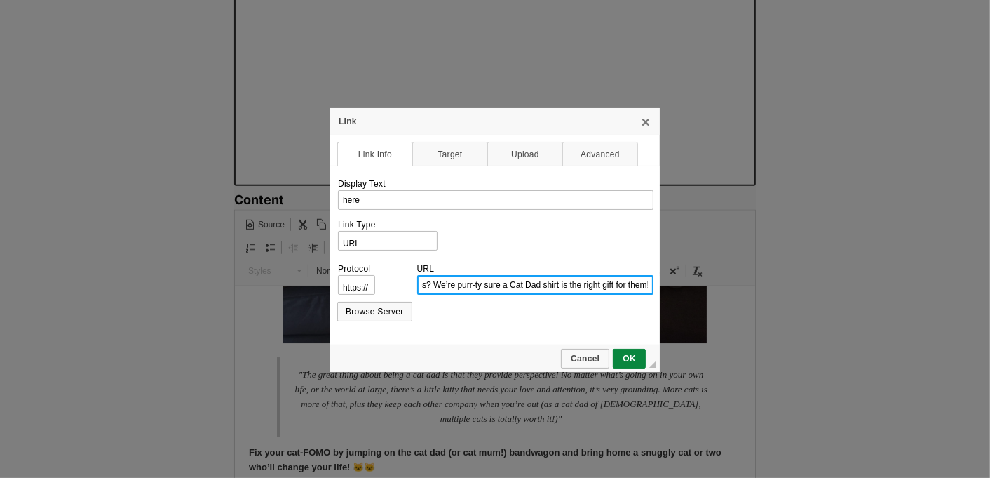
scroll to position [0, 0]
click at [499, 288] on input "Do you have a cat dad in your life who always has a phone full of cat photos? W…" at bounding box center [535, 285] width 237 height 20
paste input "https://petrescue.theprintbar.com/shop/category/PetRescue?c=4548776&utm_source=…"
type input "petrescue.theprintbar.com/shop/category/PetRescue?c=4548776&utm_source=website&…"
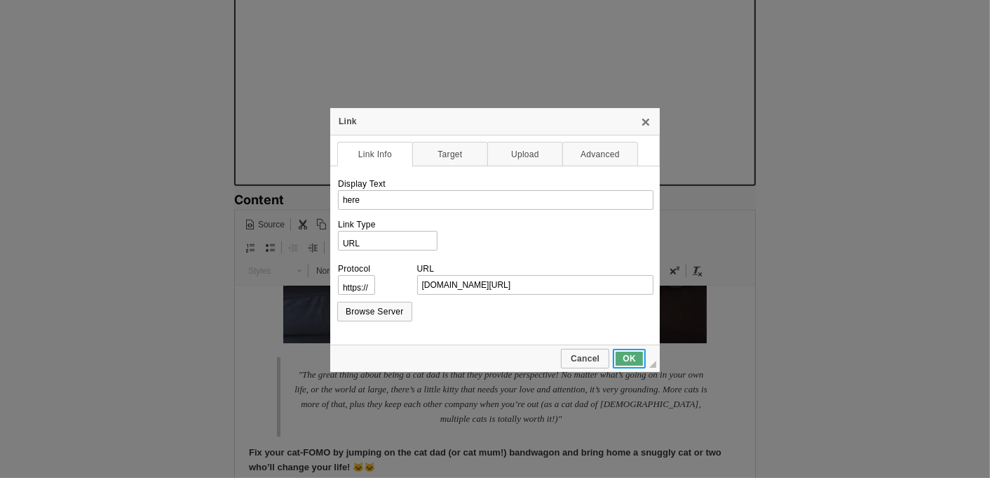
scroll to position [0, 0]
click at [639, 358] on span "OK" at bounding box center [629, 359] width 30 height 10
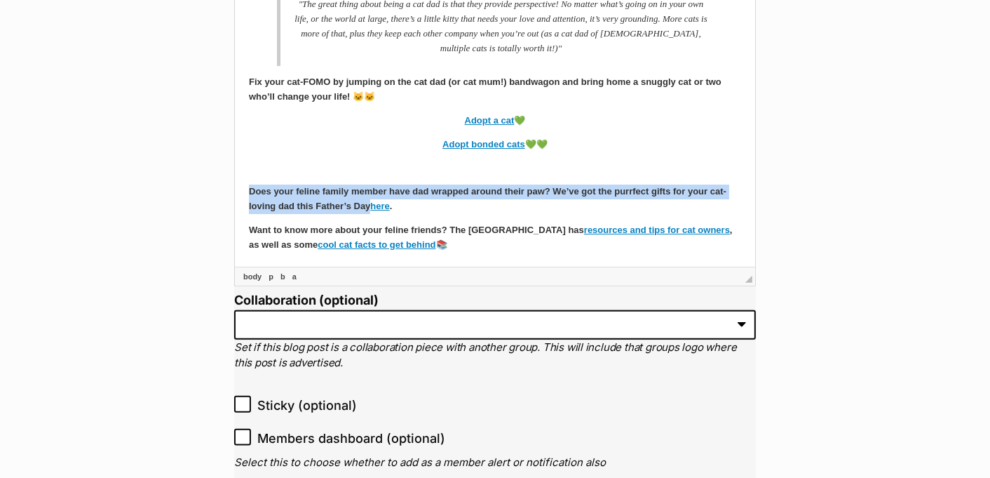
scroll to position [1239, 0]
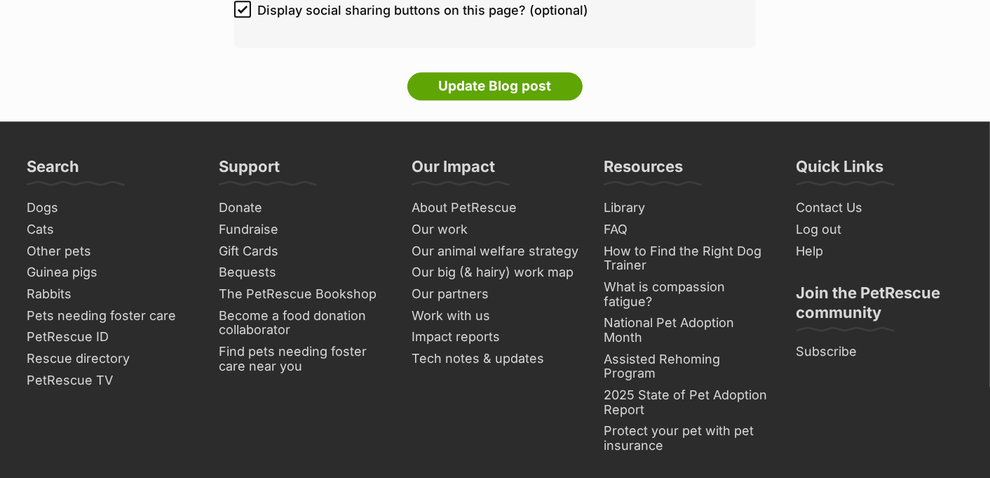
scroll to position [3408, 0]
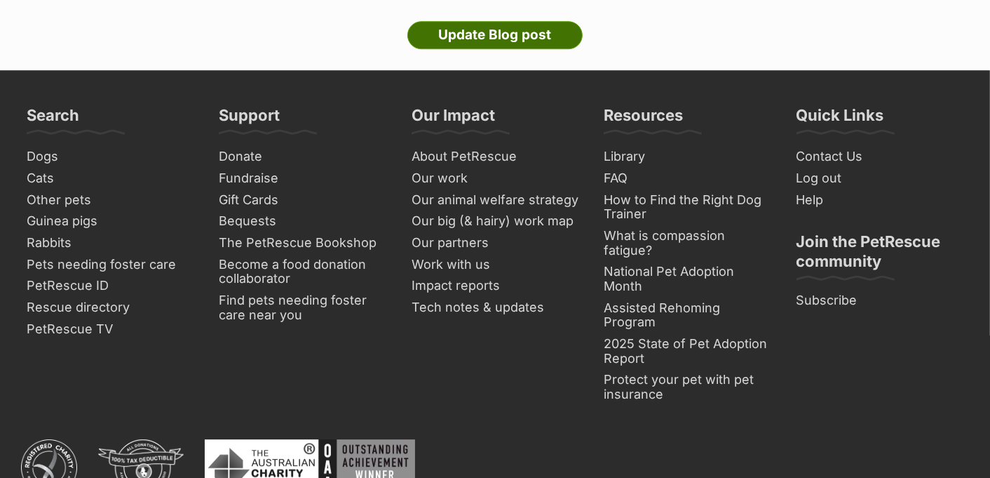
click at [425, 38] on input "Update Blog post" at bounding box center [495, 35] width 175 height 28
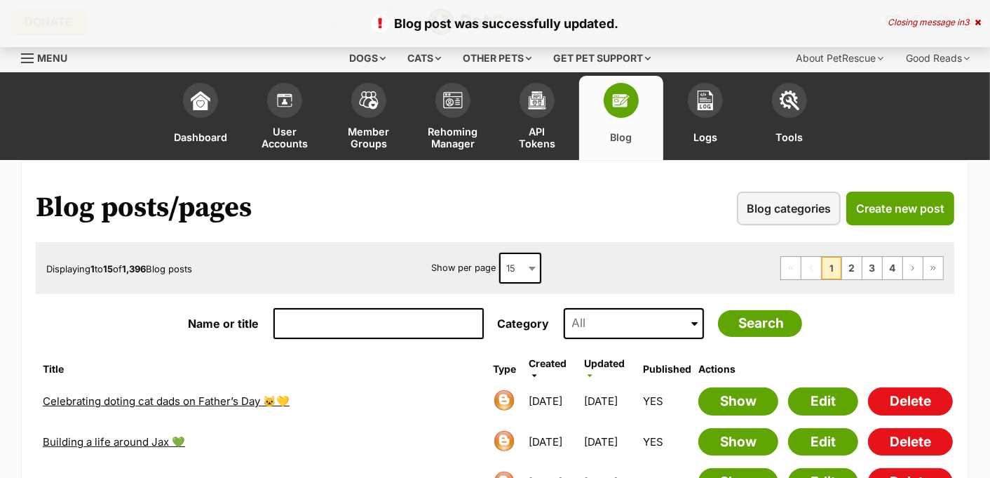
click at [164, 397] on link "Celebrating doting cat dads on Father’s Day 🐱💛" at bounding box center [166, 400] width 247 height 13
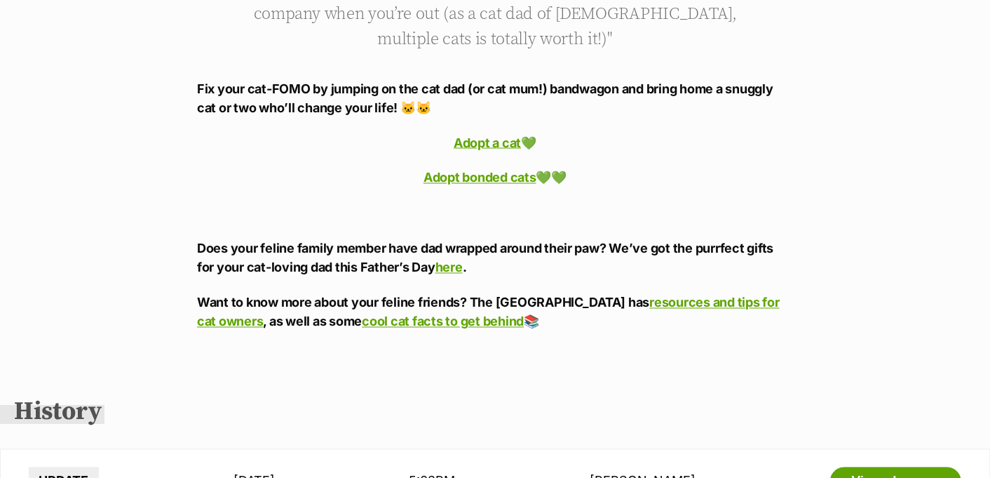
scroll to position [6493, 0]
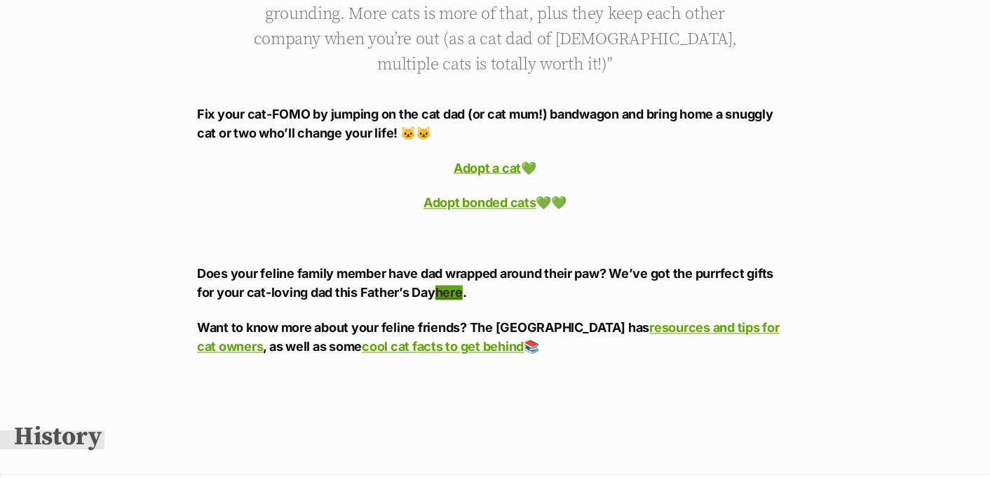
click at [448, 285] on link "here" at bounding box center [449, 292] width 27 height 15
